Goal: Task Accomplishment & Management: Manage account settings

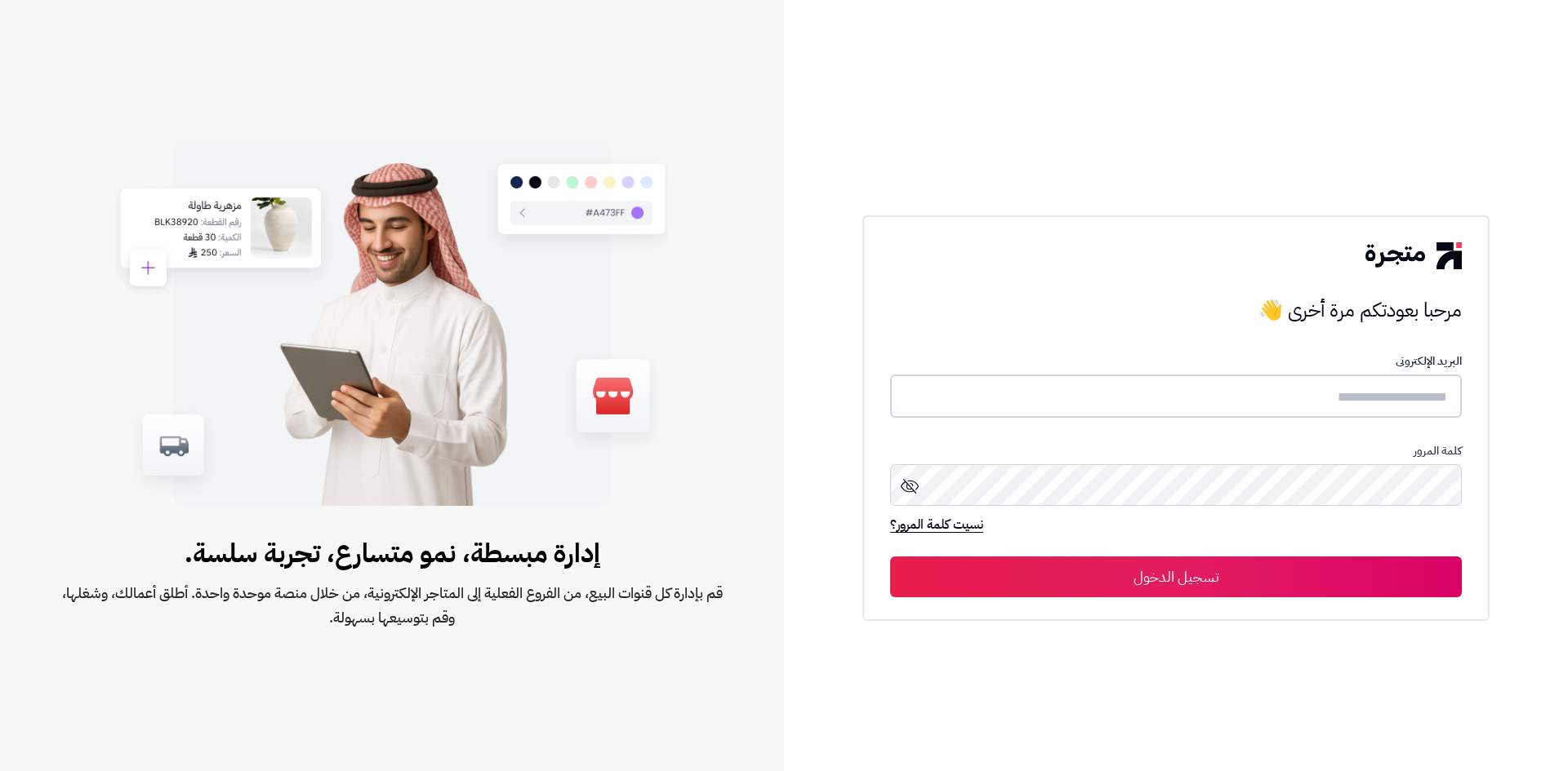
type input "**********"
click at [911, 485] on icon at bounding box center [909, 486] width 20 height 20
click at [1464, 483] on div "**********" at bounding box center [1175, 418] width 627 height 405
click at [890, 557] on button "تسجيل الدخول" at bounding box center [1176, 576] width 572 height 41
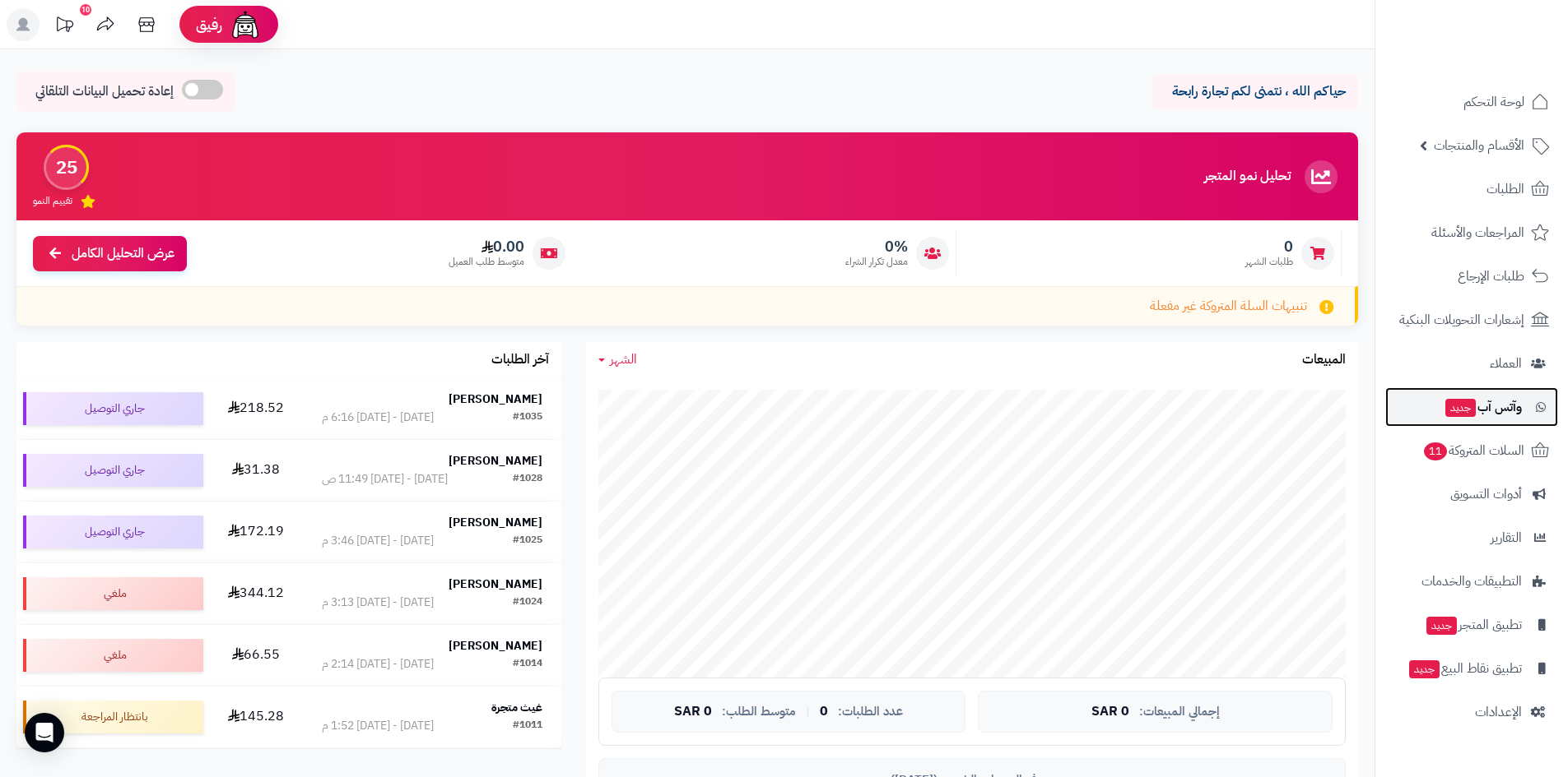
click at [1483, 415] on span "وآتس آب جديد" at bounding box center [1482, 408] width 78 height 23
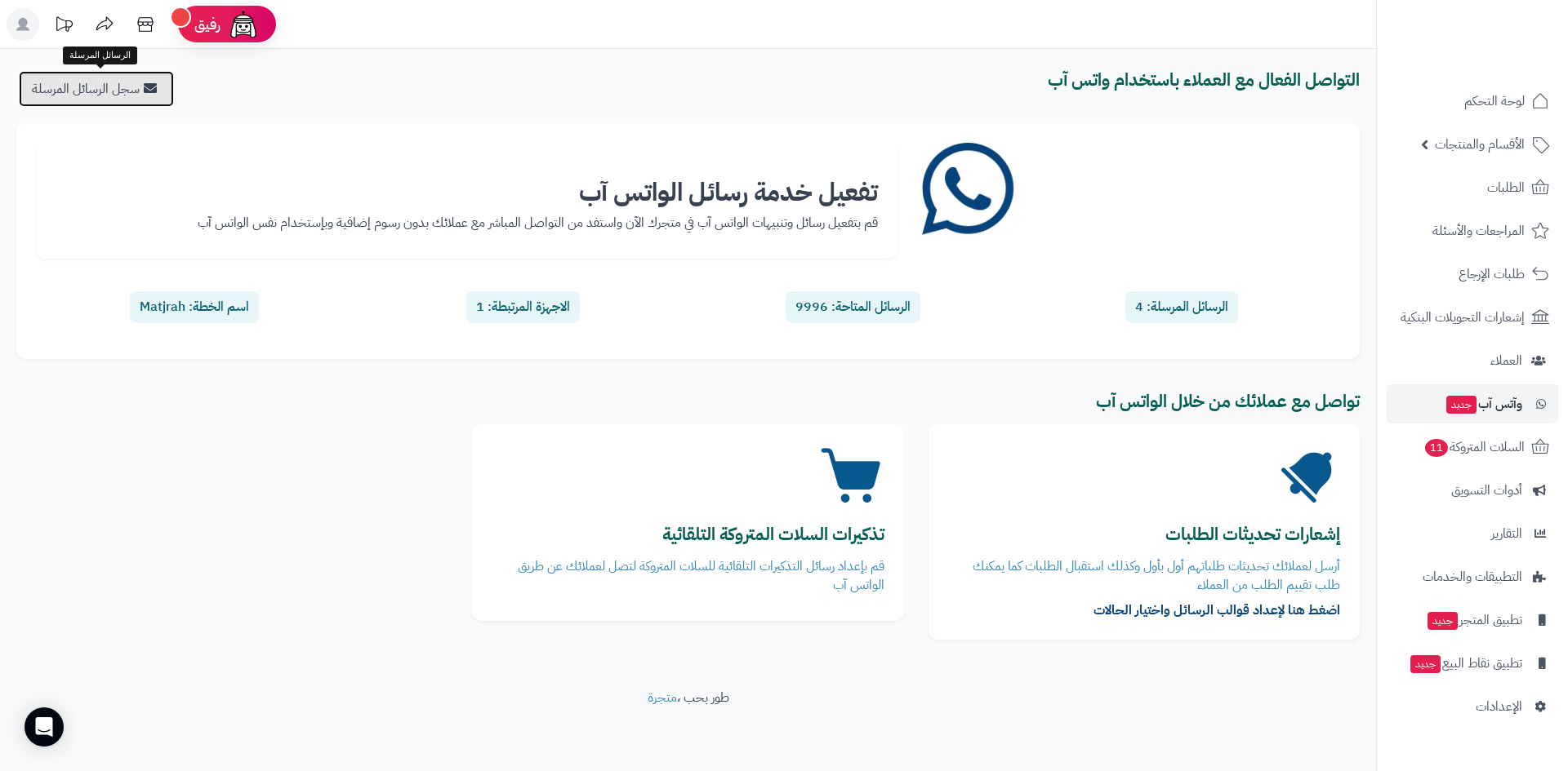
click at [146, 71] on link "سجل الرسائل المرسلة" at bounding box center [96, 89] width 155 height 36
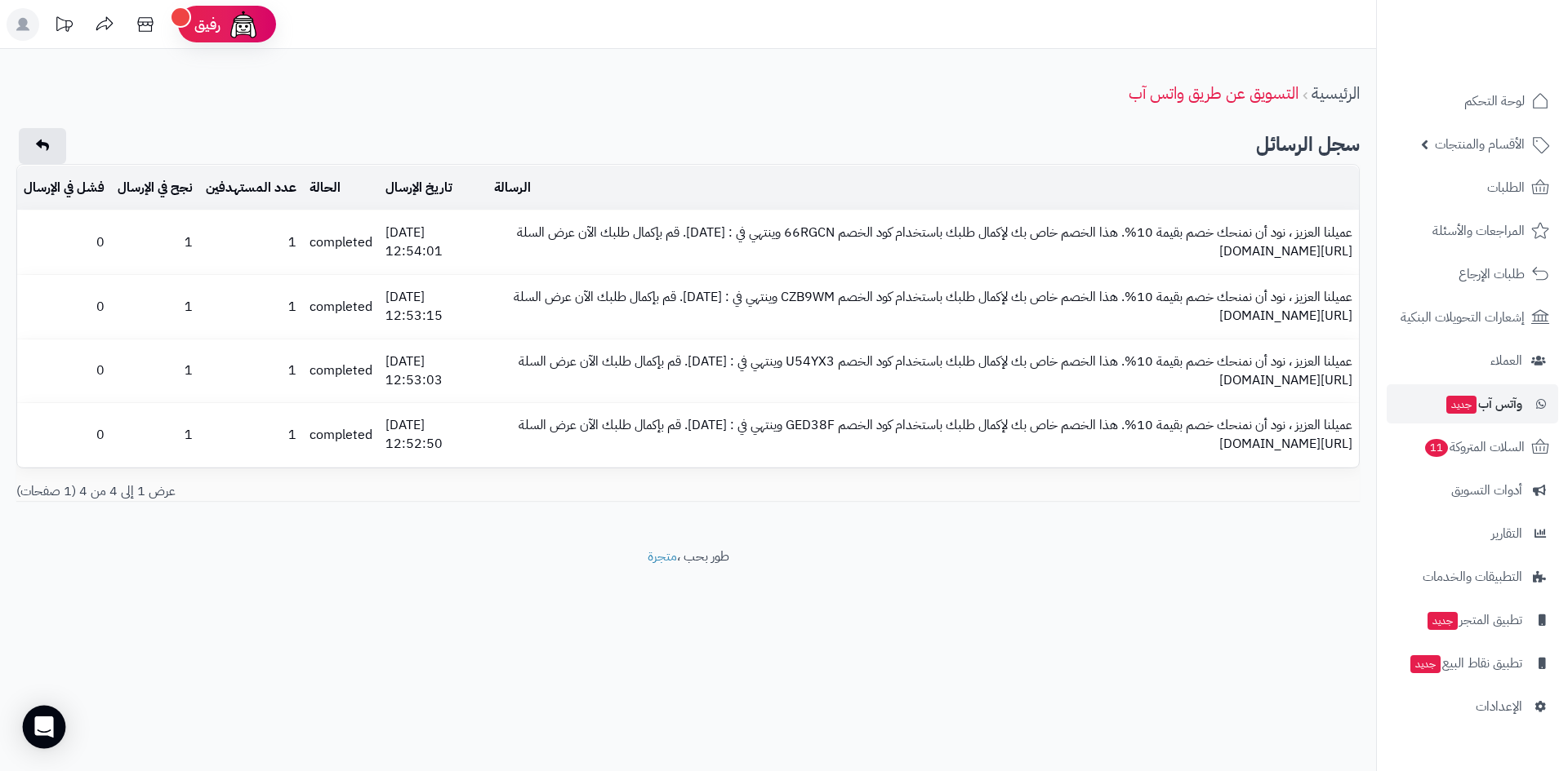
click at [39, 731] on icon "Open Intercom Messenger" at bounding box center [43, 727] width 21 height 21
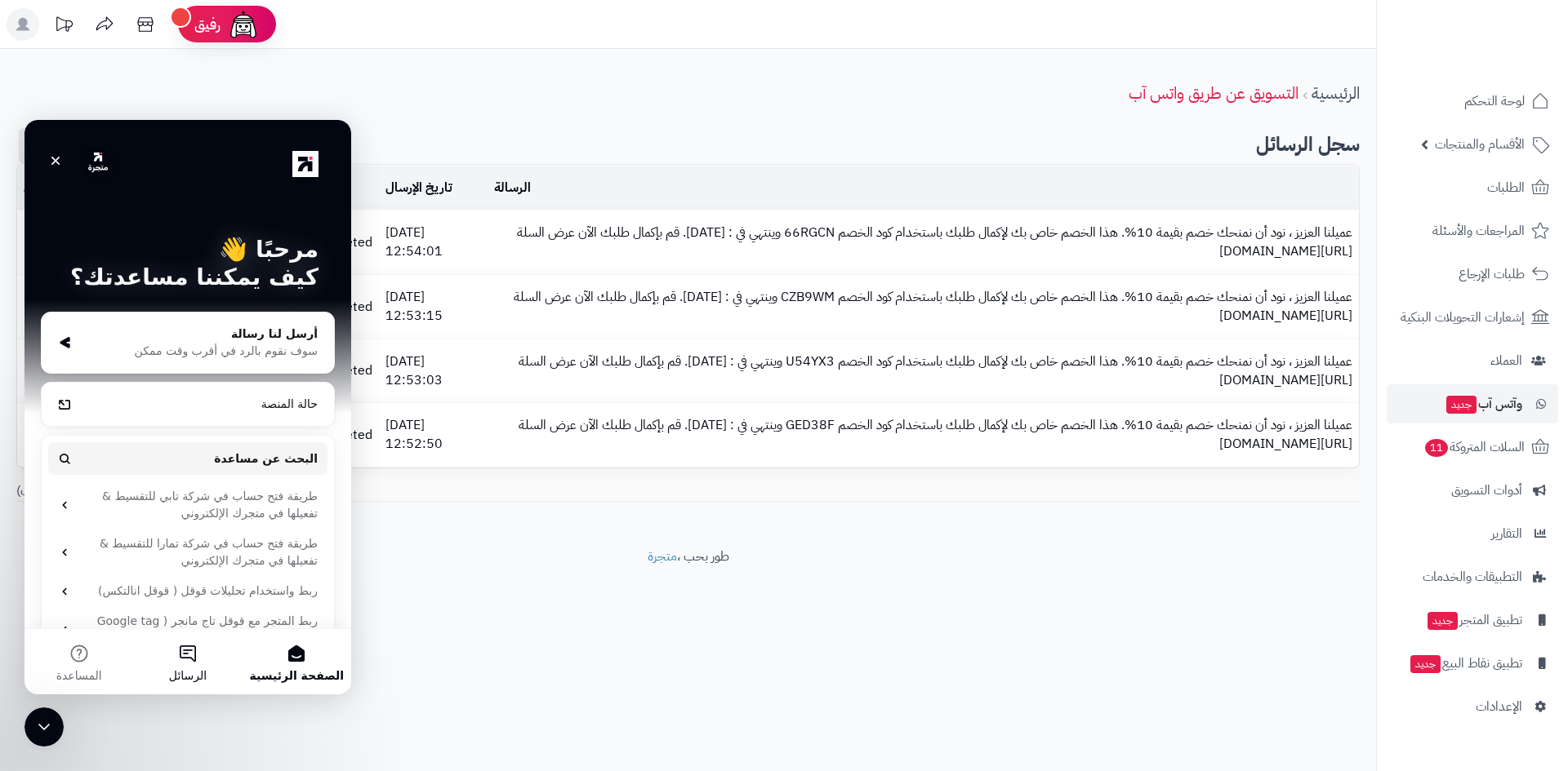
click at [177, 664] on button "الرسائل" at bounding box center [187, 661] width 109 height 65
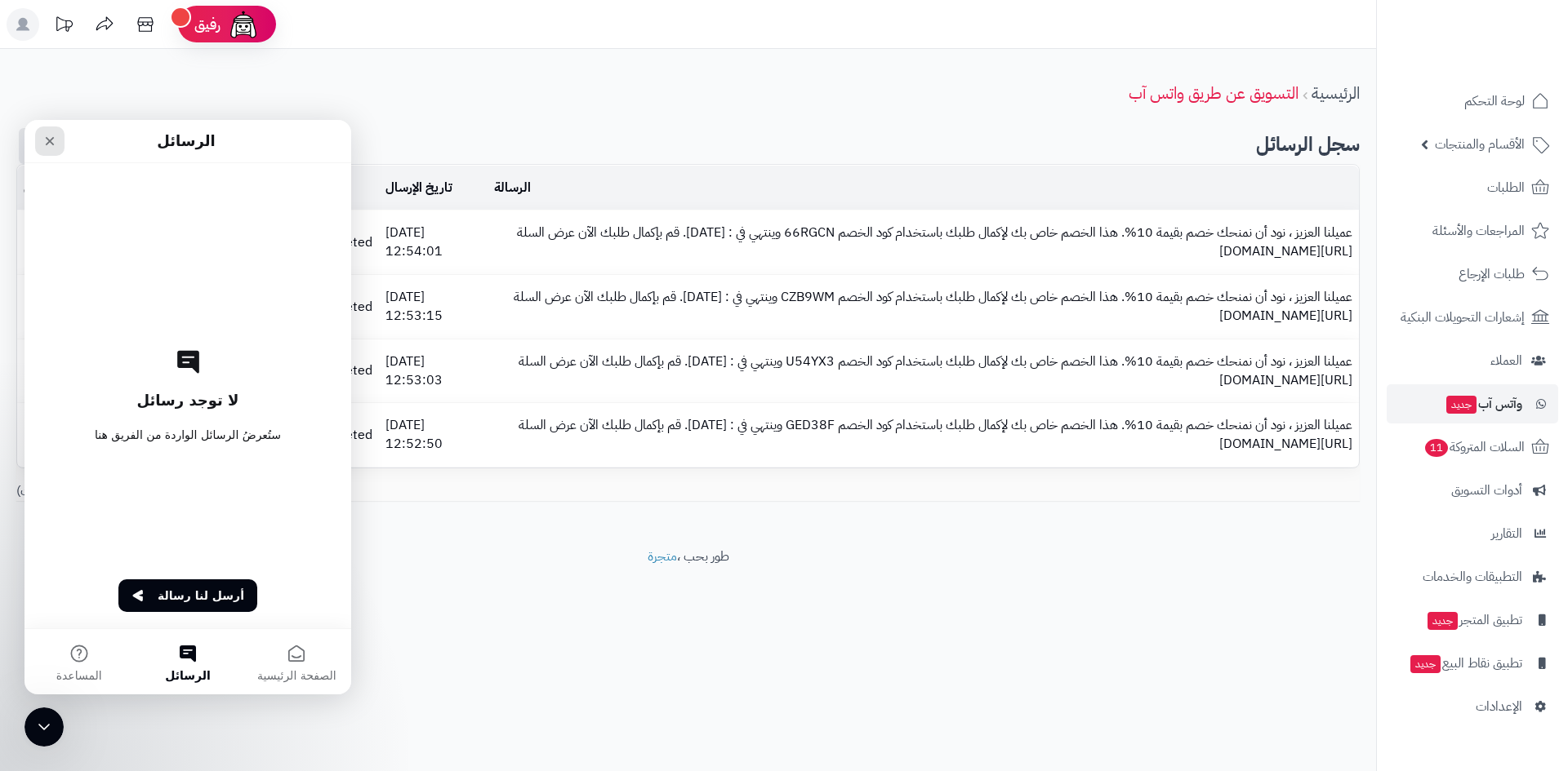
click at [43, 152] on div "إغلاق" at bounding box center [49, 141] width 29 height 29
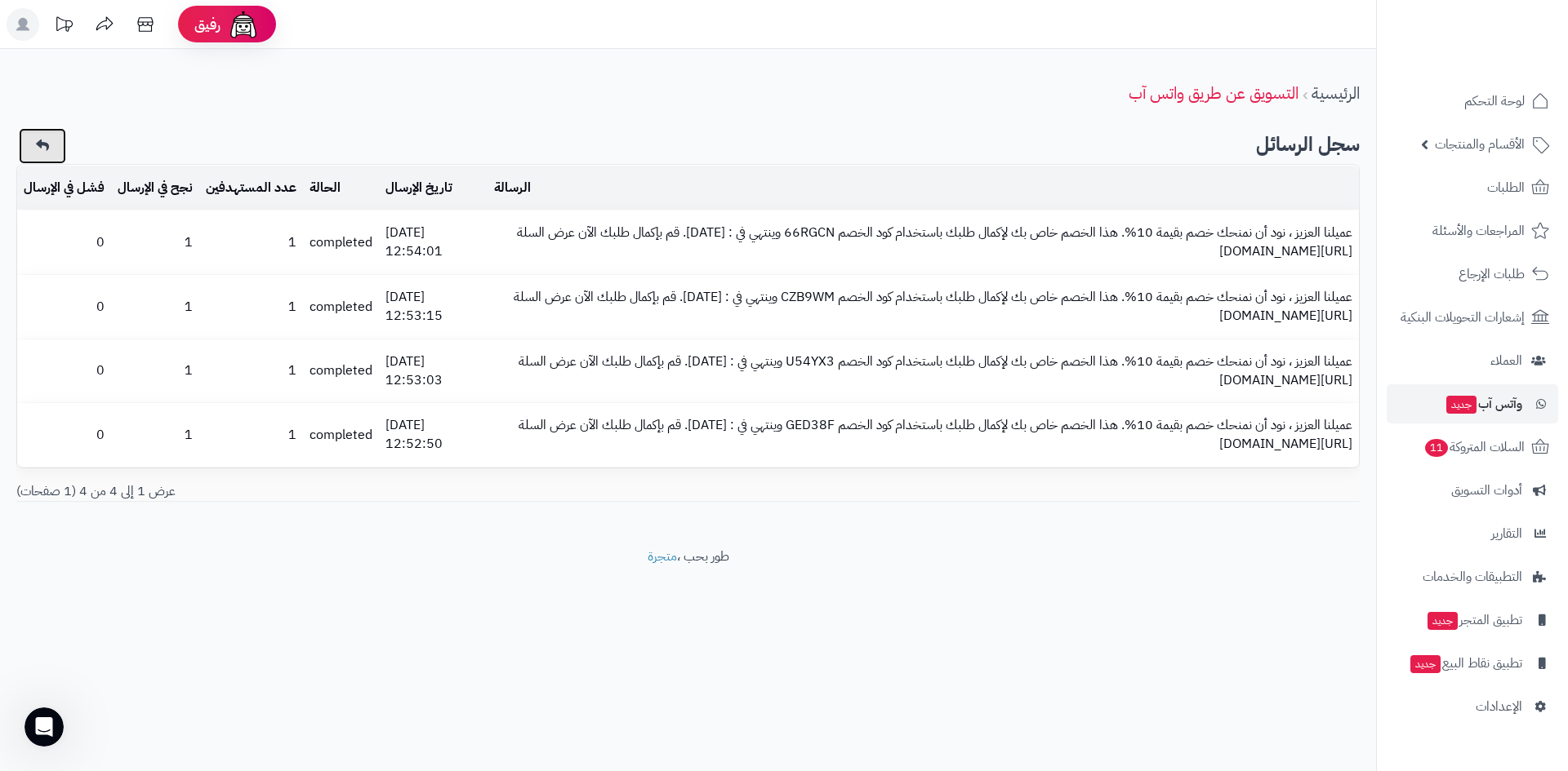
click at [38, 146] on icon at bounding box center [43, 146] width 13 height 13
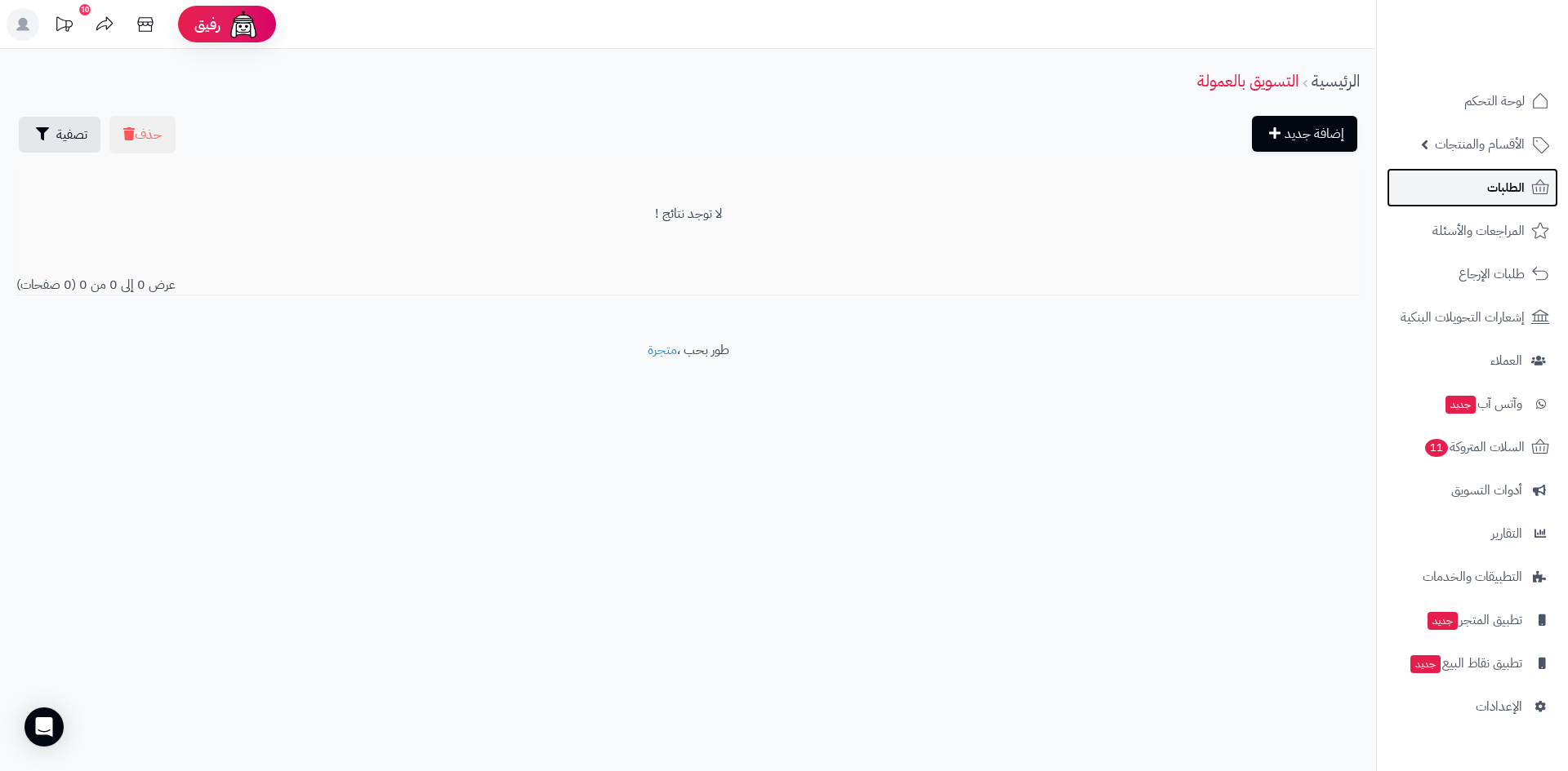
click at [1473, 198] on link "الطلبات" at bounding box center [1472, 187] width 171 height 39
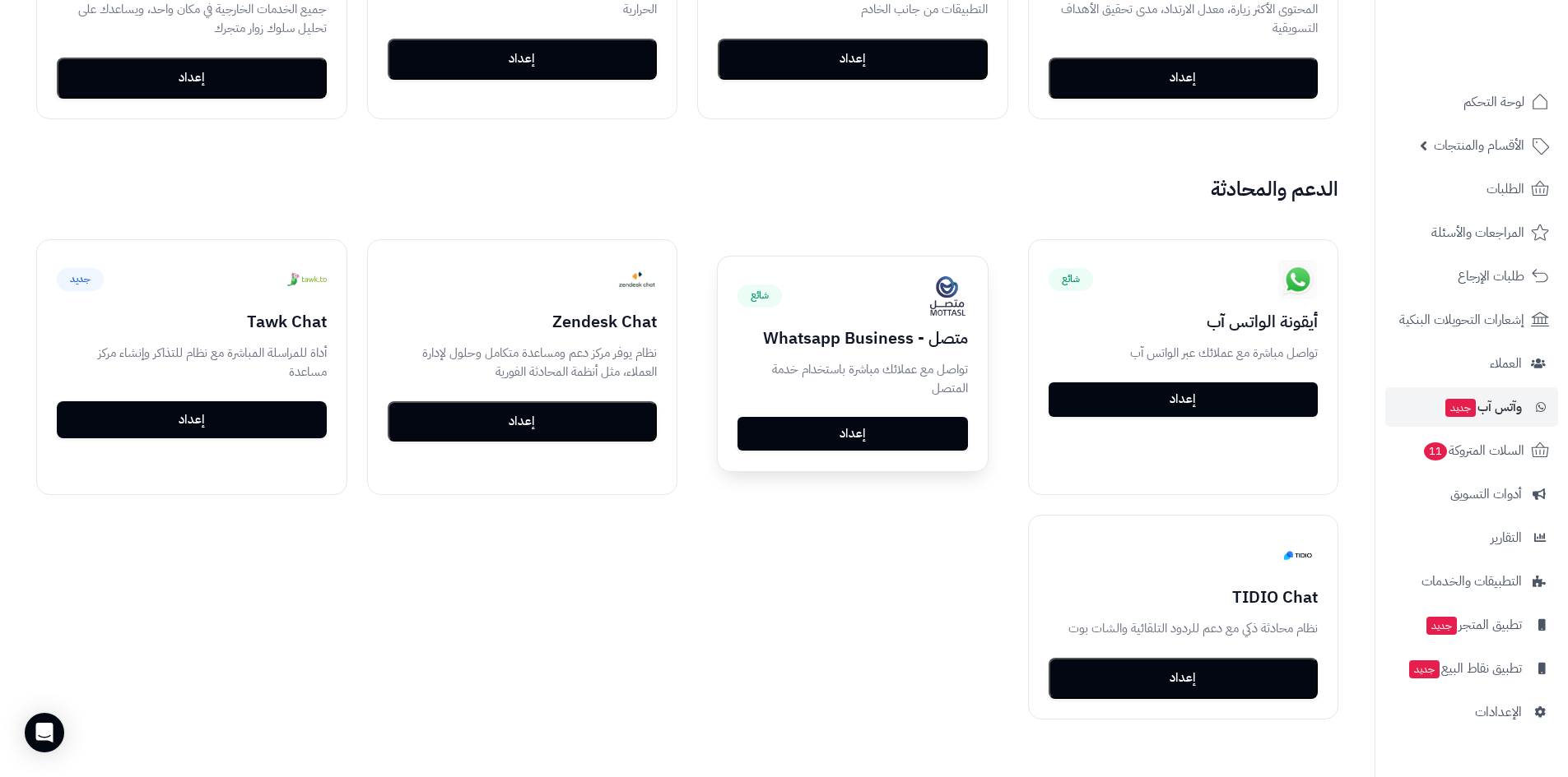
scroll to position [1316, 0]
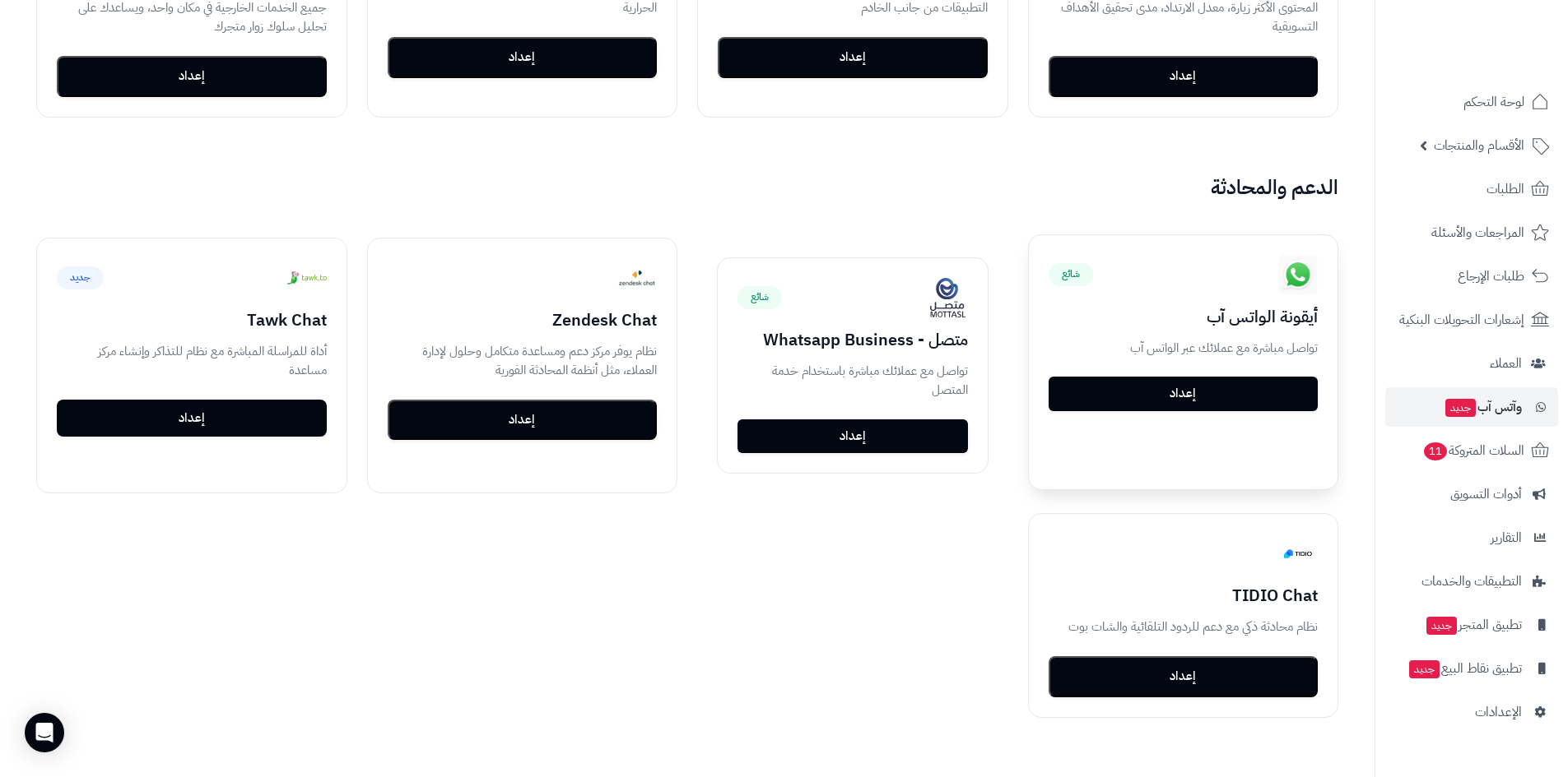
click at [1226, 401] on link "إعداد" at bounding box center [1183, 394] width 270 height 34
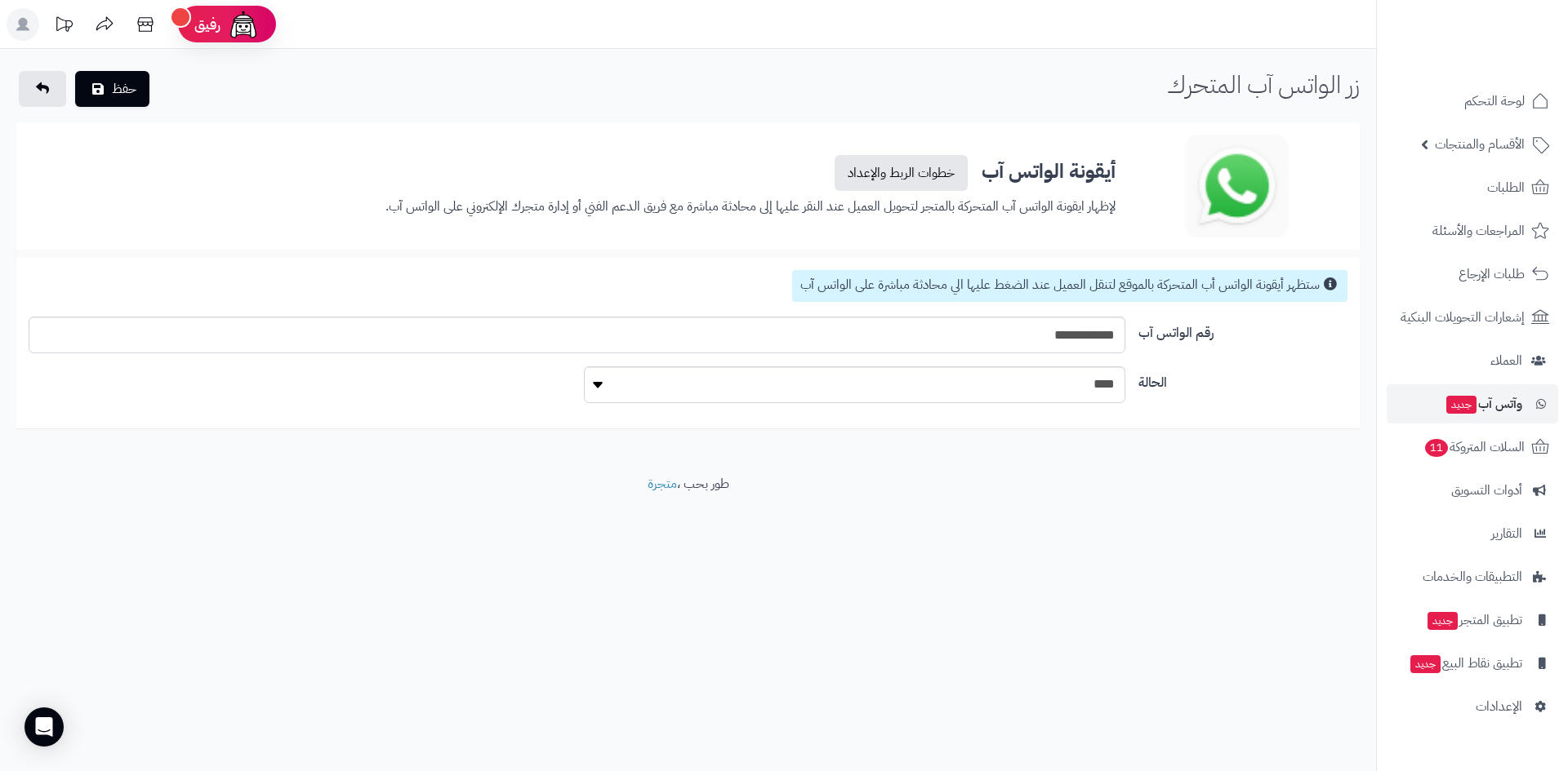
click at [1035, 454] on div "**********" at bounding box center [688, 262] width 1376 height 426
click at [46, 98] on link at bounding box center [43, 89] width 47 height 36
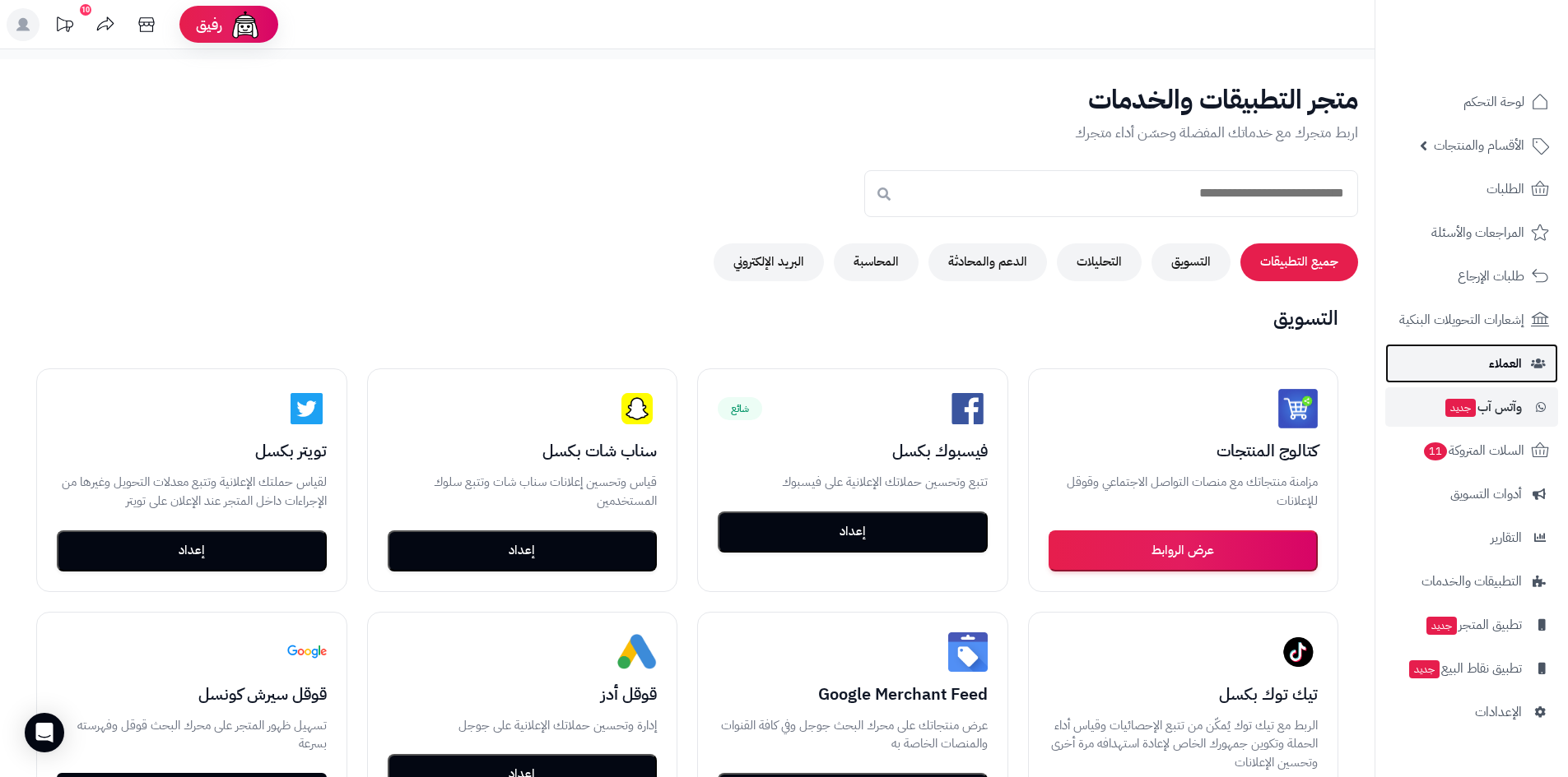
click at [1497, 364] on span "العملاء" at bounding box center [1505, 364] width 33 height 23
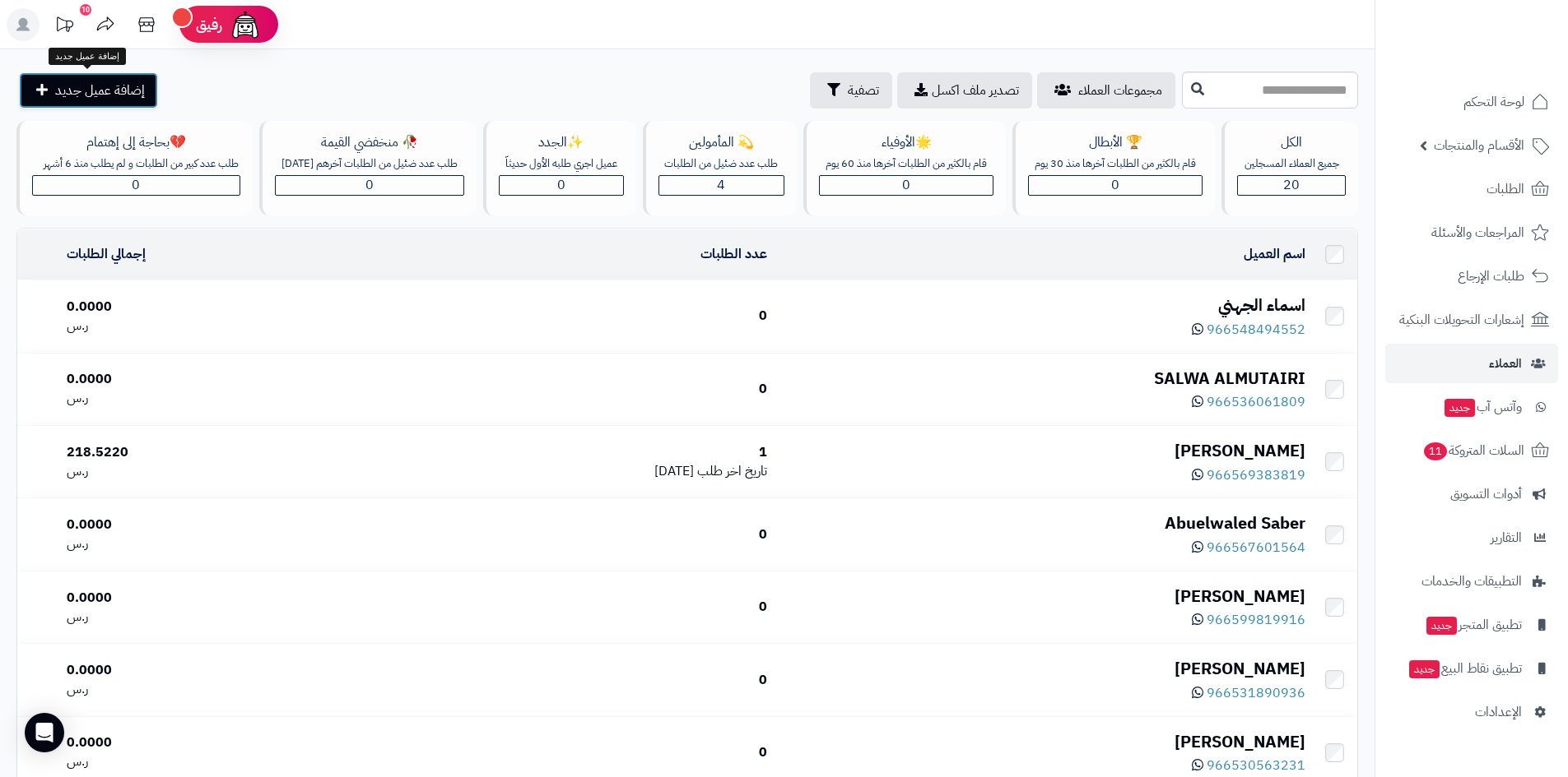
click at [111, 100] on link "إضافة عميل جديد" at bounding box center [89, 90] width 139 height 36
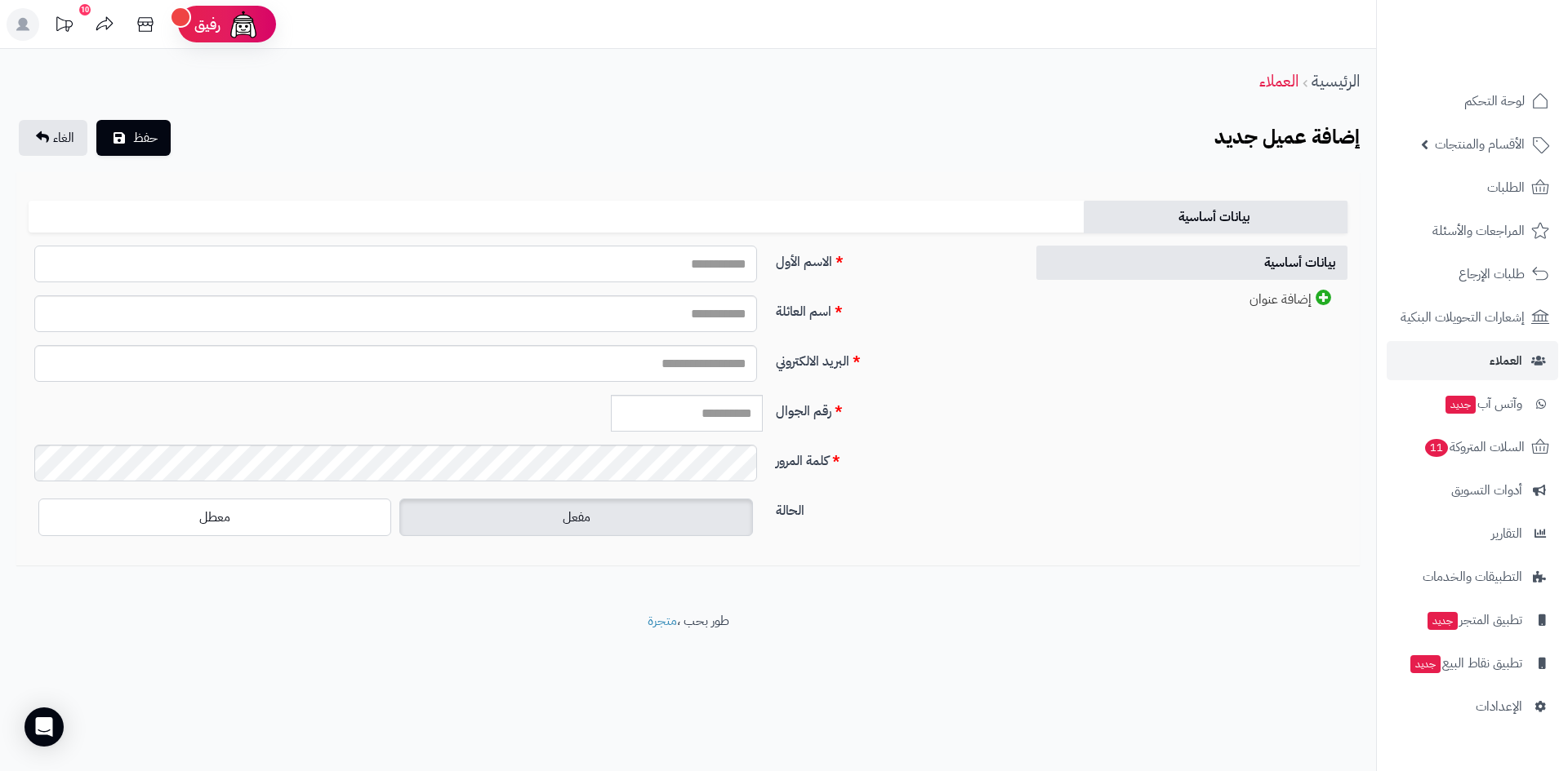
click at [583, 266] on input "الاسم الأول" at bounding box center [395, 264] width 723 height 37
click at [664, 359] on input "البريد الالكتروني" at bounding box center [395, 363] width 723 height 37
click at [60, 143] on span "الغاء" at bounding box center [63, 138] width 21 height 20
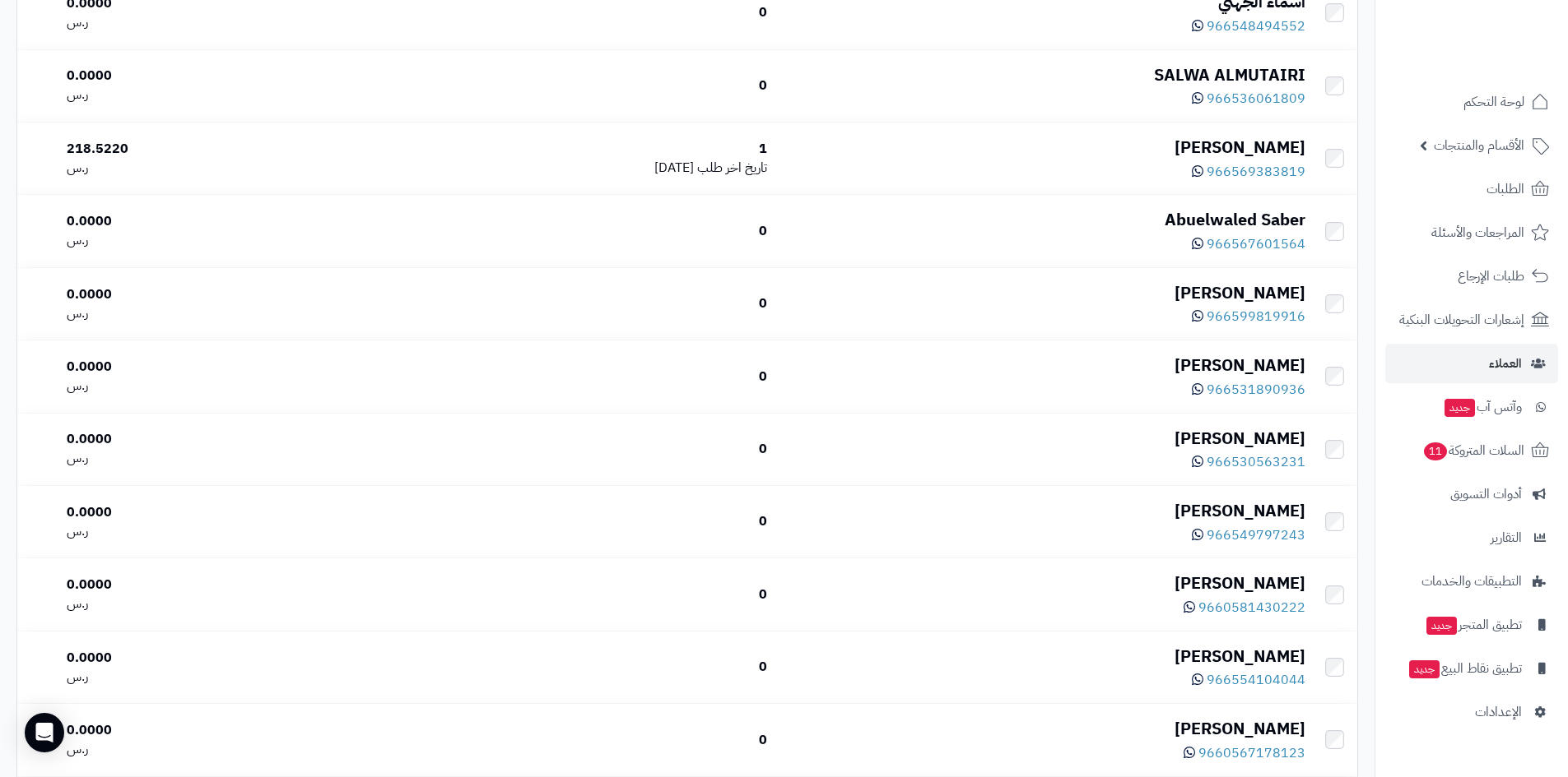
scroll to position [221, 0]
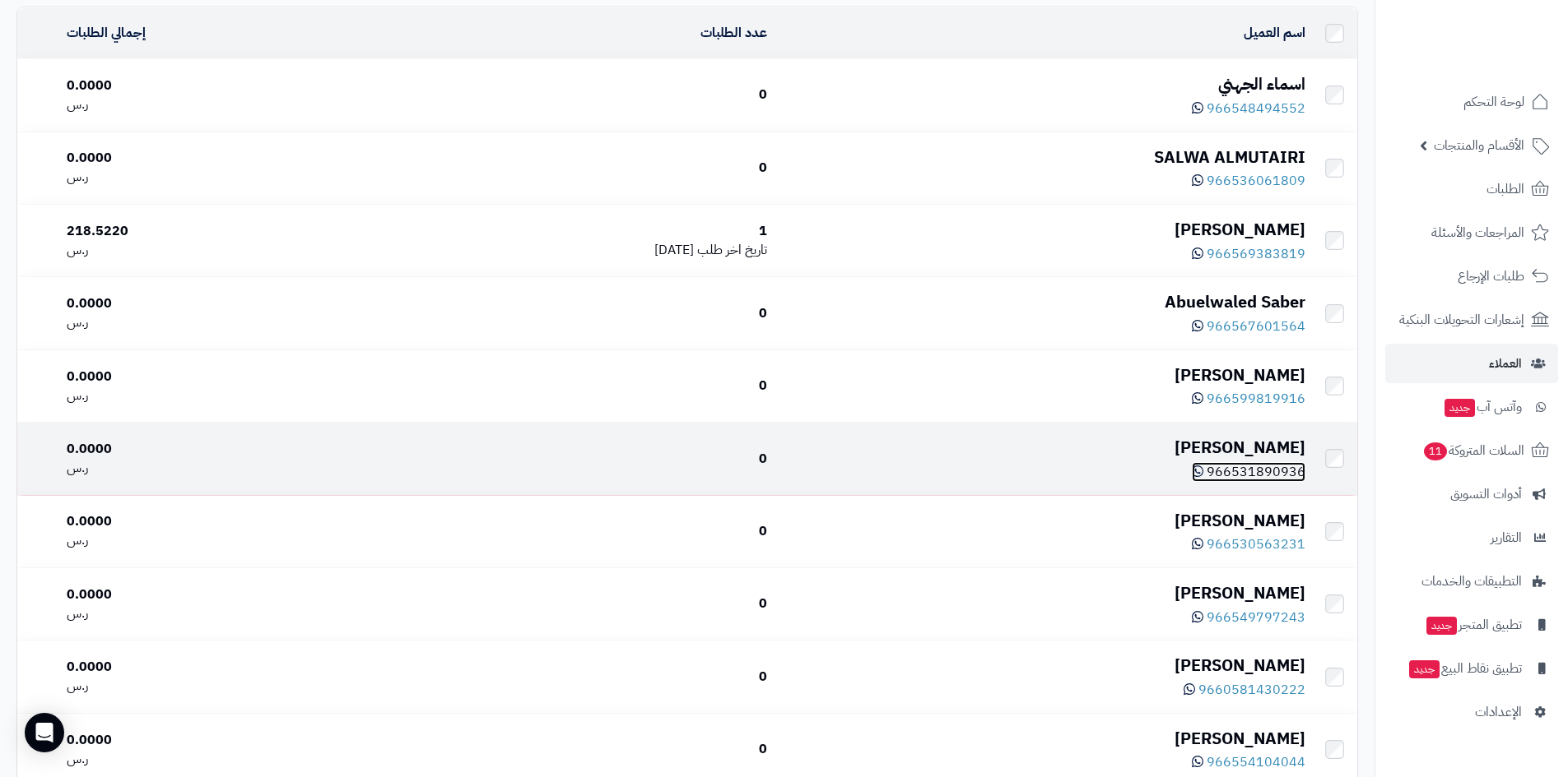
click at [1223, 473] on span "966531890936" at bounding box center [1256, 471] width 99 height 20
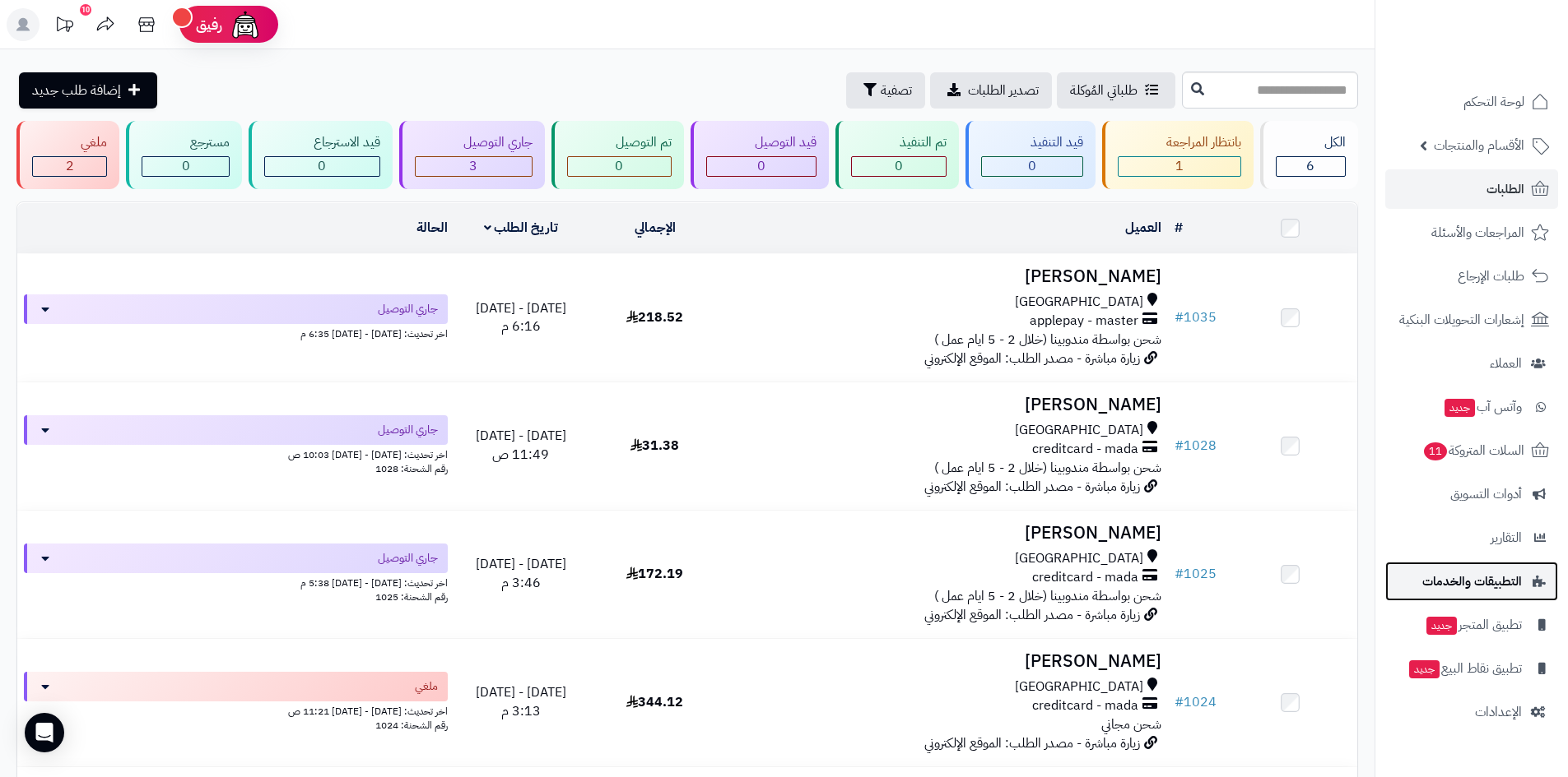
click at [1488, 582] on span "التطبيقات والخدمات" at bounding box center [1472, 582] width 100 height 23
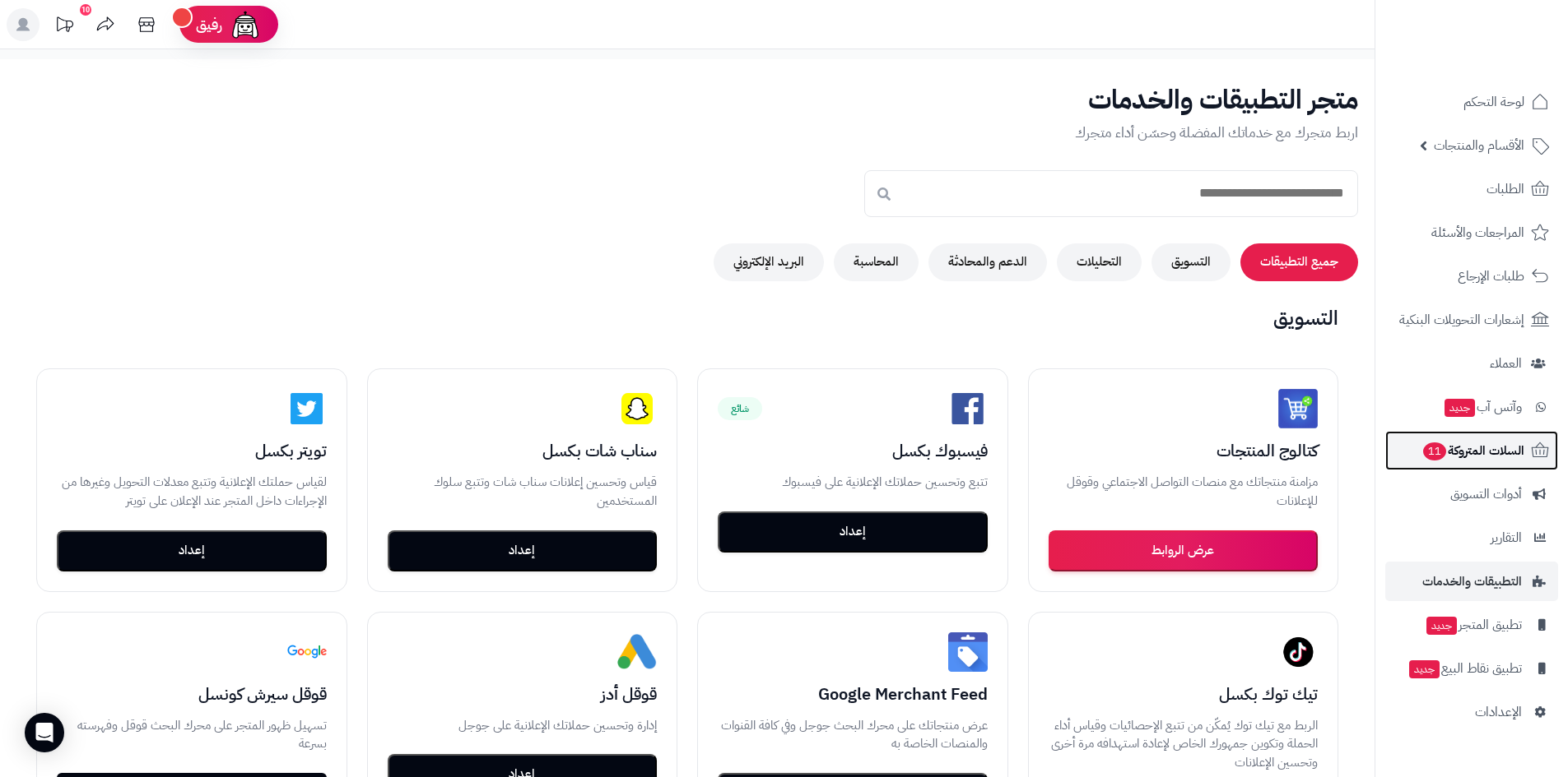
click at [1480, 462] on span "السلات المتروكة 11" at bounding box center [1473, 450] width 103 height 23
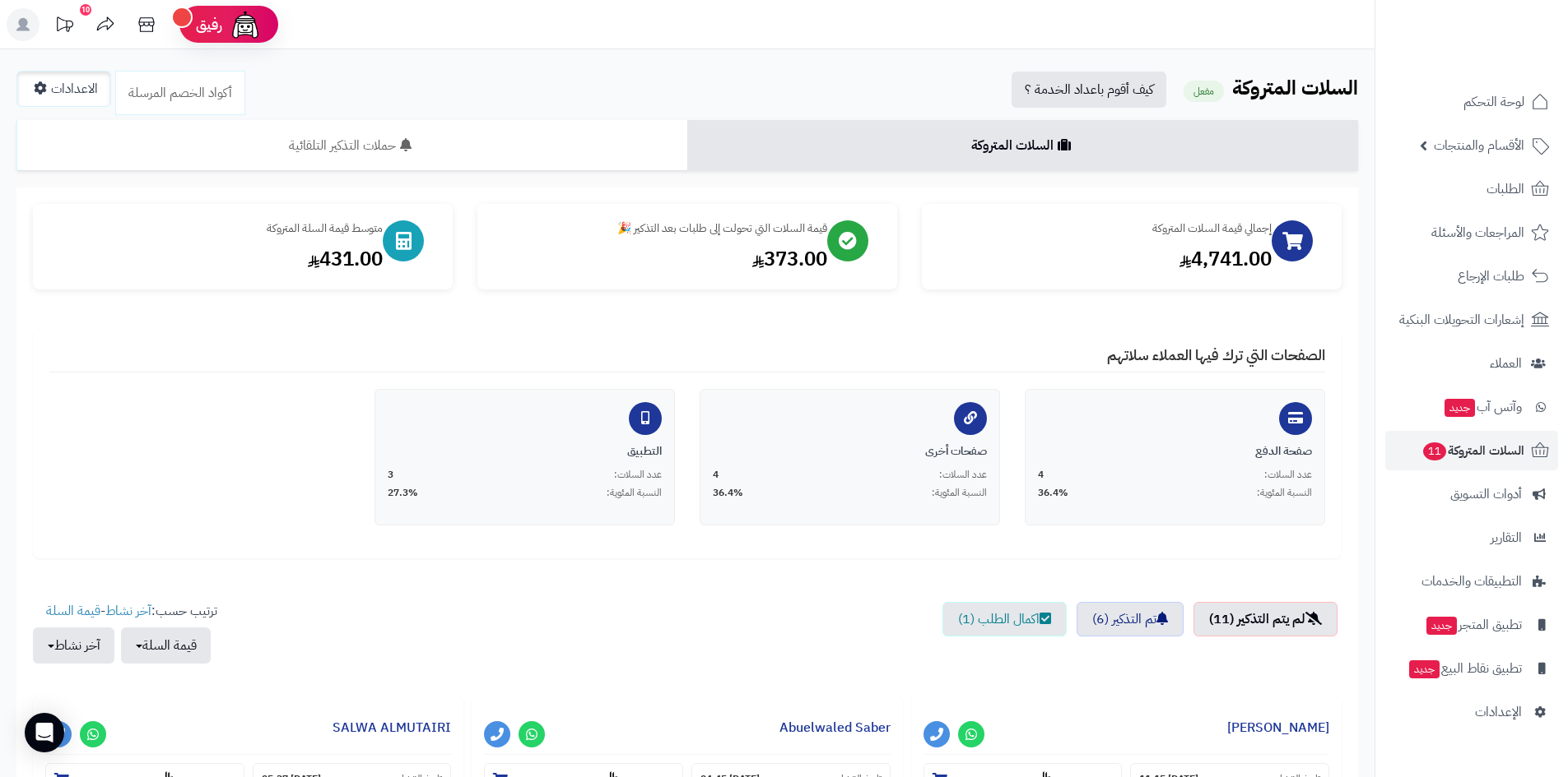
drag, startPoint x: 91, startPoint y: 111, endPoint x: 88, endPoint y: 101, distance: 10.4
click at [88, 101] on link "الاعدادات" at bounding box center [63, 89] width 94 height 36
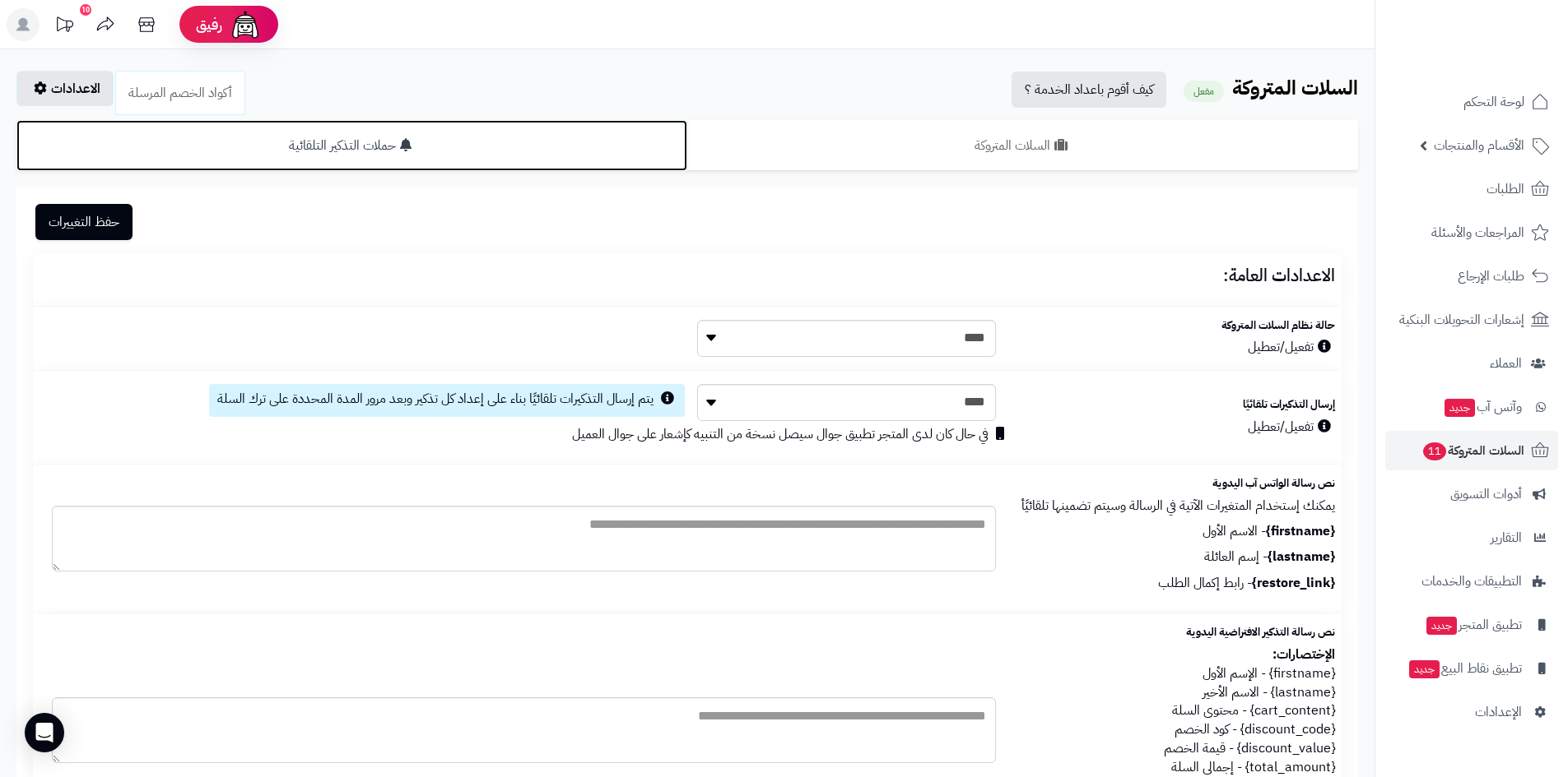
click at [368, 142] on link "حملات التذكير التلقائية" at bounding box center [352, 146] width 671 height 51
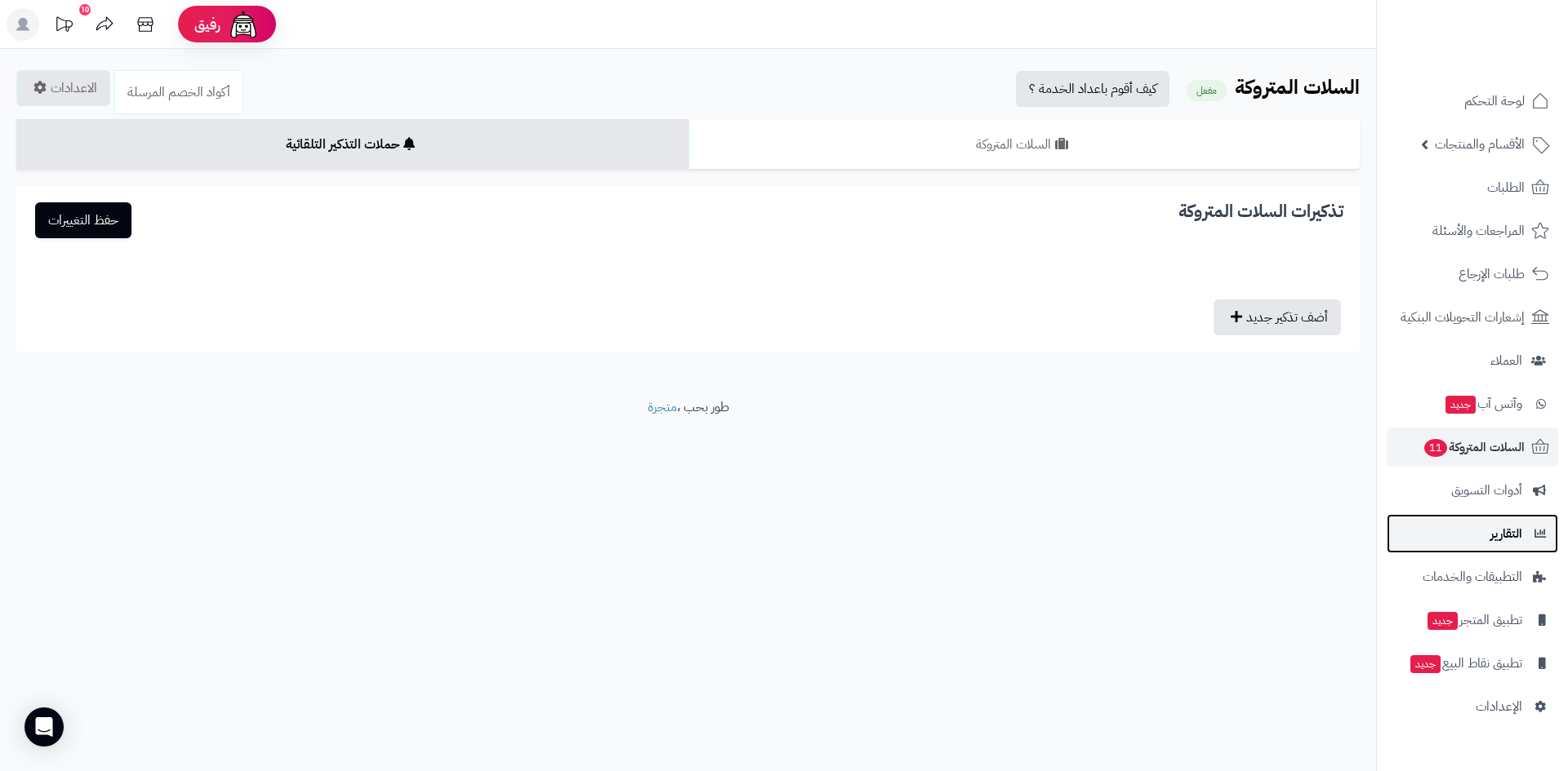
click at [1501, 539] on span "التقارير" at bounding box center [1507, 534] width 32 height 23
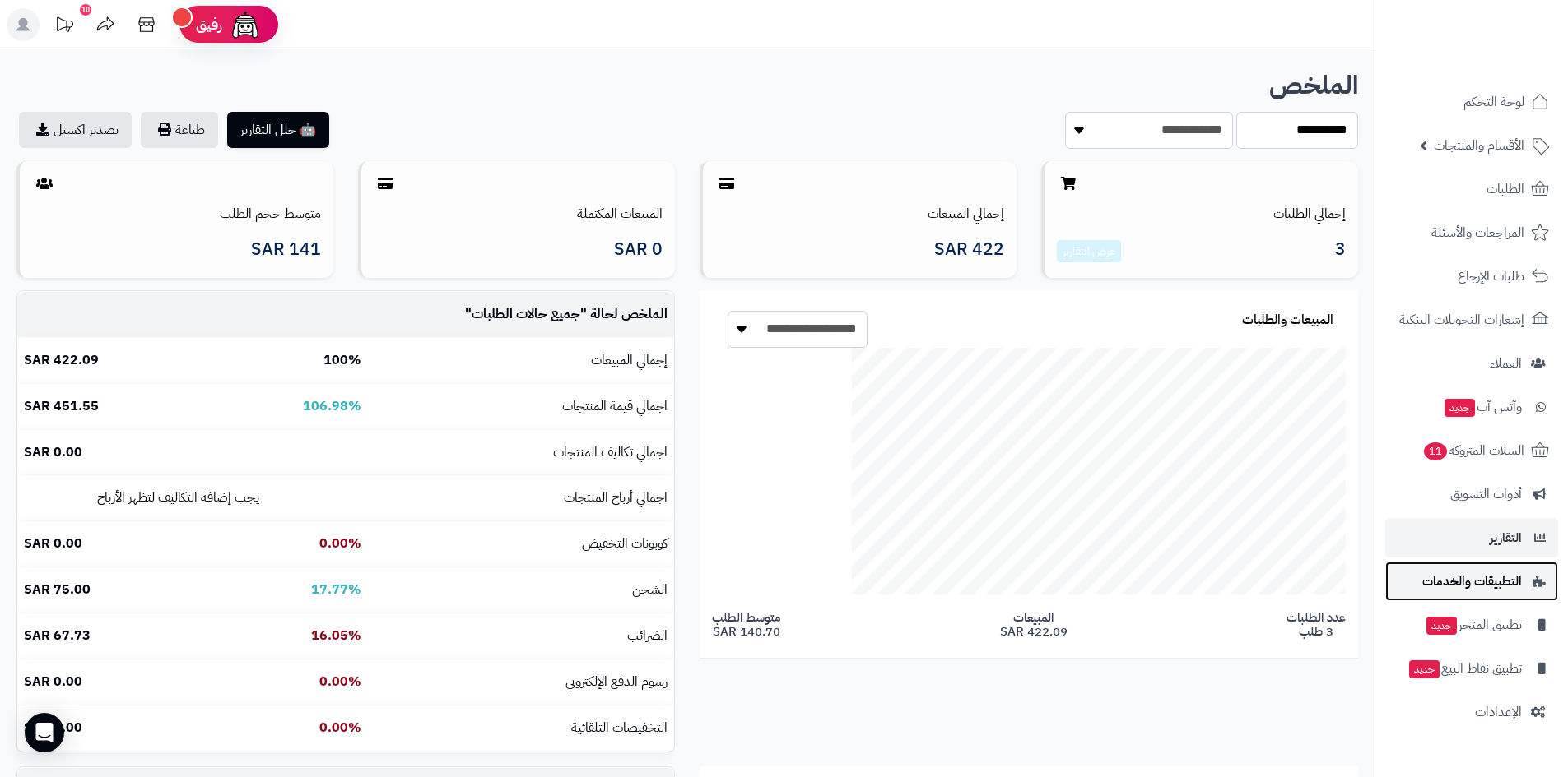
click at [1451, 586] on span "التطبيقات والخدمات" at bounding box center [1472, 582] width 100 height 23
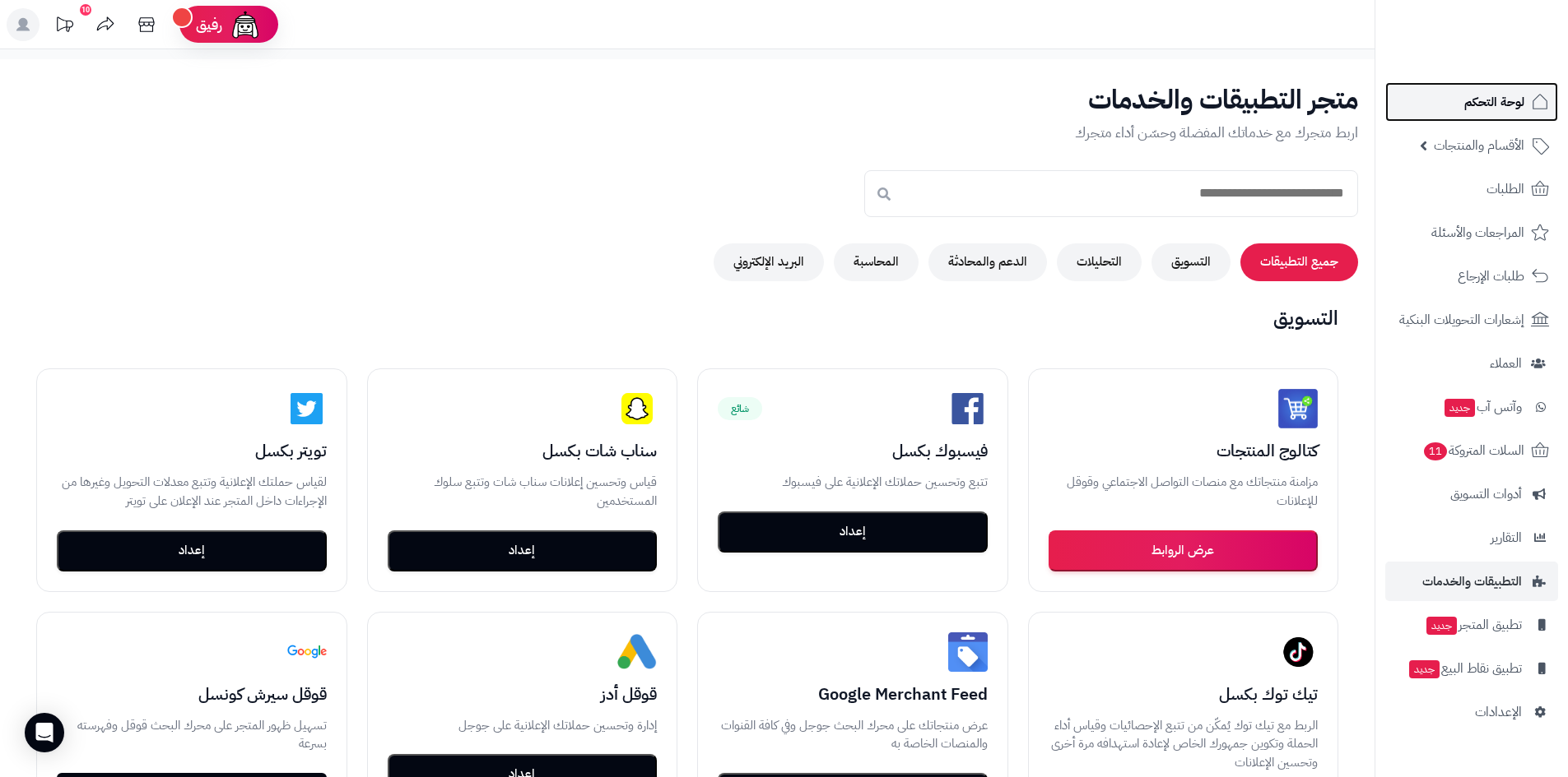
click at [1484, 101] on span "لوحة التحكم" at bounding box center [1494, 102] width 60 height 23
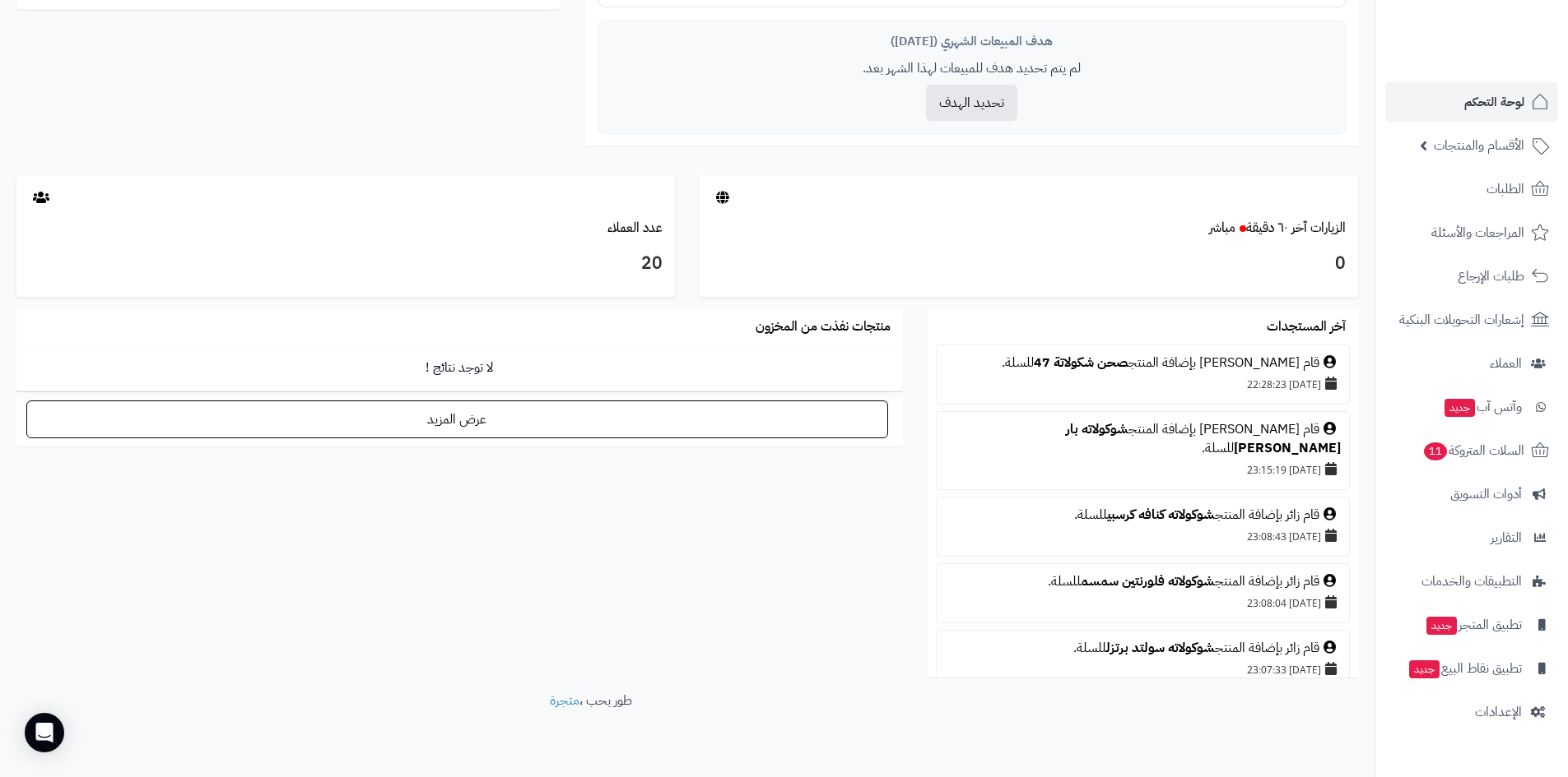
scroll to position [768, 0]
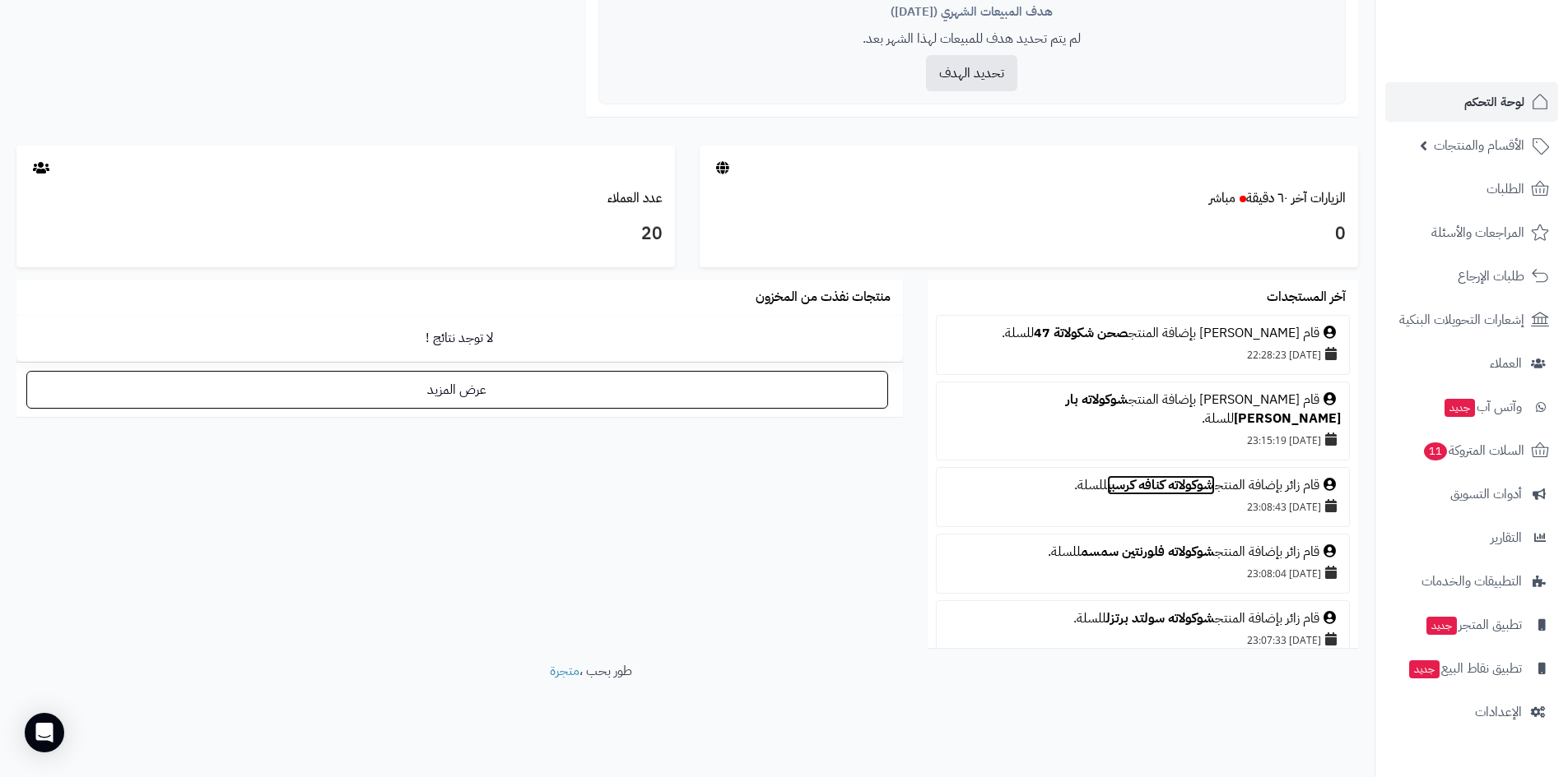
click at [1179, 475] on link "شوكولاته كنافه كرسبي" at bounding box center [1160, 485] width 108 height 20
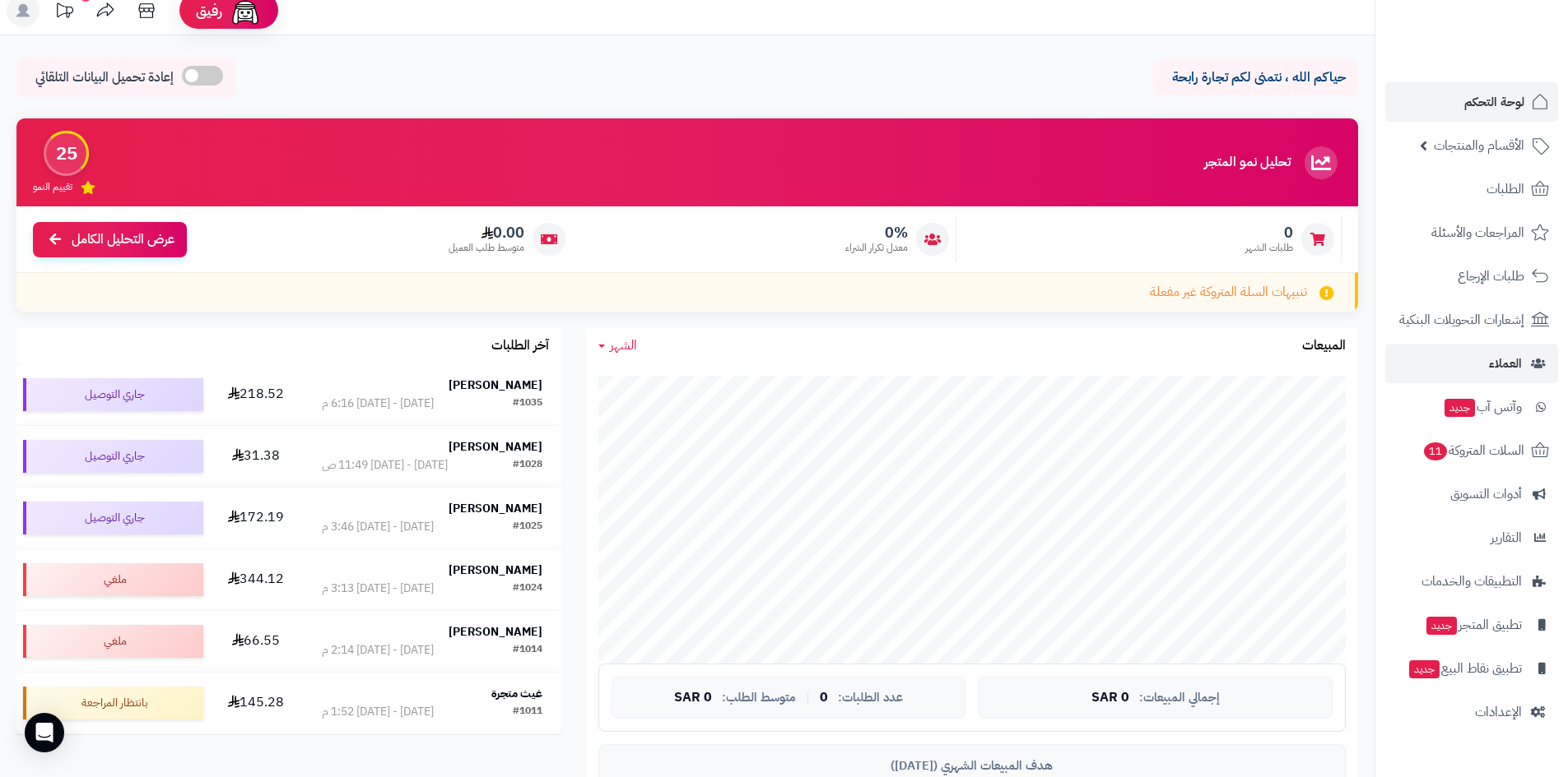
scroll to position [0, 0]
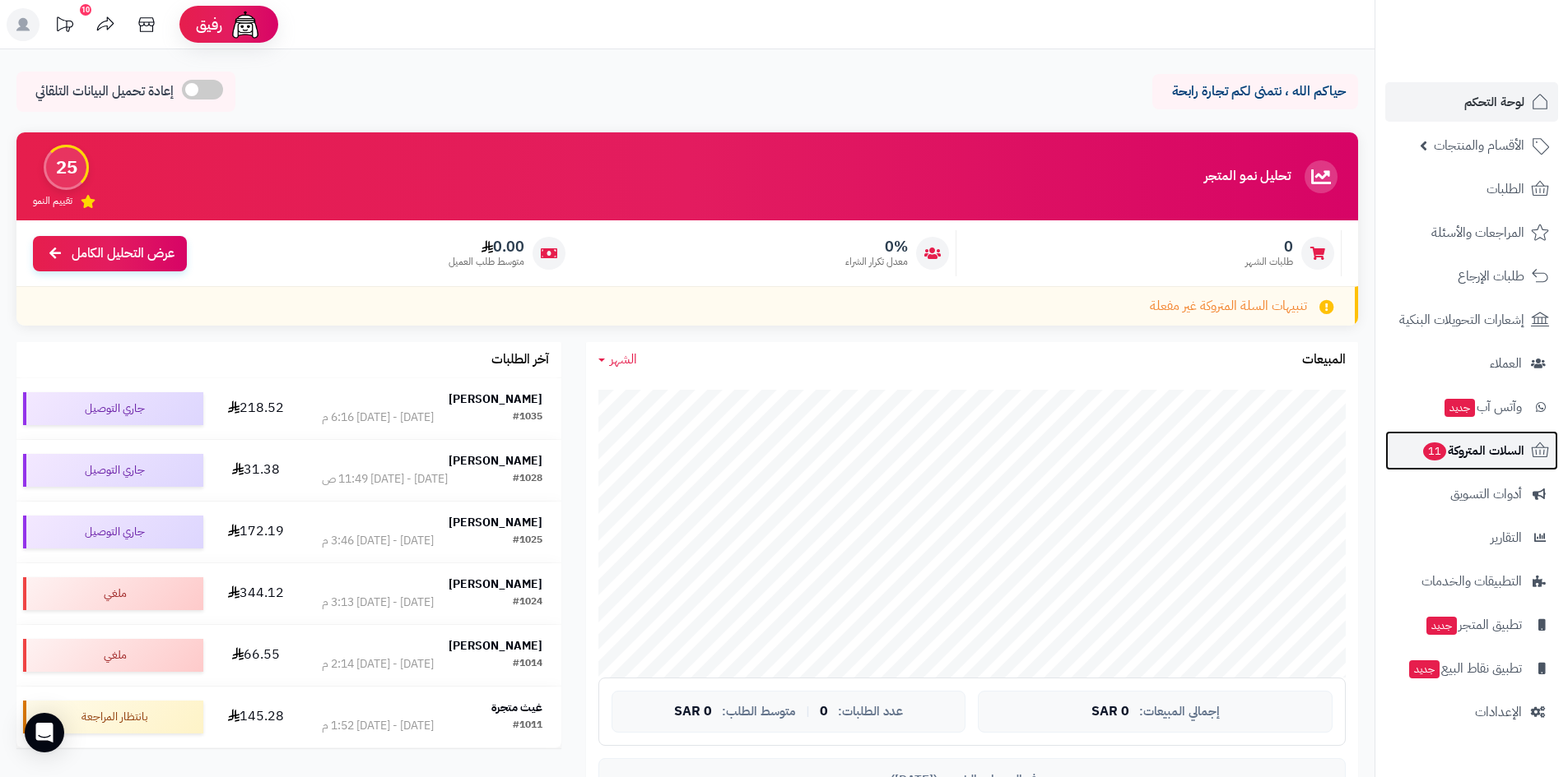
click at [1499, 462] on span "السلات المتروكة 11" at bounding box center [1473, 450] width 103 height 23
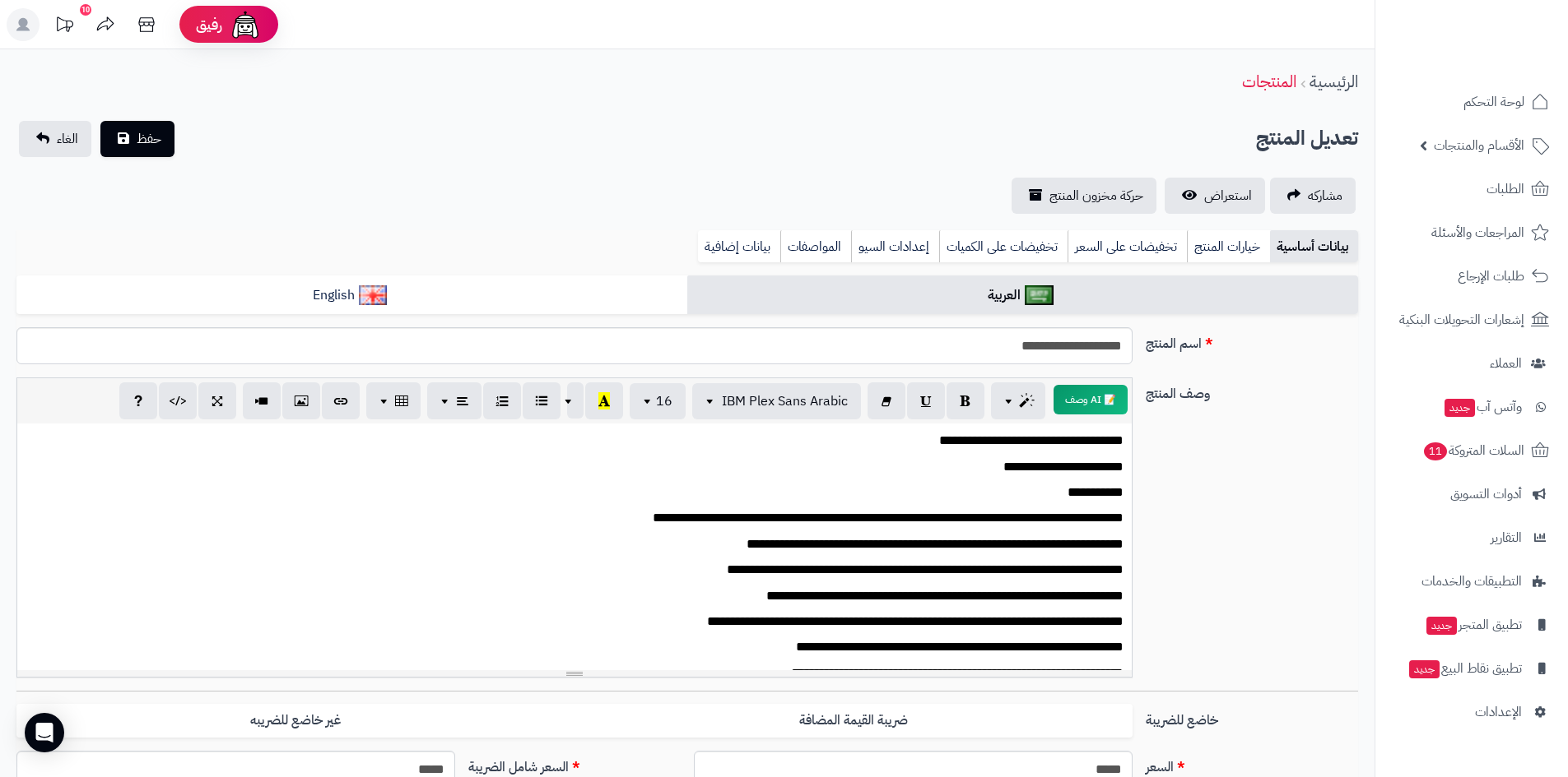
scroll to position [82, 0]
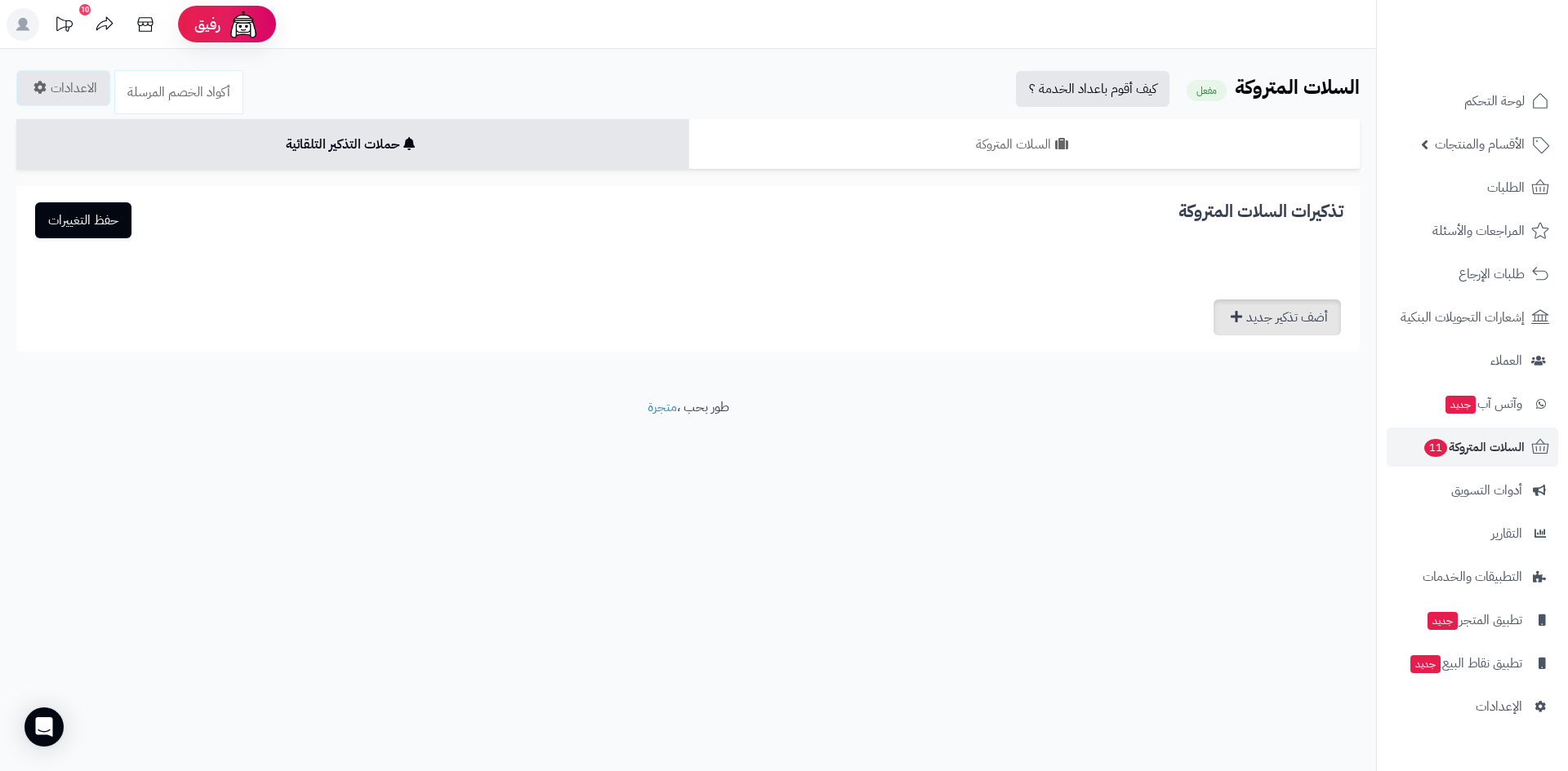
click at [1274, 310] on link "أضف تذكير جديد" at bounding box center [1277, 317] width 128 height 36
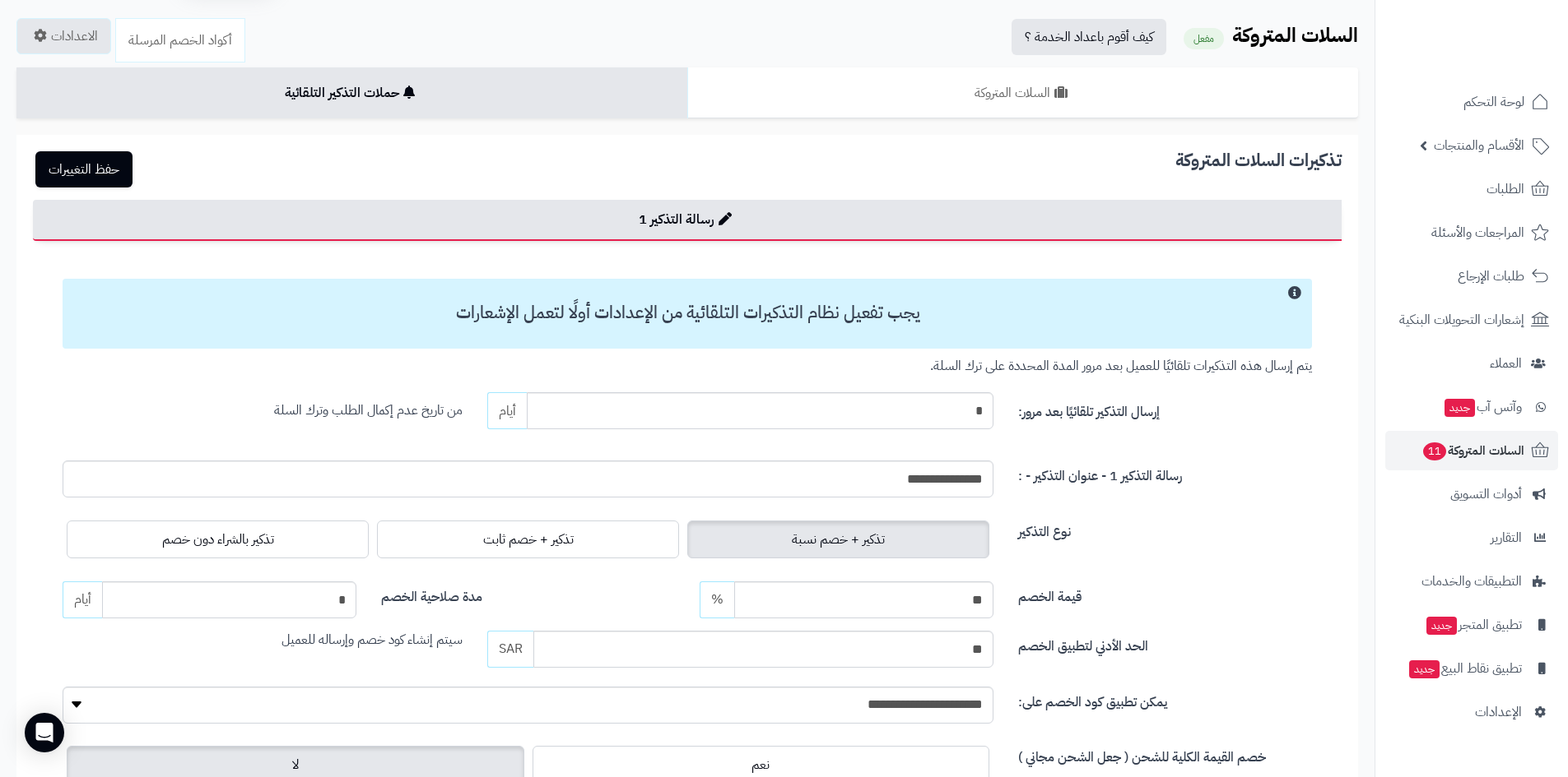
scroll to position [82, 0]
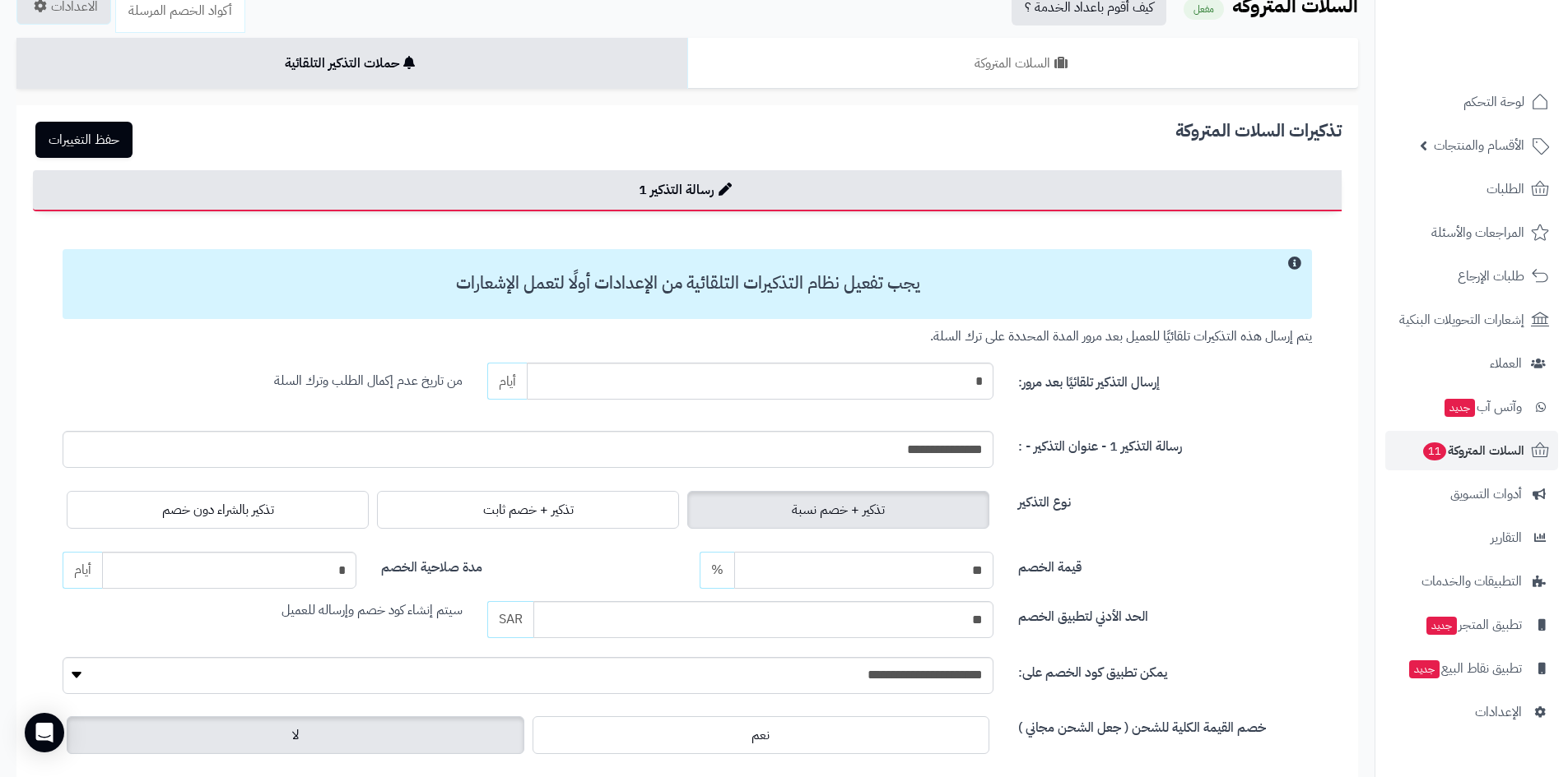
drag, startPoint x: 948, startPoint y: 577, endPoint x: 975, endPoint y: 575, distance: 27.1
click at [975, 575] on input "**" at bounding box center [864, 570] width 259 height 37
type input "**"
drag, startPoint x: 298, startPoint y: 574, endPoint x: 362, endPoint y: 571, distance: 64.1
click at [362, 571] on div "* أيام" at bounding box center [210, 570] width 318 height 37
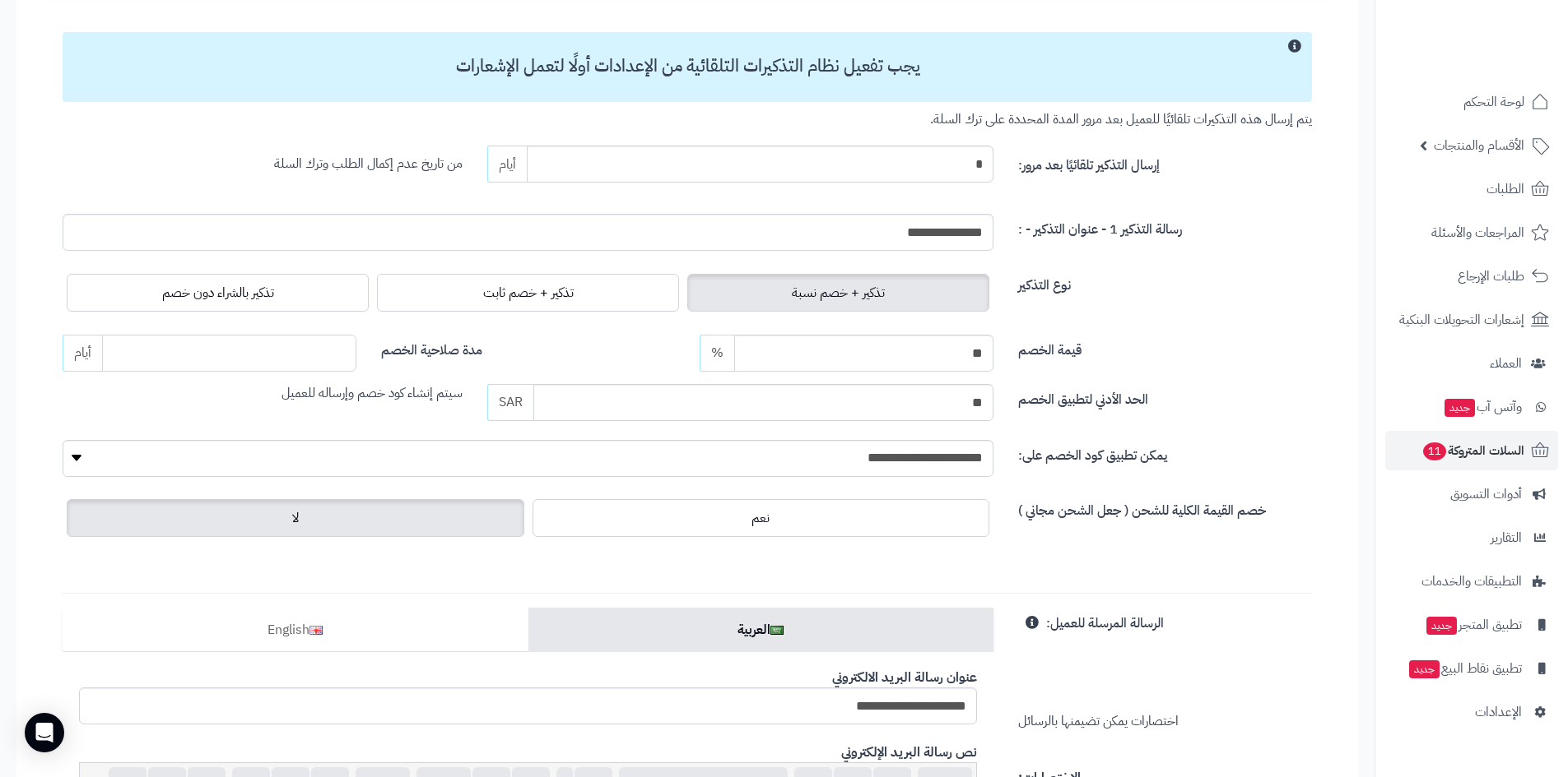
scroll to position [329, 0]
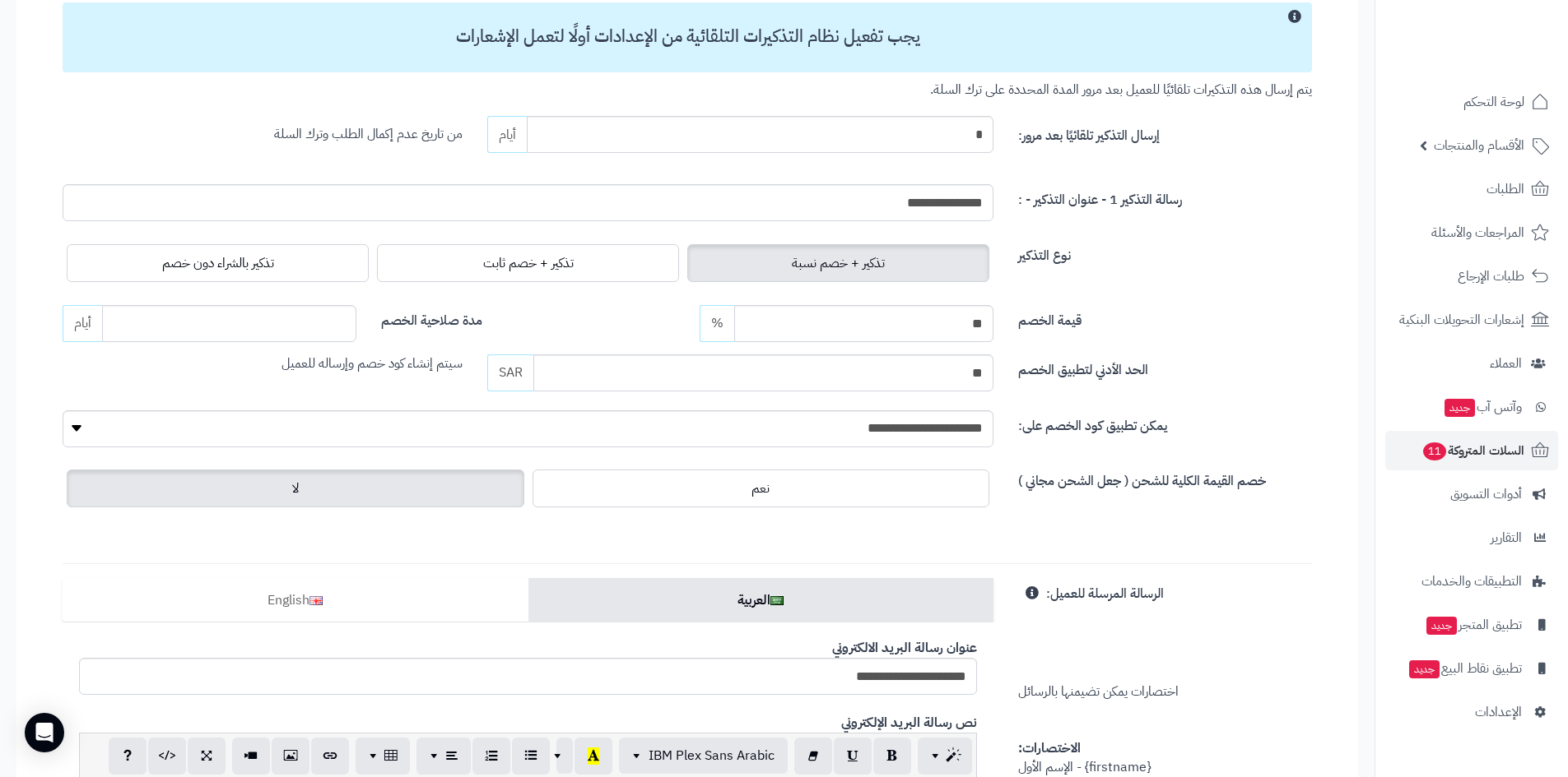
click at [394, 487] on label "لا" at bounding box center [295, 488] width 457 height 38
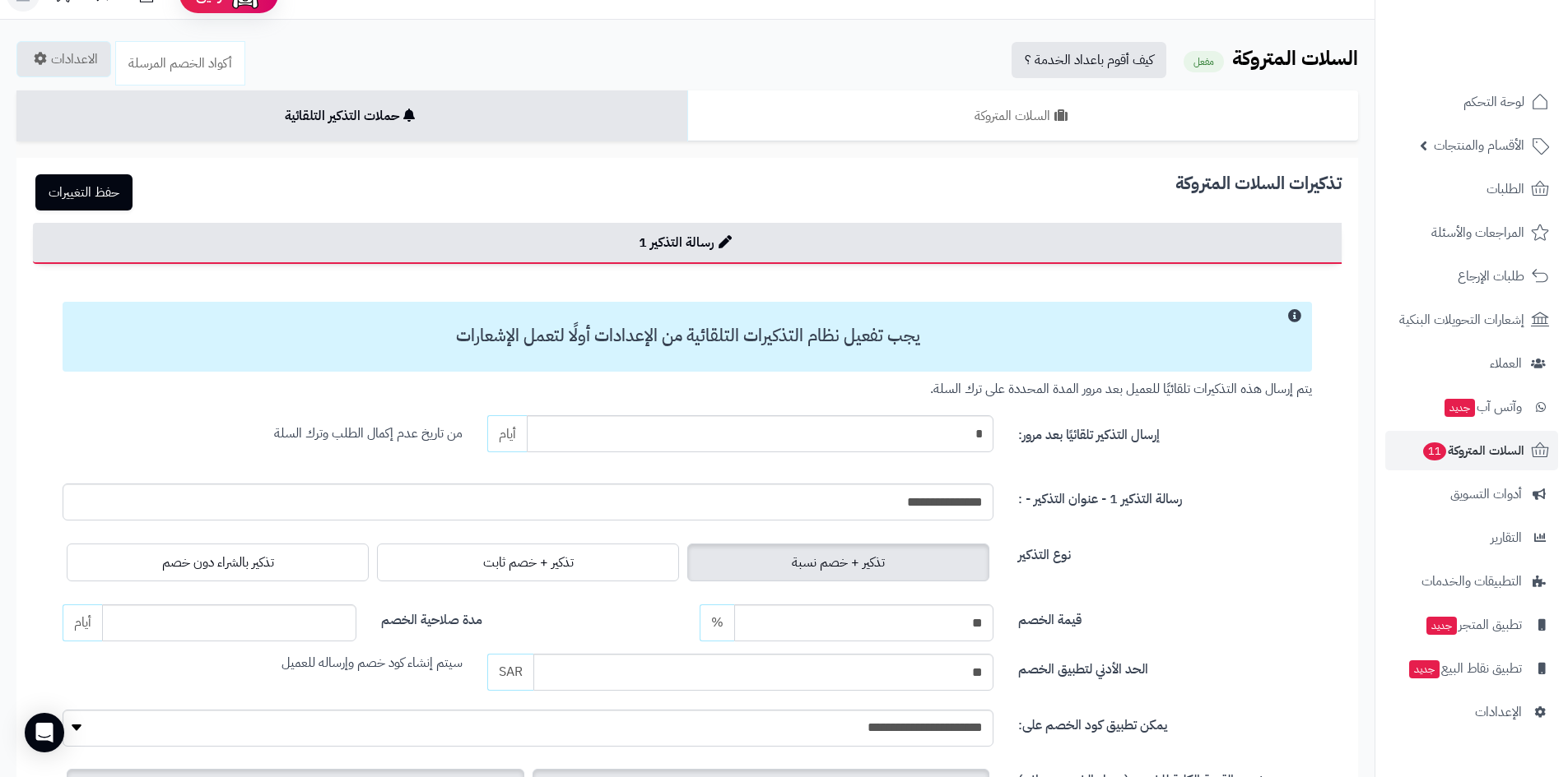
scroll to position [0, 0]
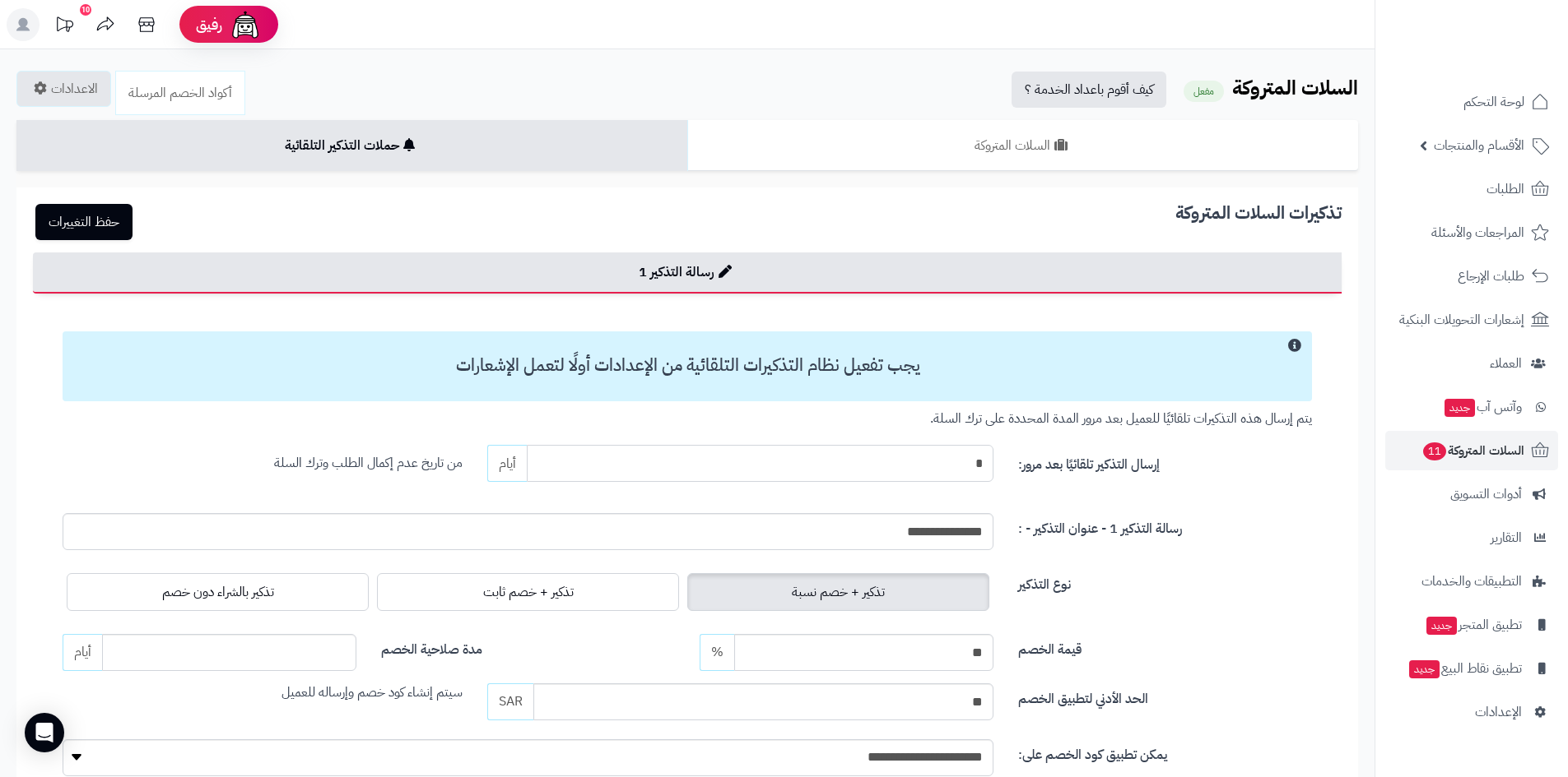
drag, startPoint x: 944, startPoint y: 474, endPoint x: 995, endPoint y: 466, distance: 51.6
click at [995, 466] on div "* أيام" at bounding box center [739, 463] width 531 height 37
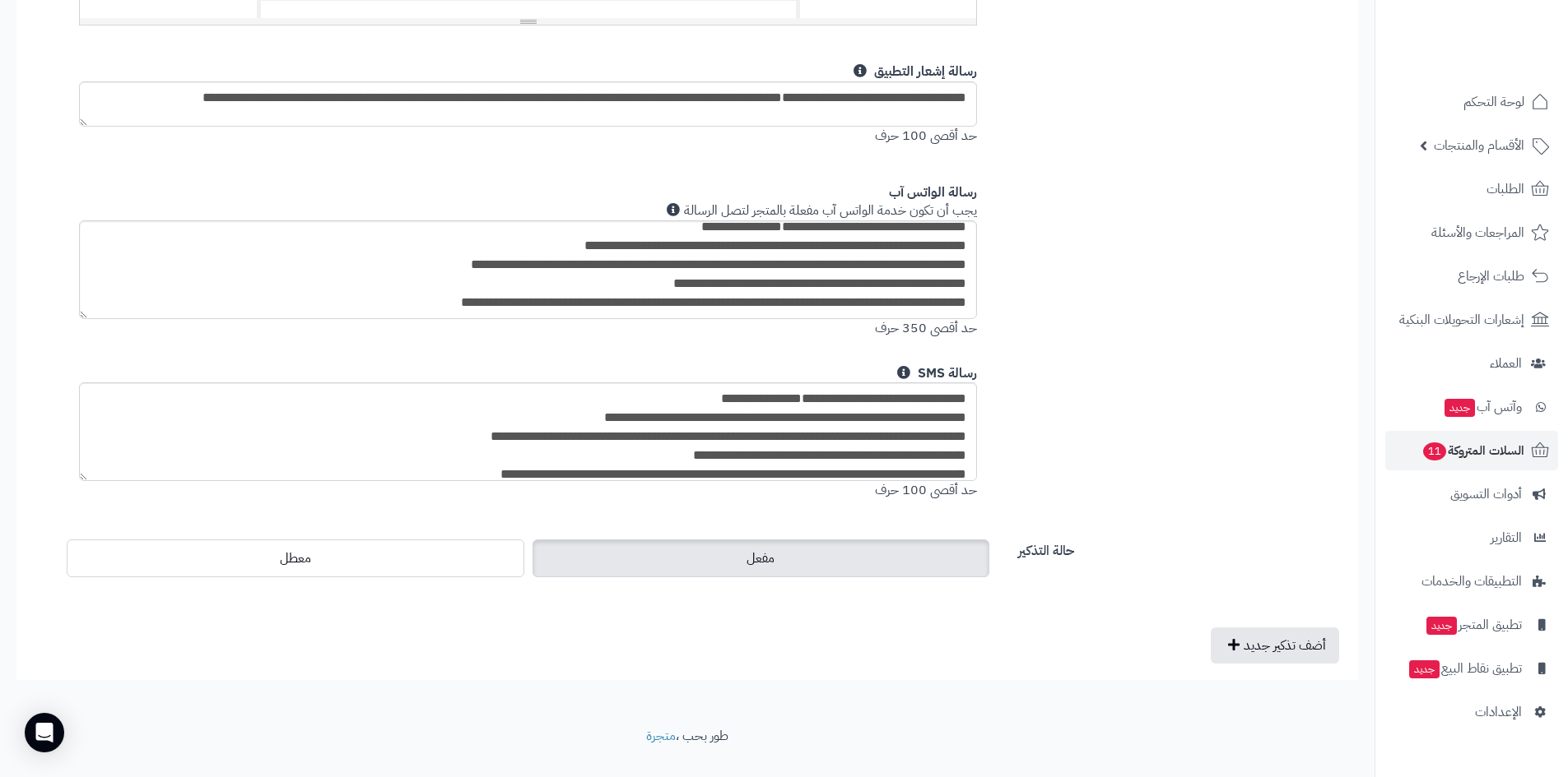
scroll to position [1385, 0]
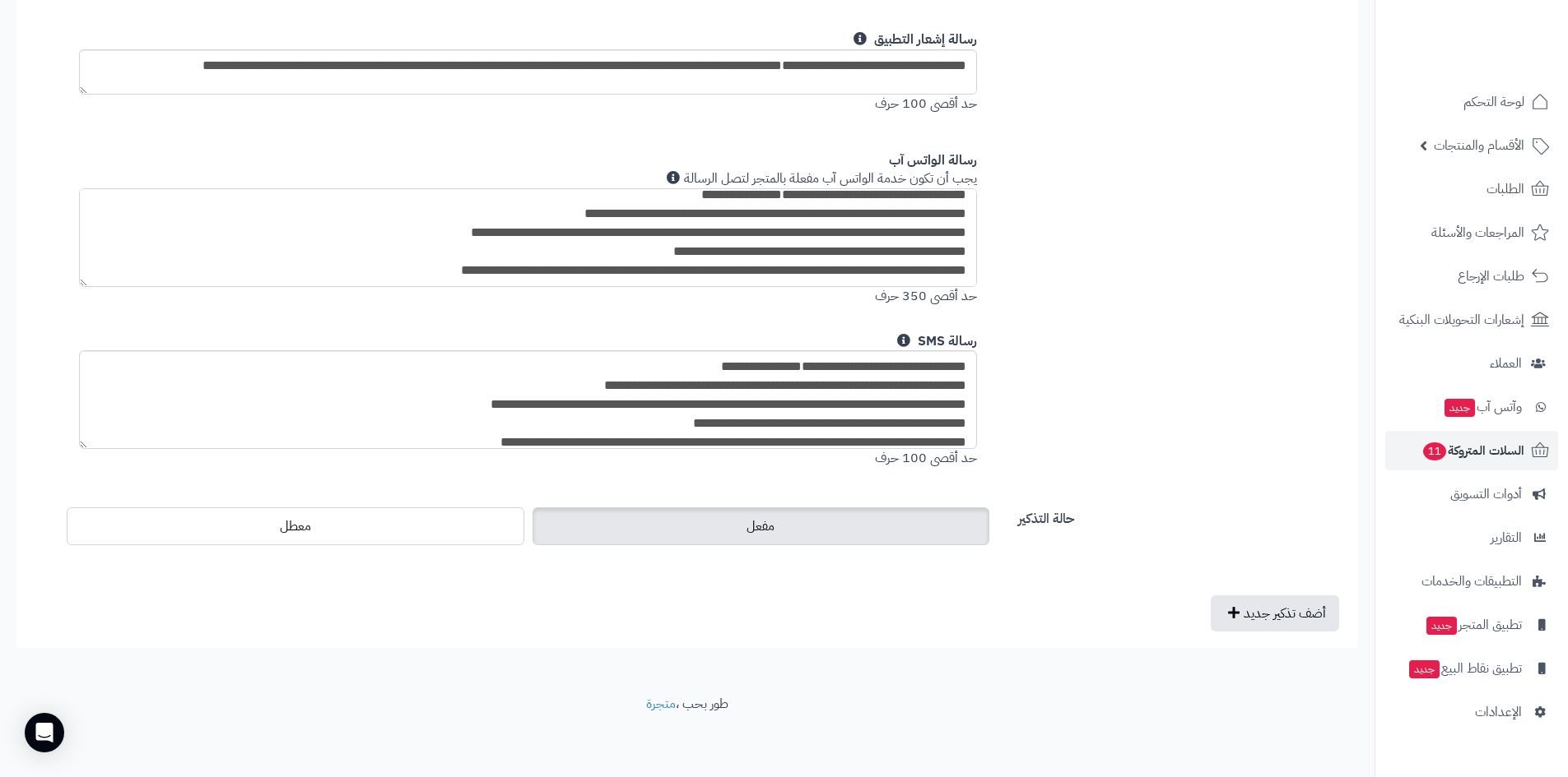
click at [535, 236] on textarea "**********" at bounding box center [528, 238] width 897 height 99
click at [506, 238] on textarea "**********" at bounding box center [528, 238] width 897 height 99
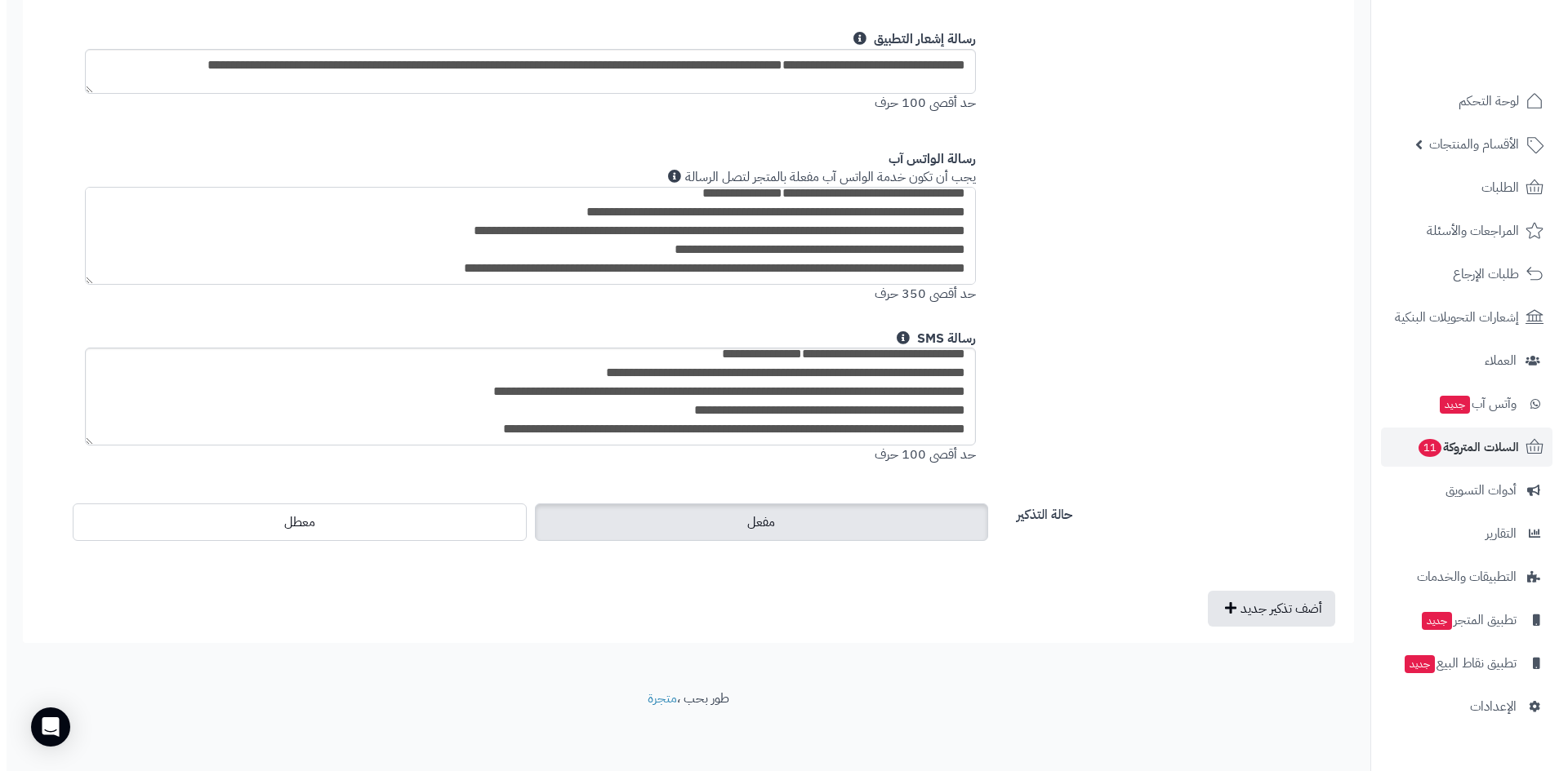
scroll to position [28, 0]
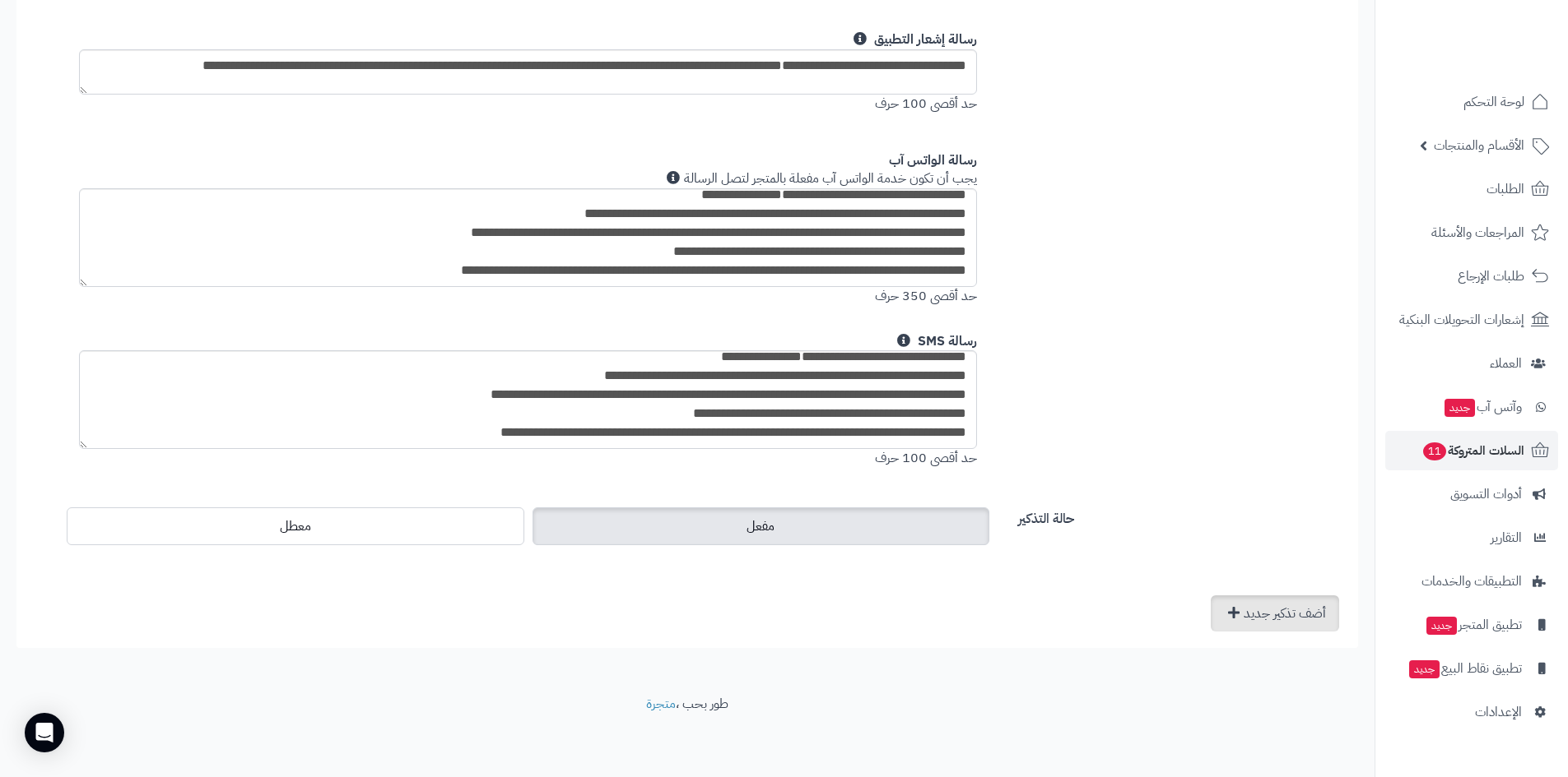
click at [1291, 608] on link "أضف تذكير جديد" at bounding box center [1275, 613] width 129 height 36
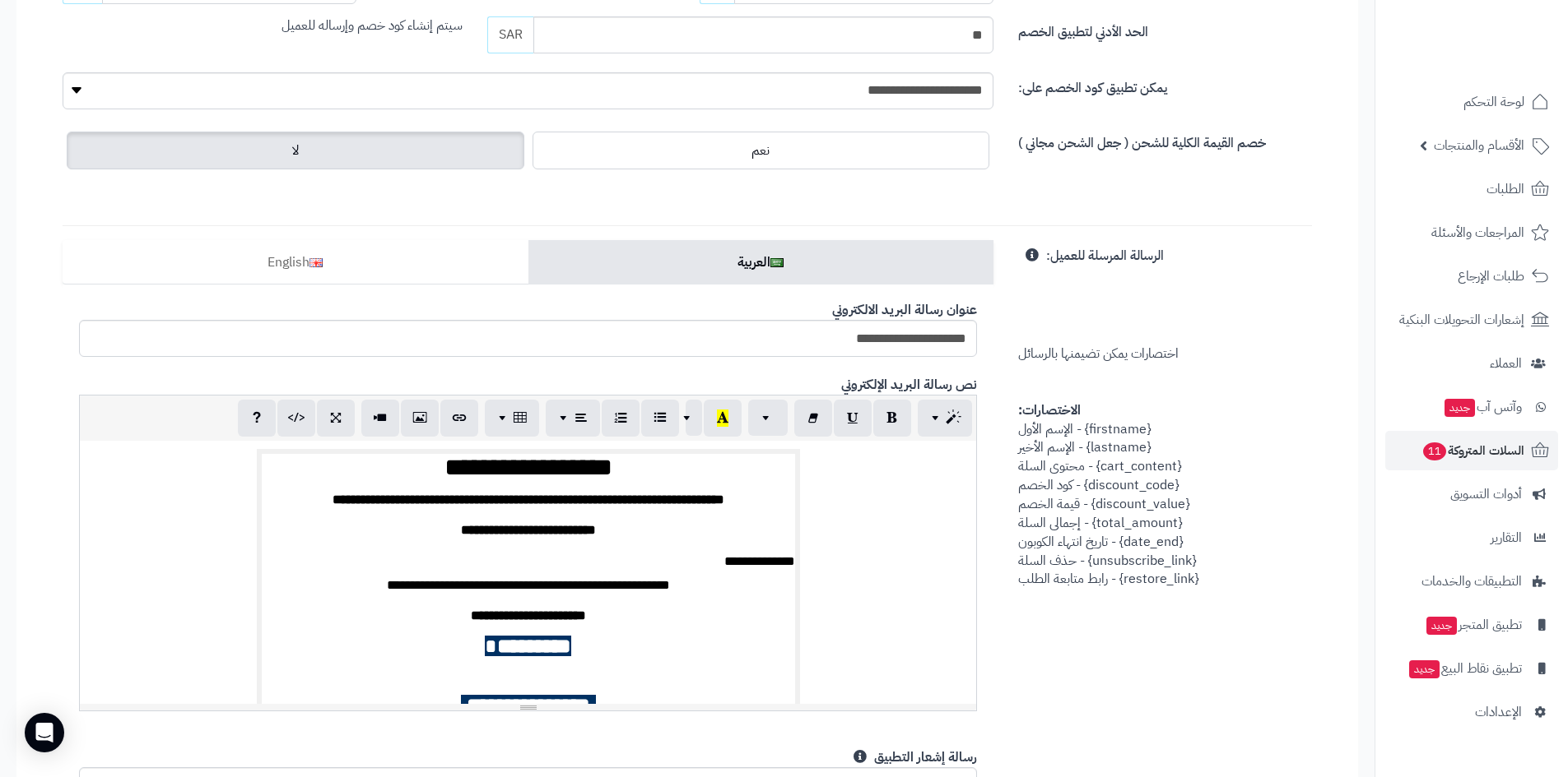
scroll to position [550, 0]
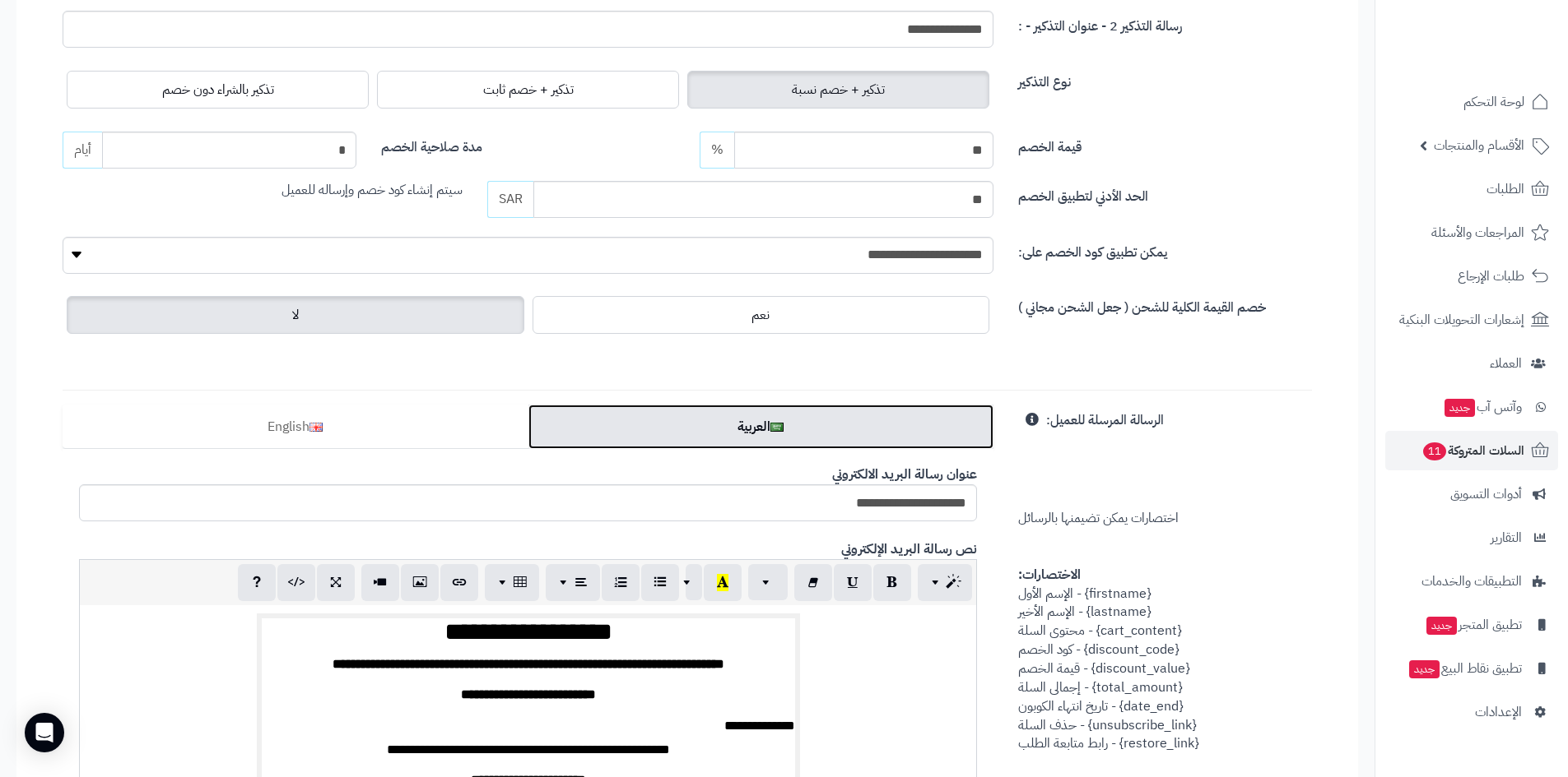
click at [849, 435] on link "العربية" at bounding box center [761, 427] width 466 height 45
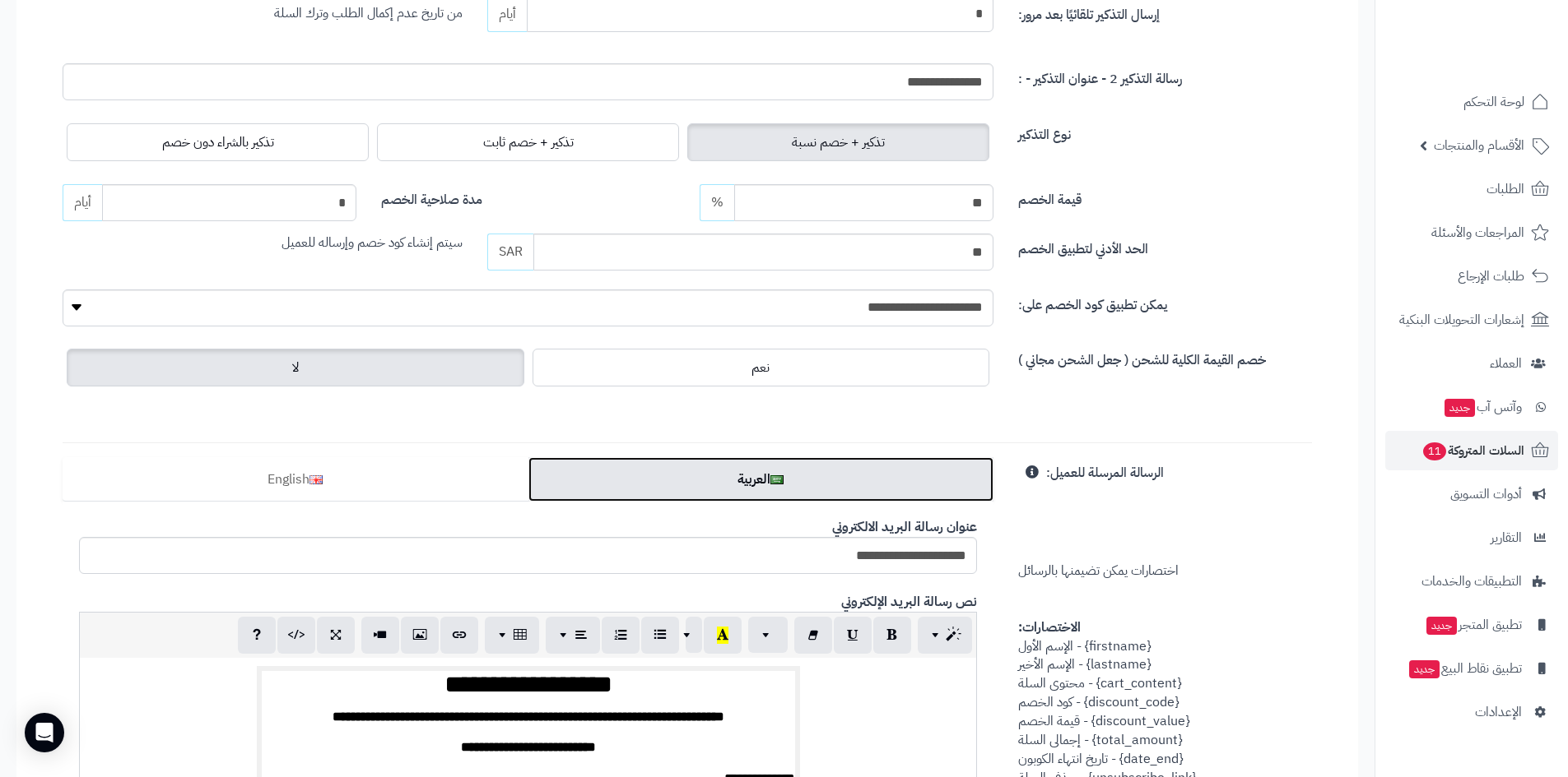
scroll to position [468, 0]
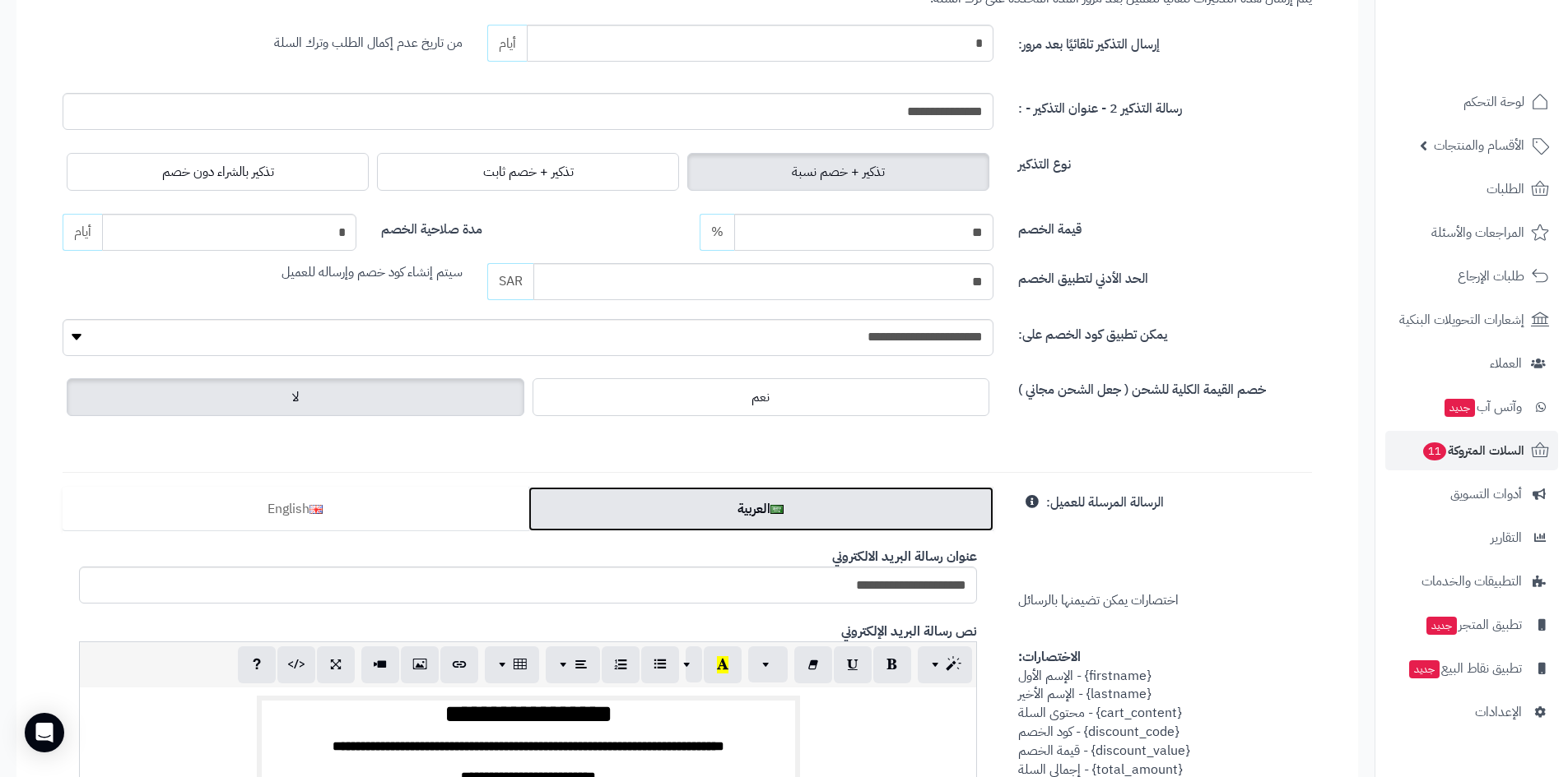
click at [697, 495] on link "العربية" at bounding box center [761, 508] width 466 height 45
click at [721, 510] on link "العربية" at bounding box center [761, 508] width 466 height 45
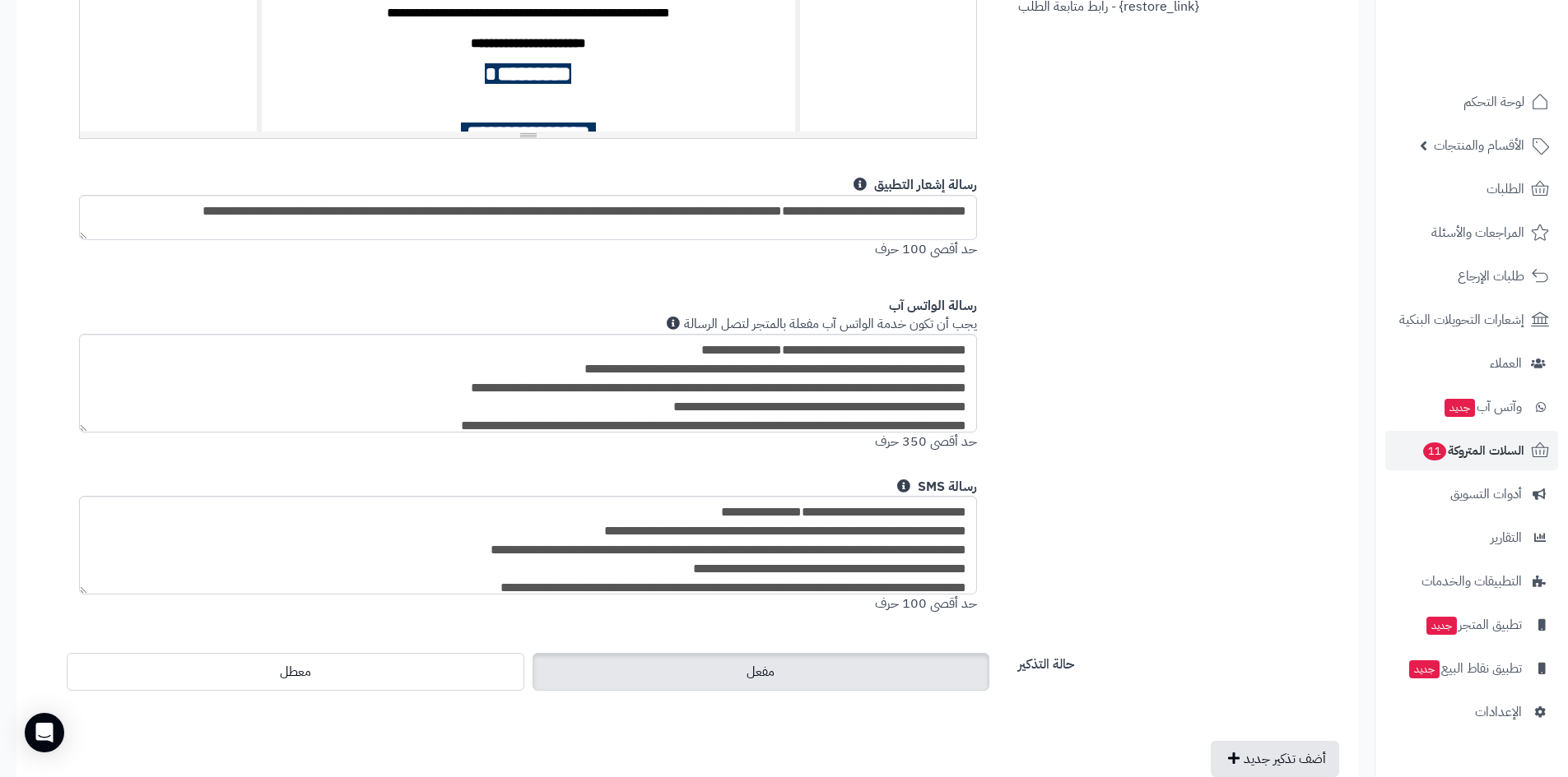
scroll to position [1022, 0]
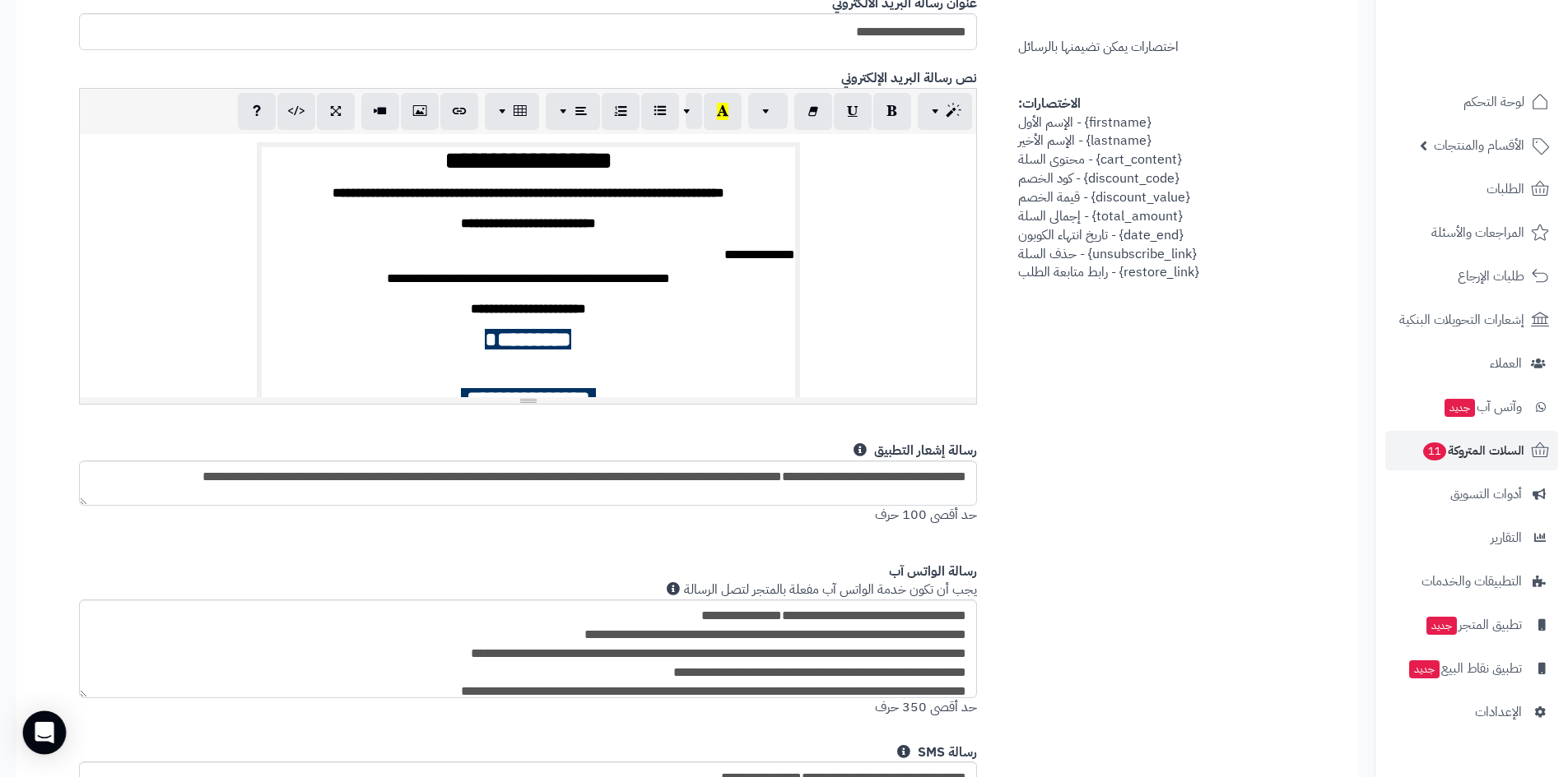
click at [49, 739] on icon "Open Intercom Messenger" at bounding box center [44, 732] width 19 height 21
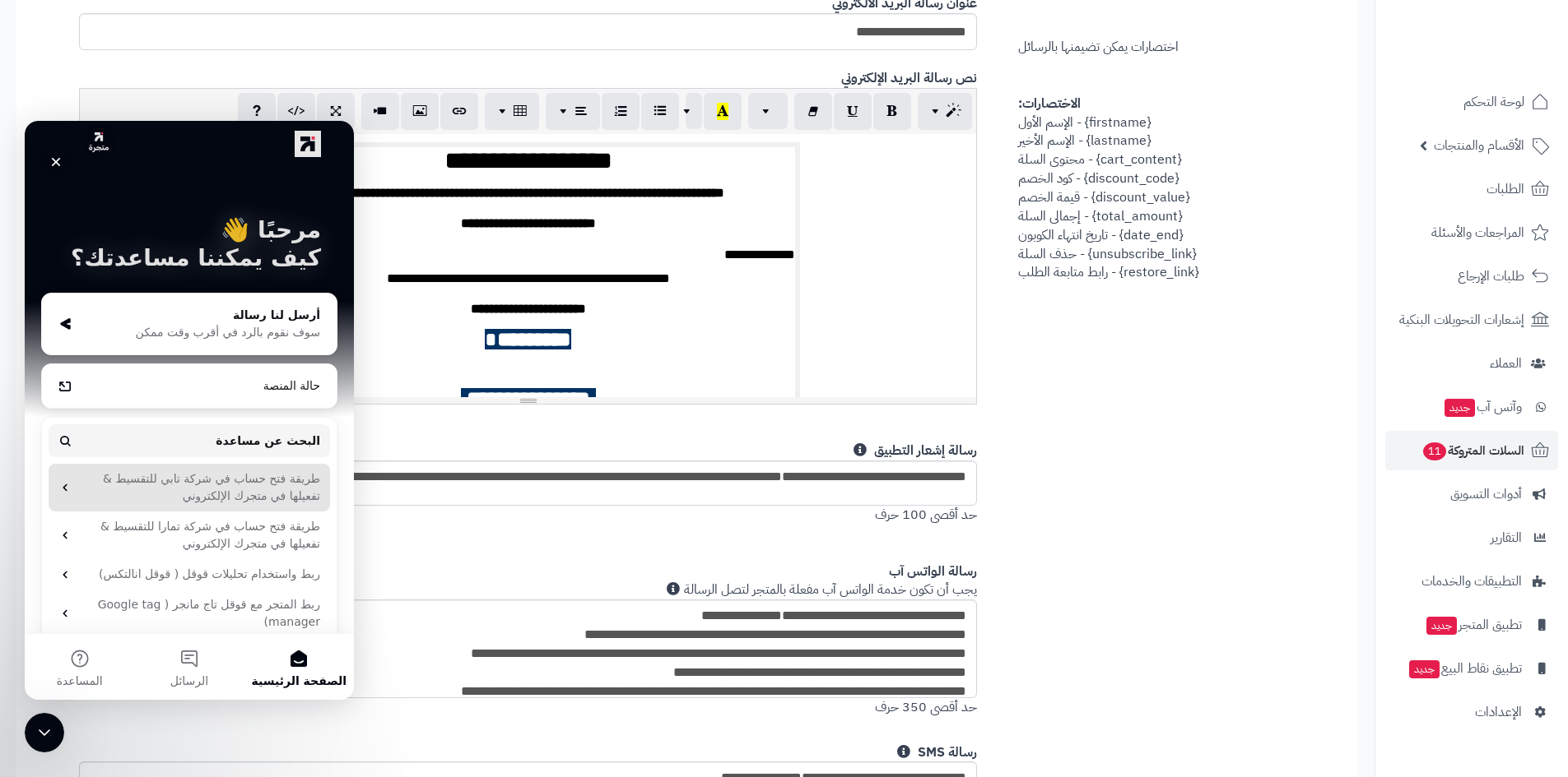
scroll to position [41, 0]
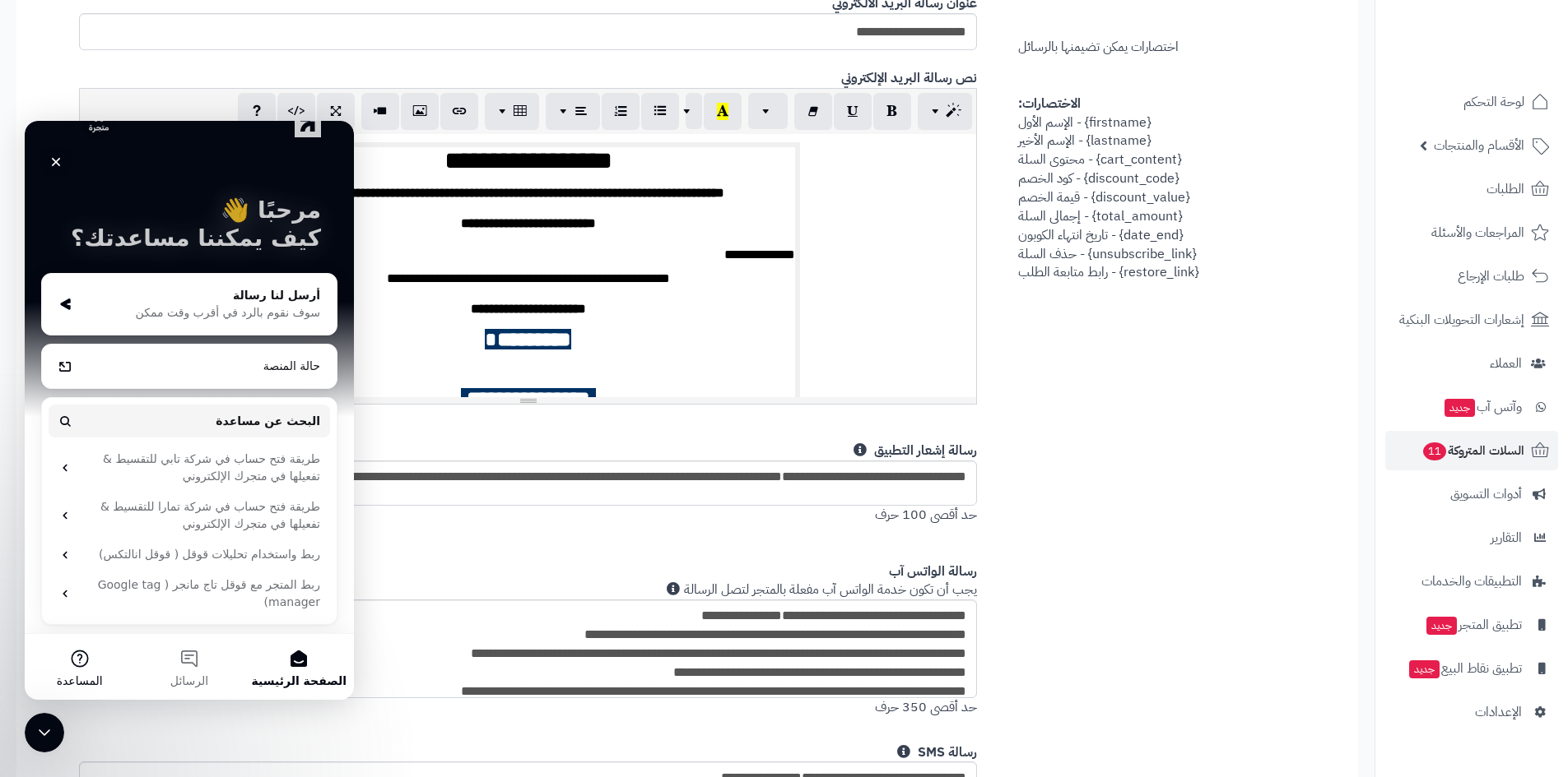
click at [84, 672] on button "المساعدة" at bounding box center [79, 667] width 110 height 66
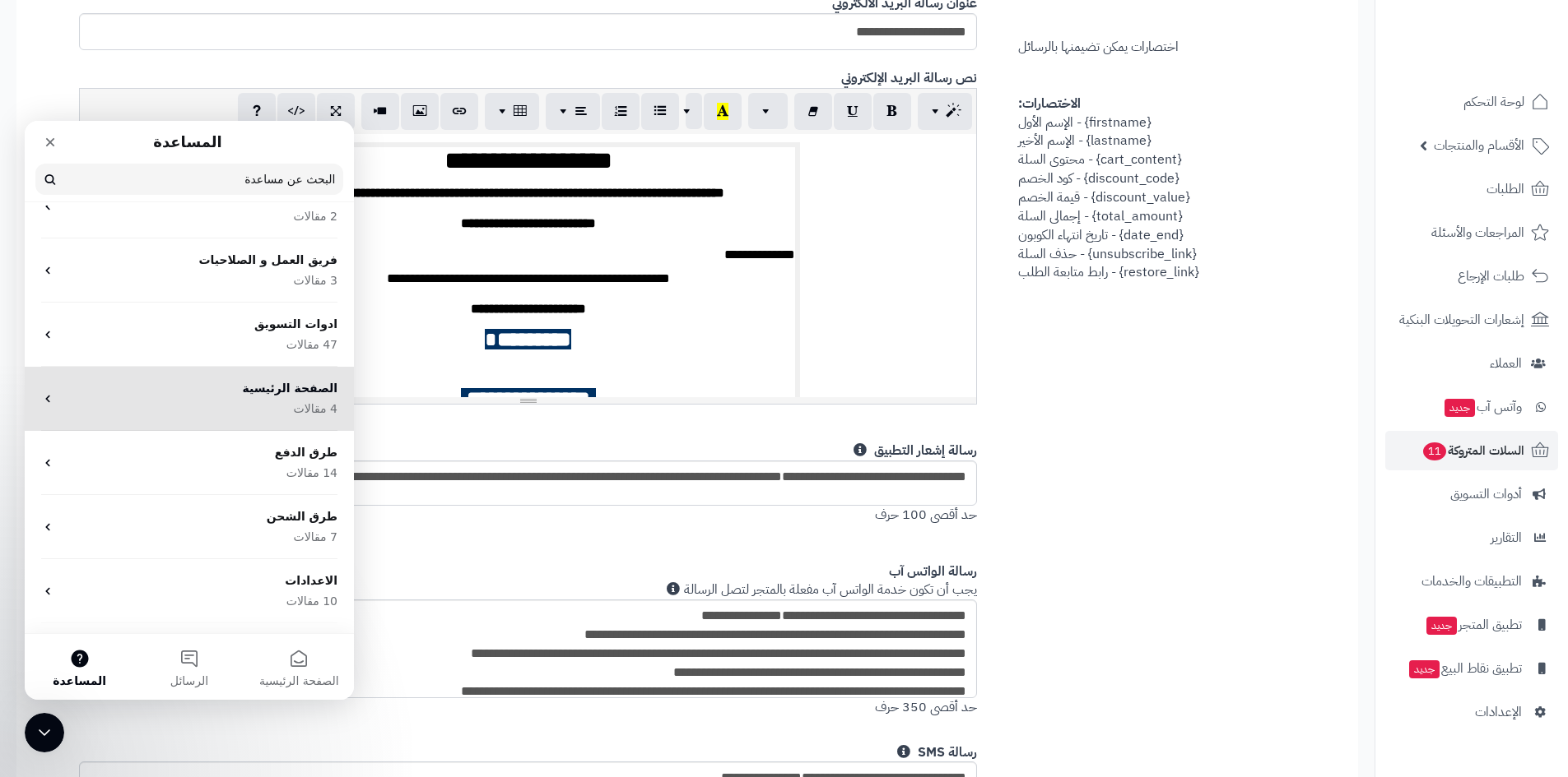
scroll to position [189, 0]
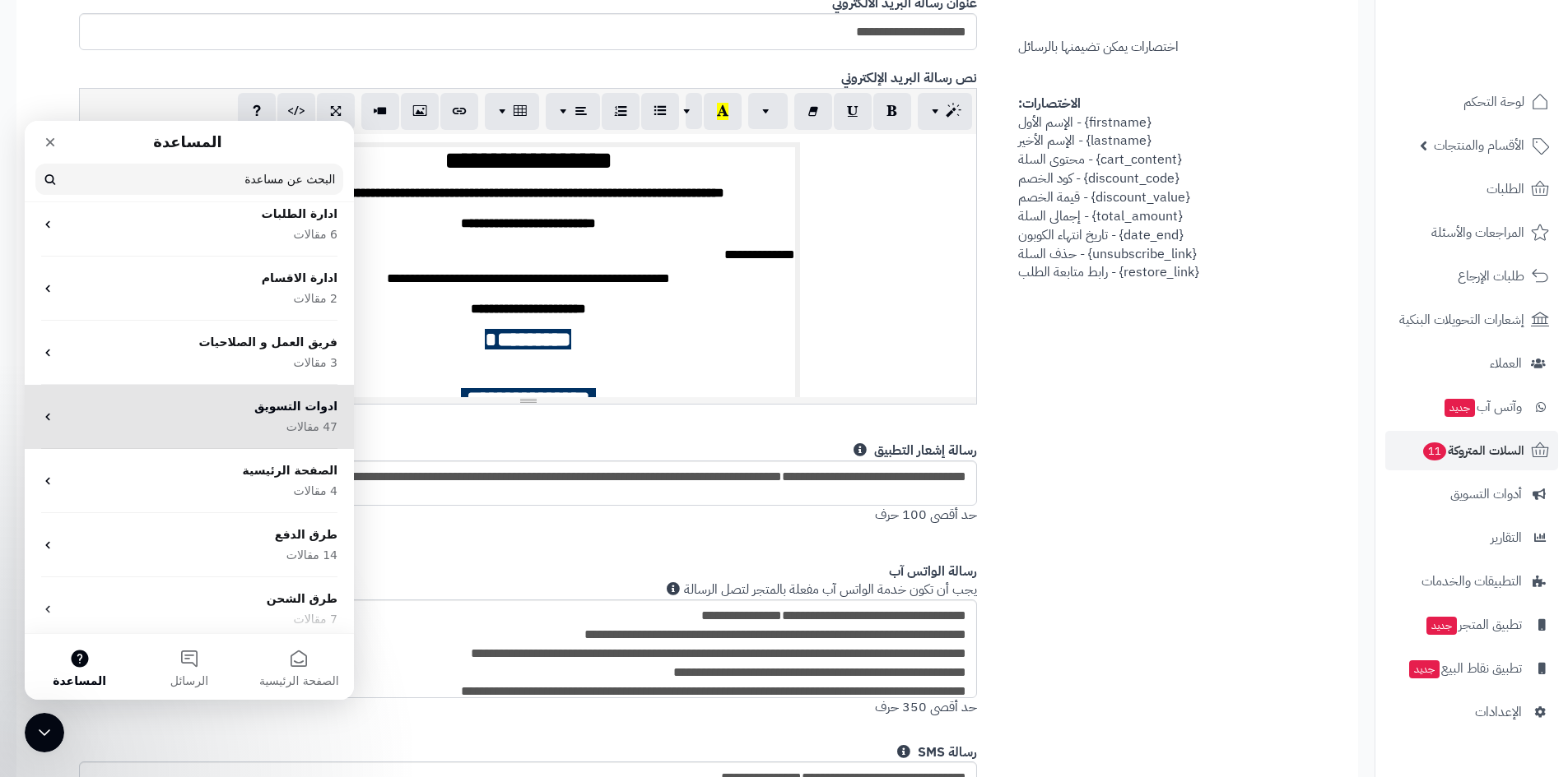
click at [308, 415] on div "ادوات التسويق 47 مقالات" at bounding box center [199, 417] width 276 height 38
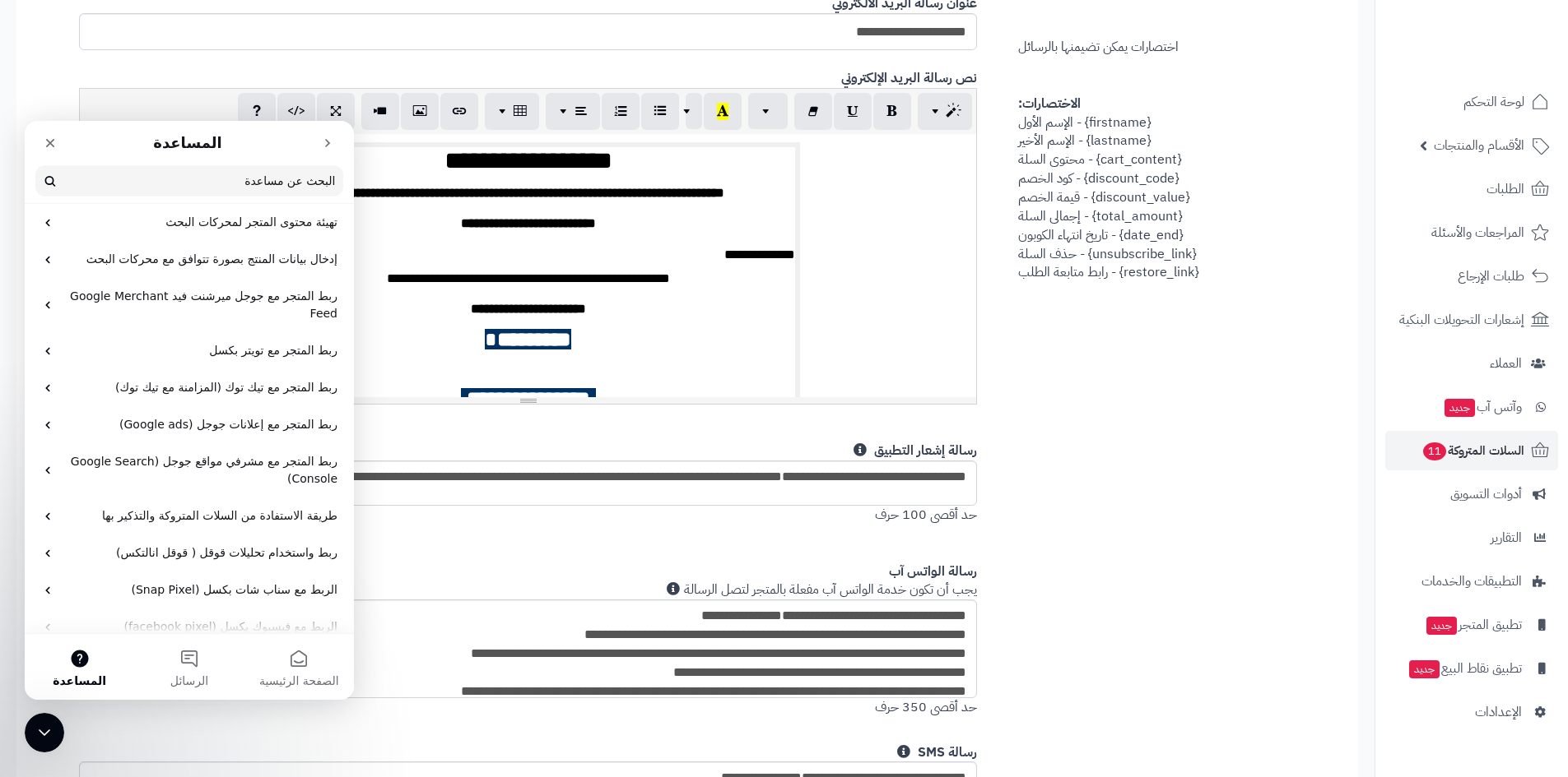
scroll to position [1104, 0]
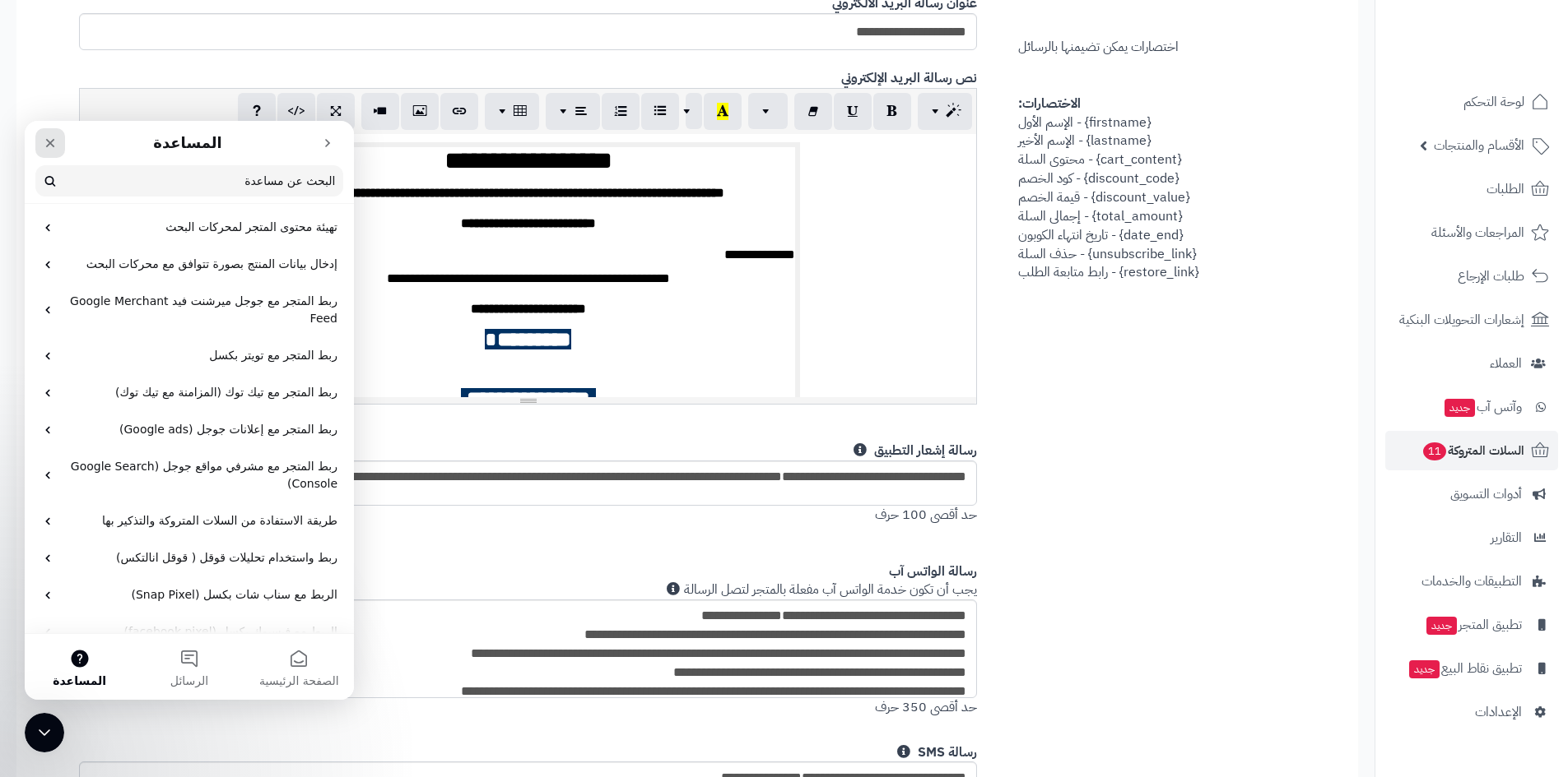
click at [53, 146] on icon "إغلاق" at bounding box center [50, 144] width 10 height 10
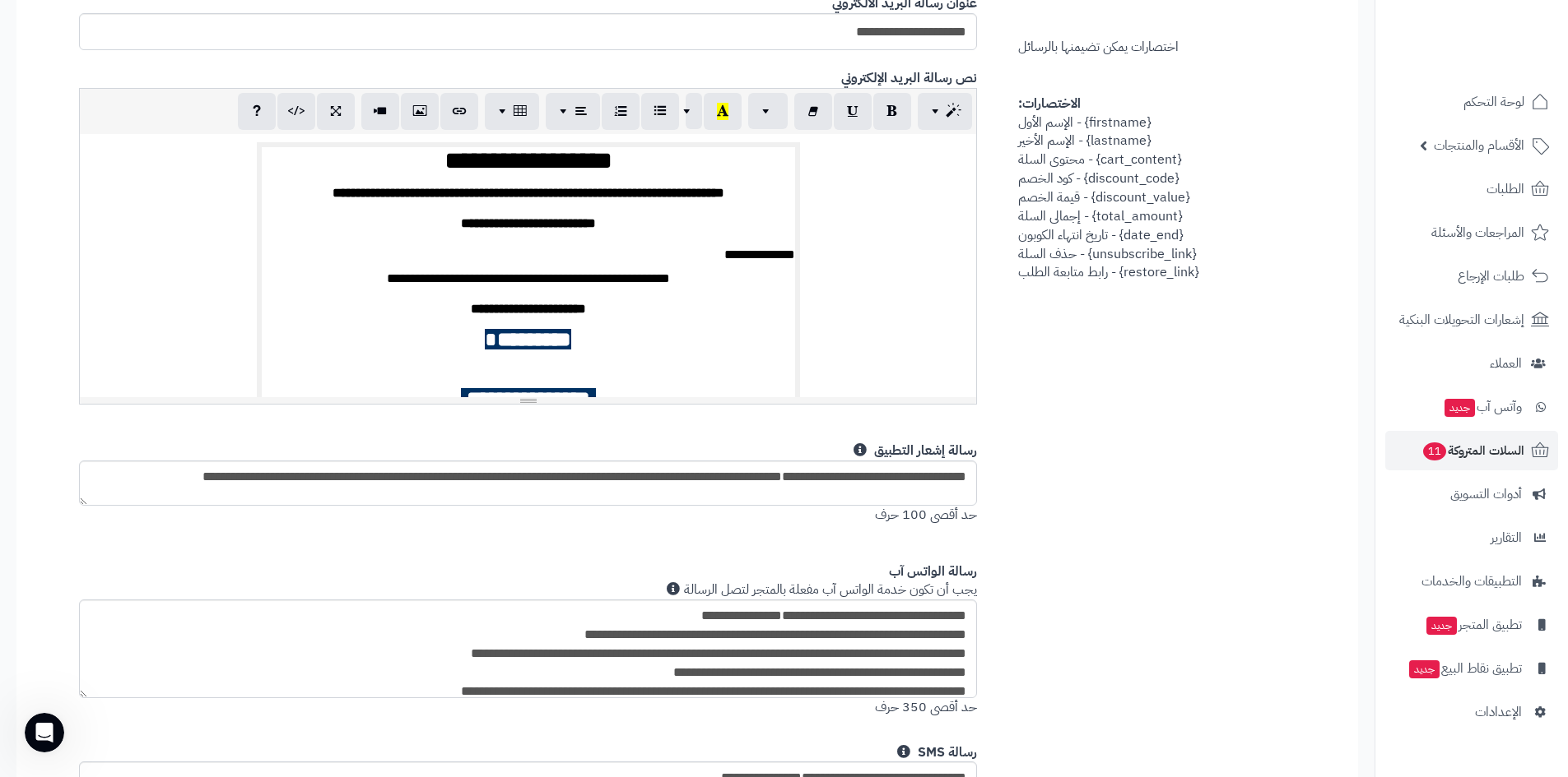
scroll to position [0, 0]
click at [1501, 713] on span "الإعدادات" at bounding box center [1498, 712] width 47 height 23
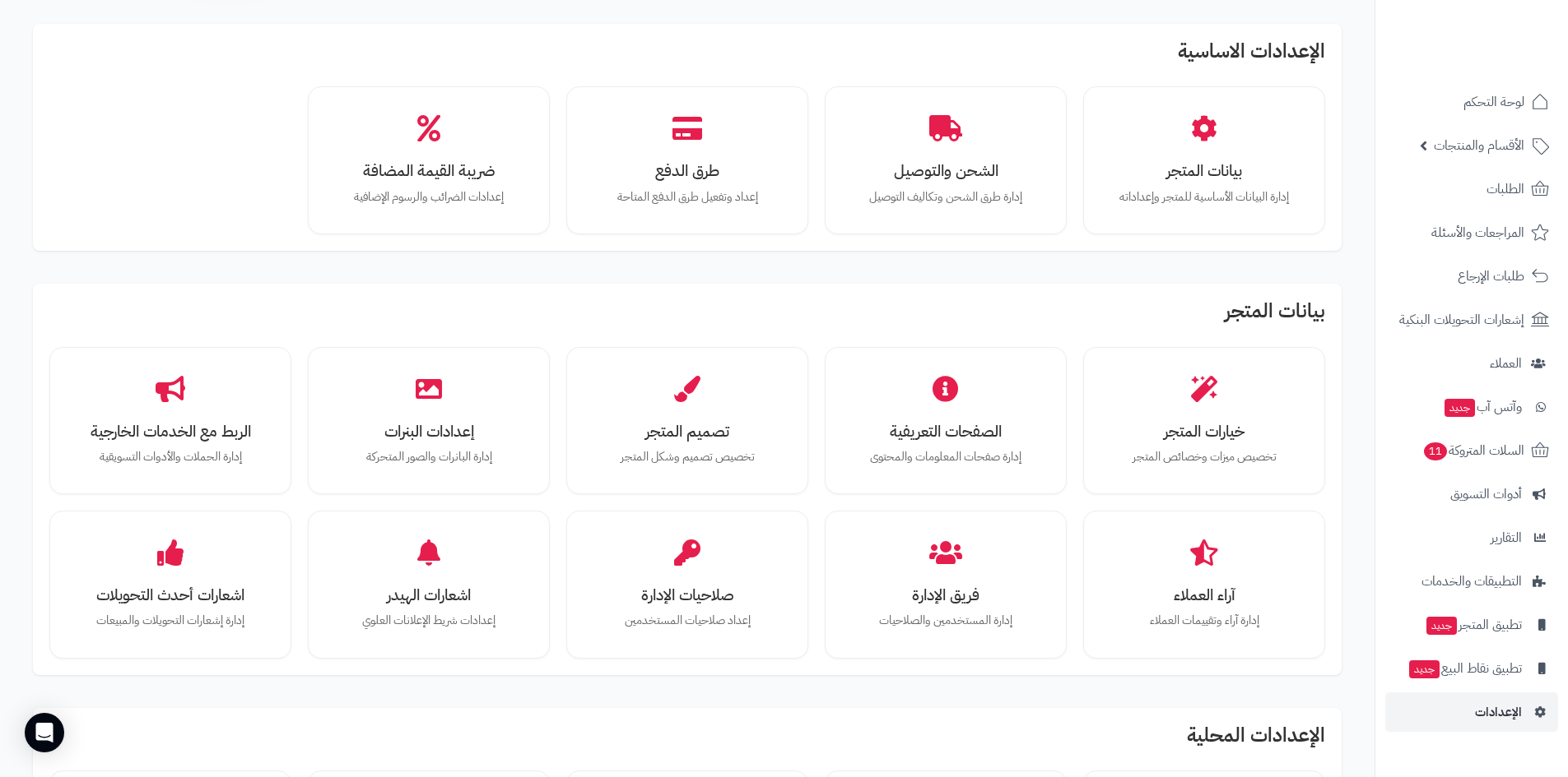
scroll to position [82, 0]
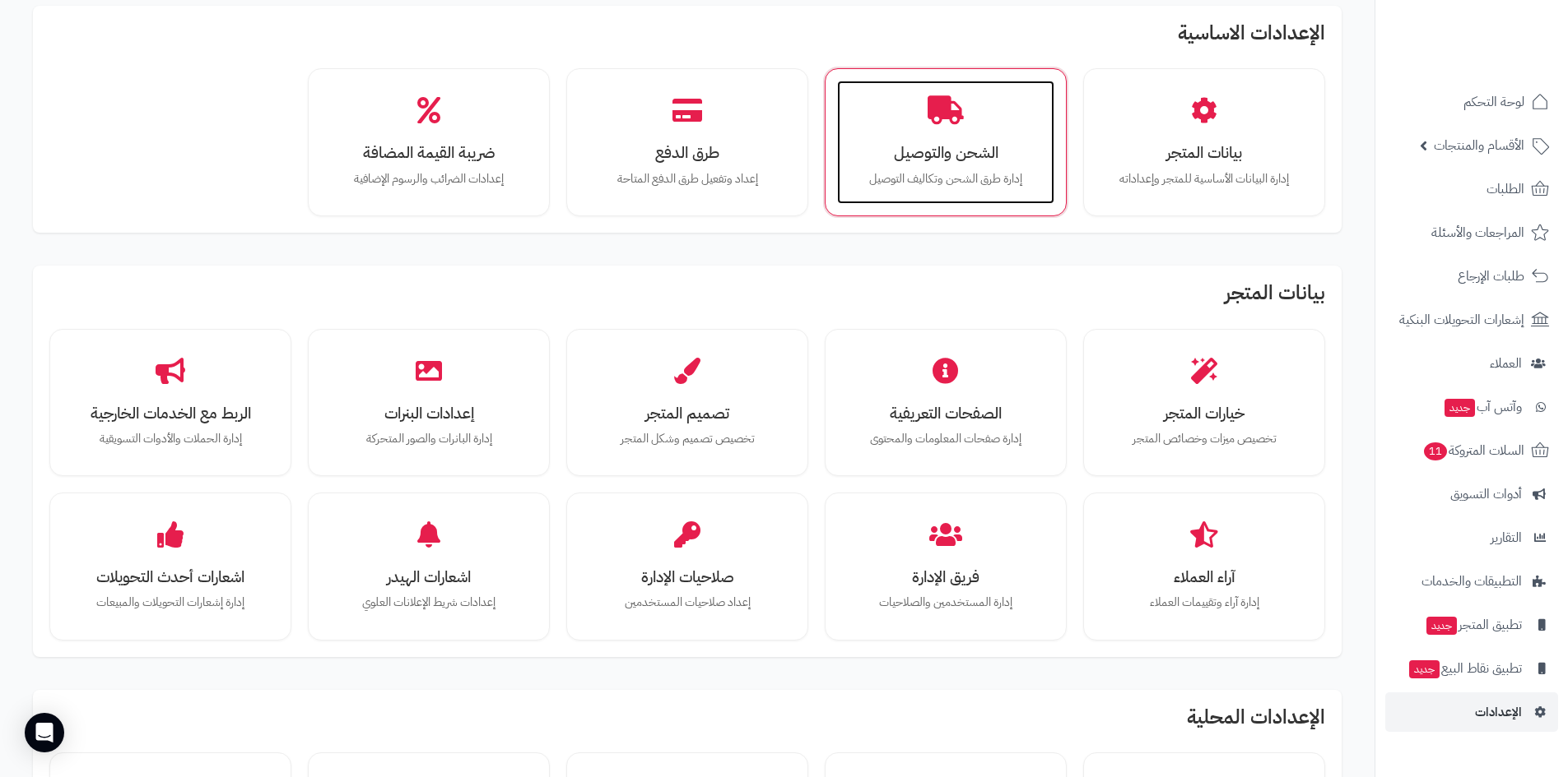
click at [954, 132] on div "الشحن والتوصيل إدارة طرق الشحن وتكاليف التوصيل" at bounding box center [946, 143] width 217 height 124
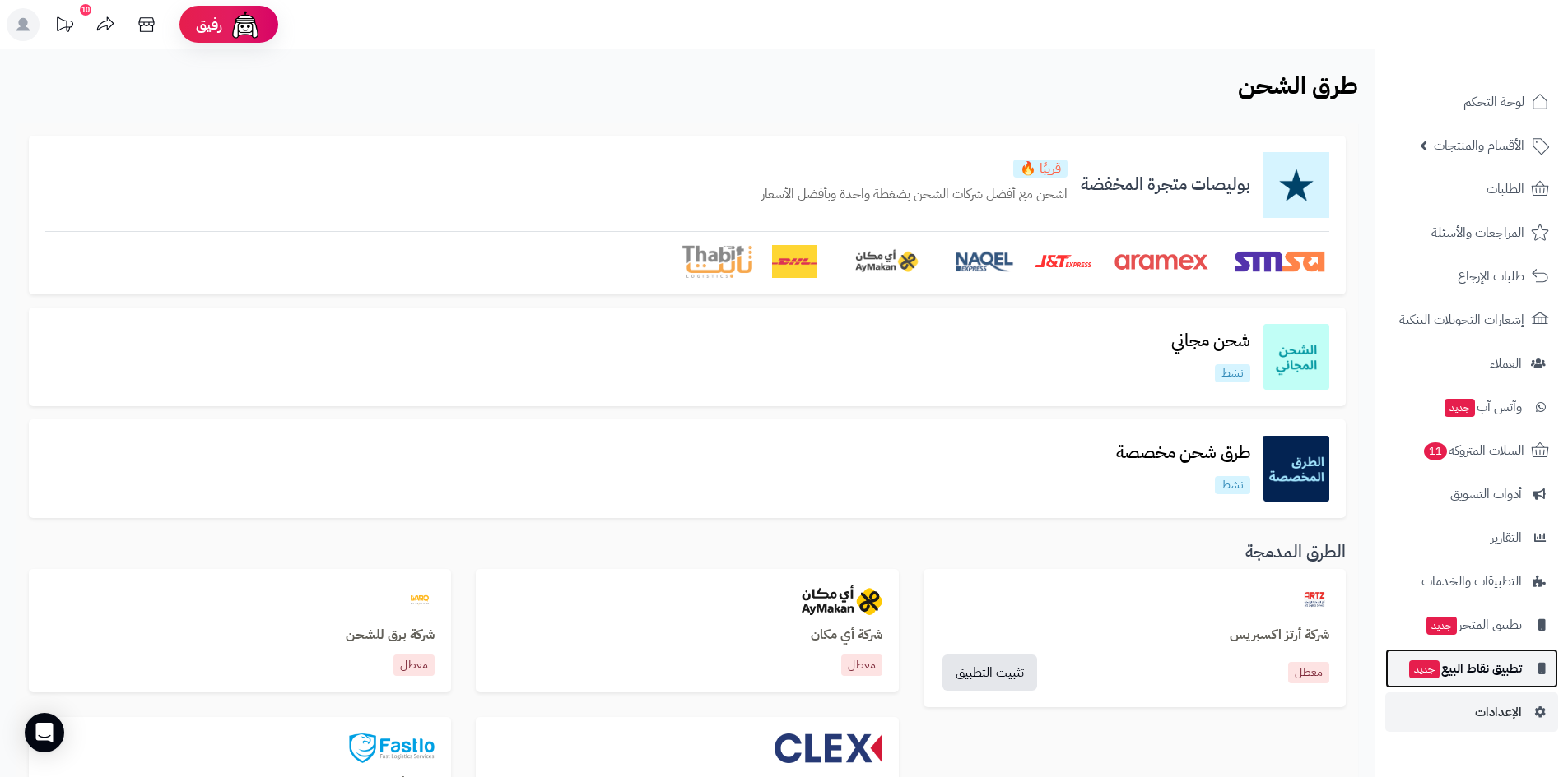
click at [1478, 663] on span "تطبيق نقاط البيع جديد" at bounding box center [1464, 668] width 114 height 23
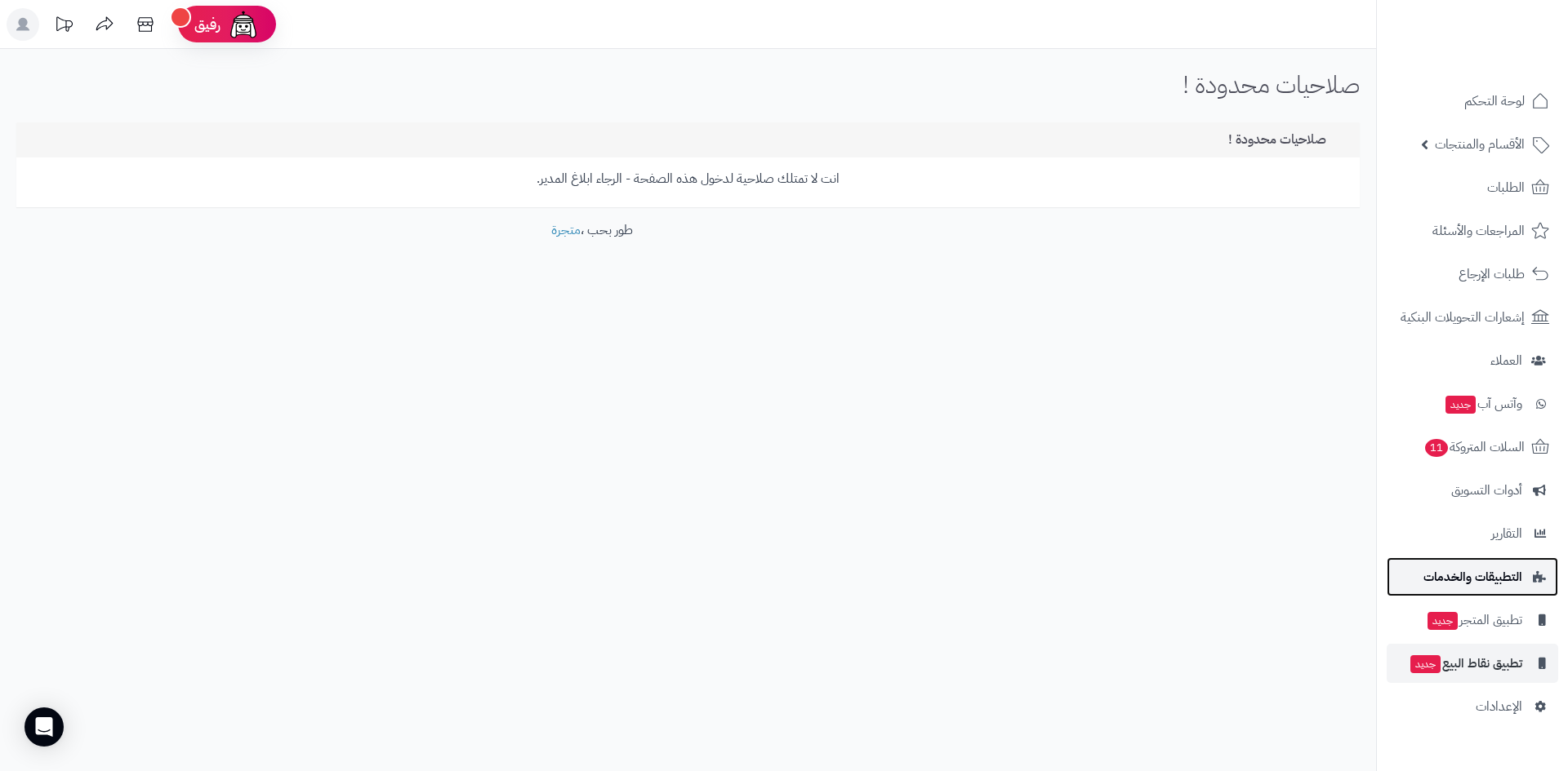
click at [1478, 591] on link "التطبيقات والخدمات" at bounding box center [1472, 576] width 171 height 39
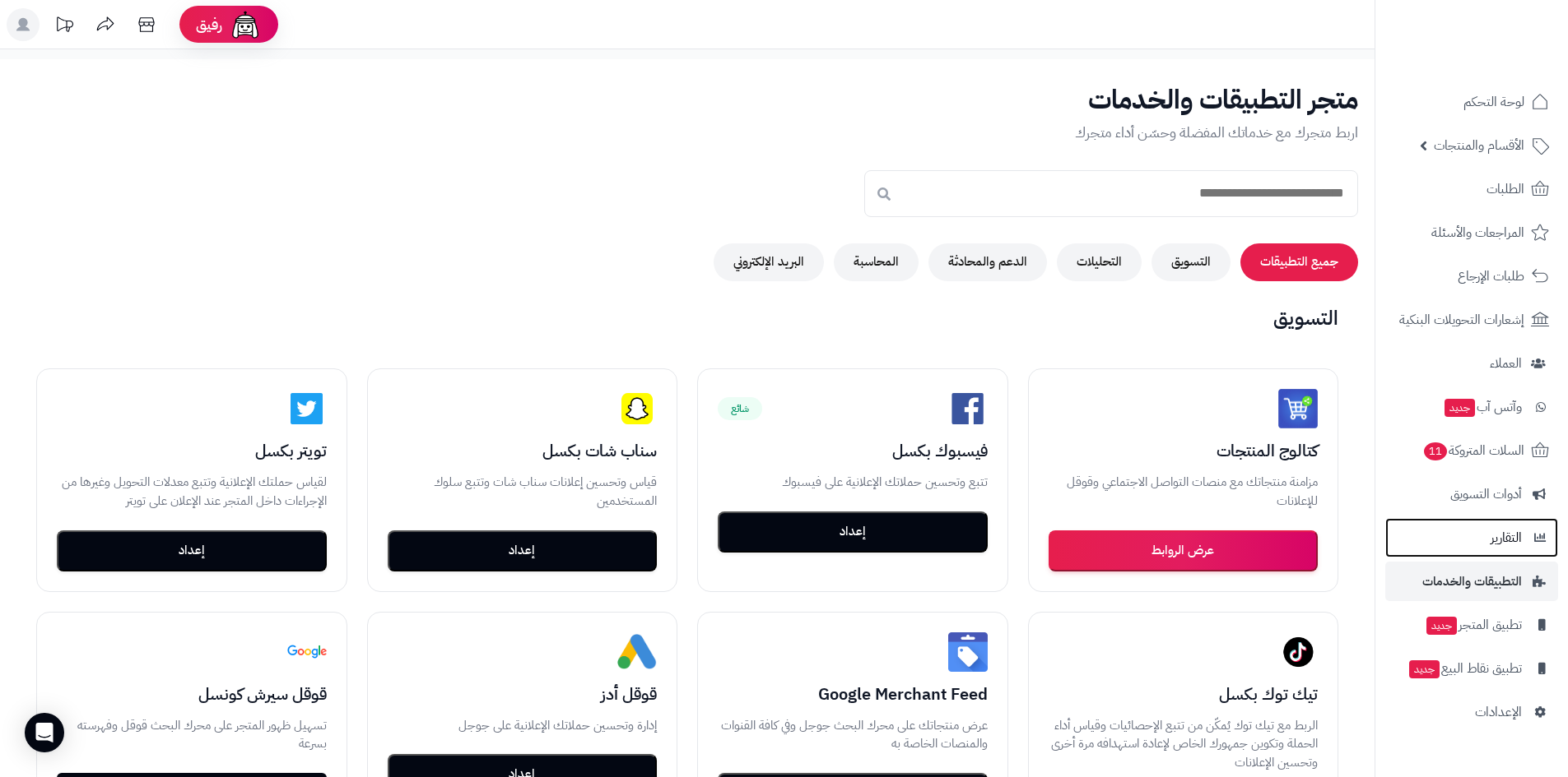
click at [1514, 542] on span "التقارير" at bounding box center [1505, 538] width 31 height 23
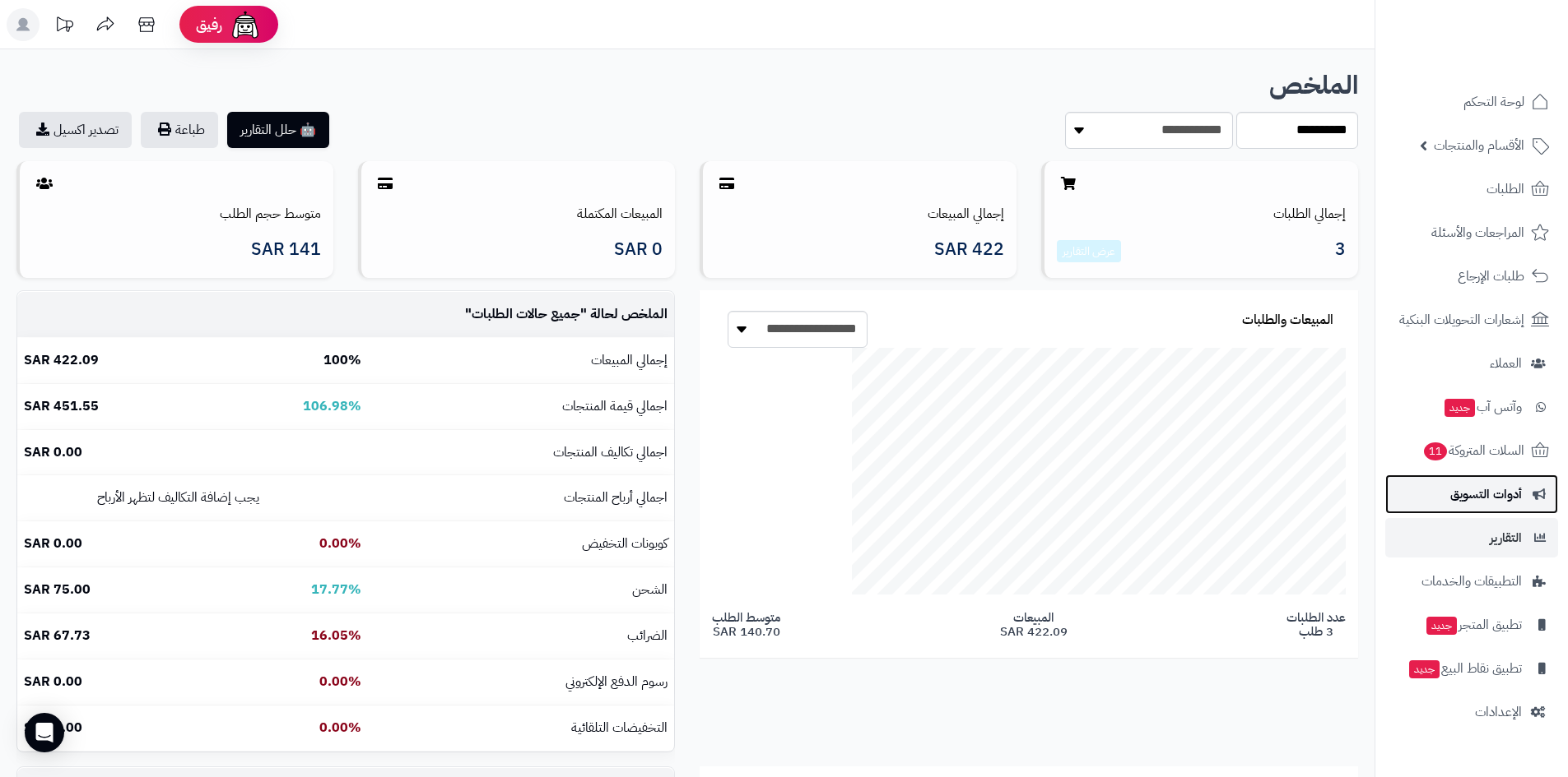
click at [1490, 492] on span "أدوات التسويق" at bounding box center [1485, 494] width 71 height 23
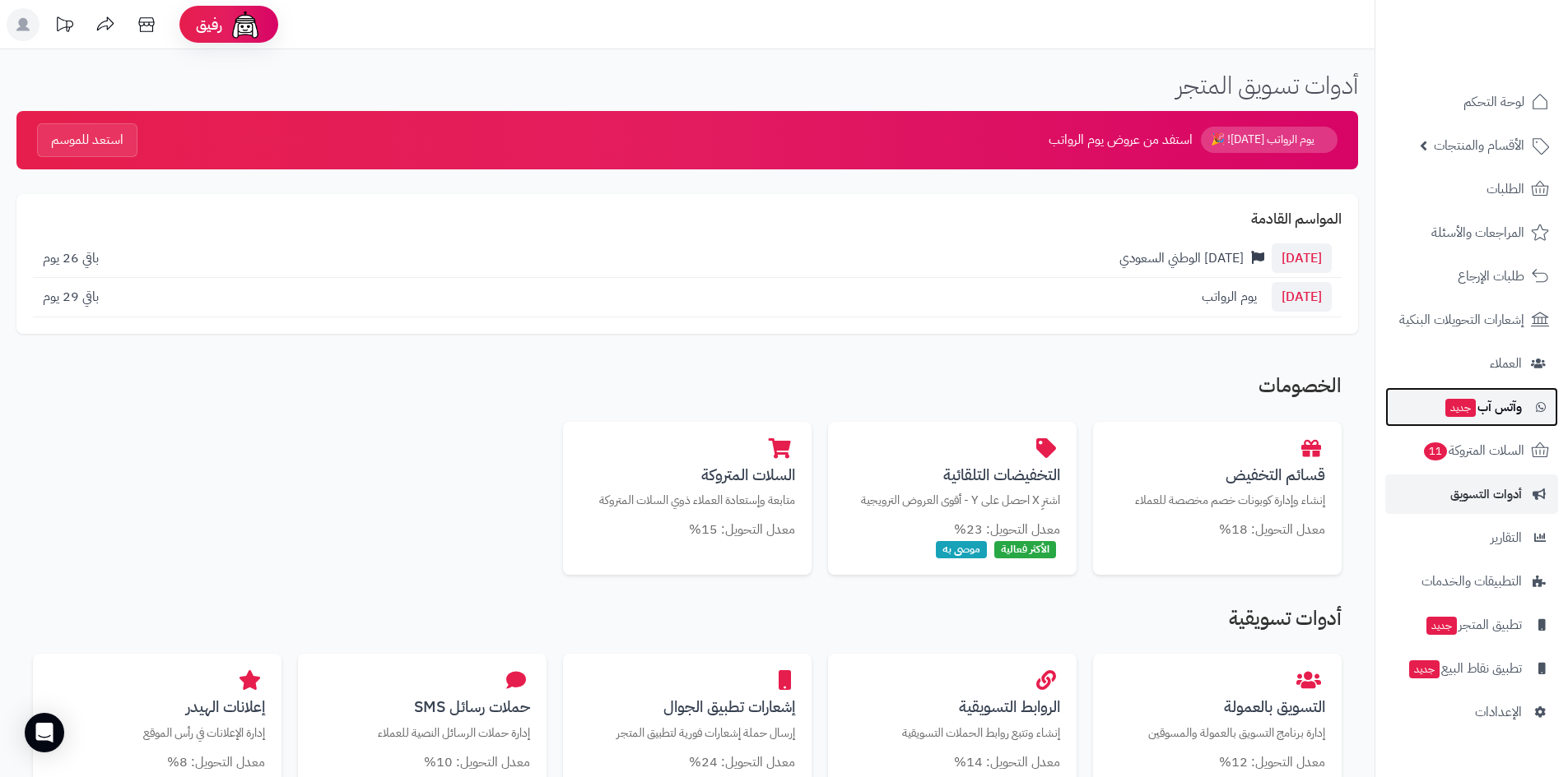
click at [1477, 408] on span "وآتس آب جديد" at bounding box center [1482, 408] width 78 height 23
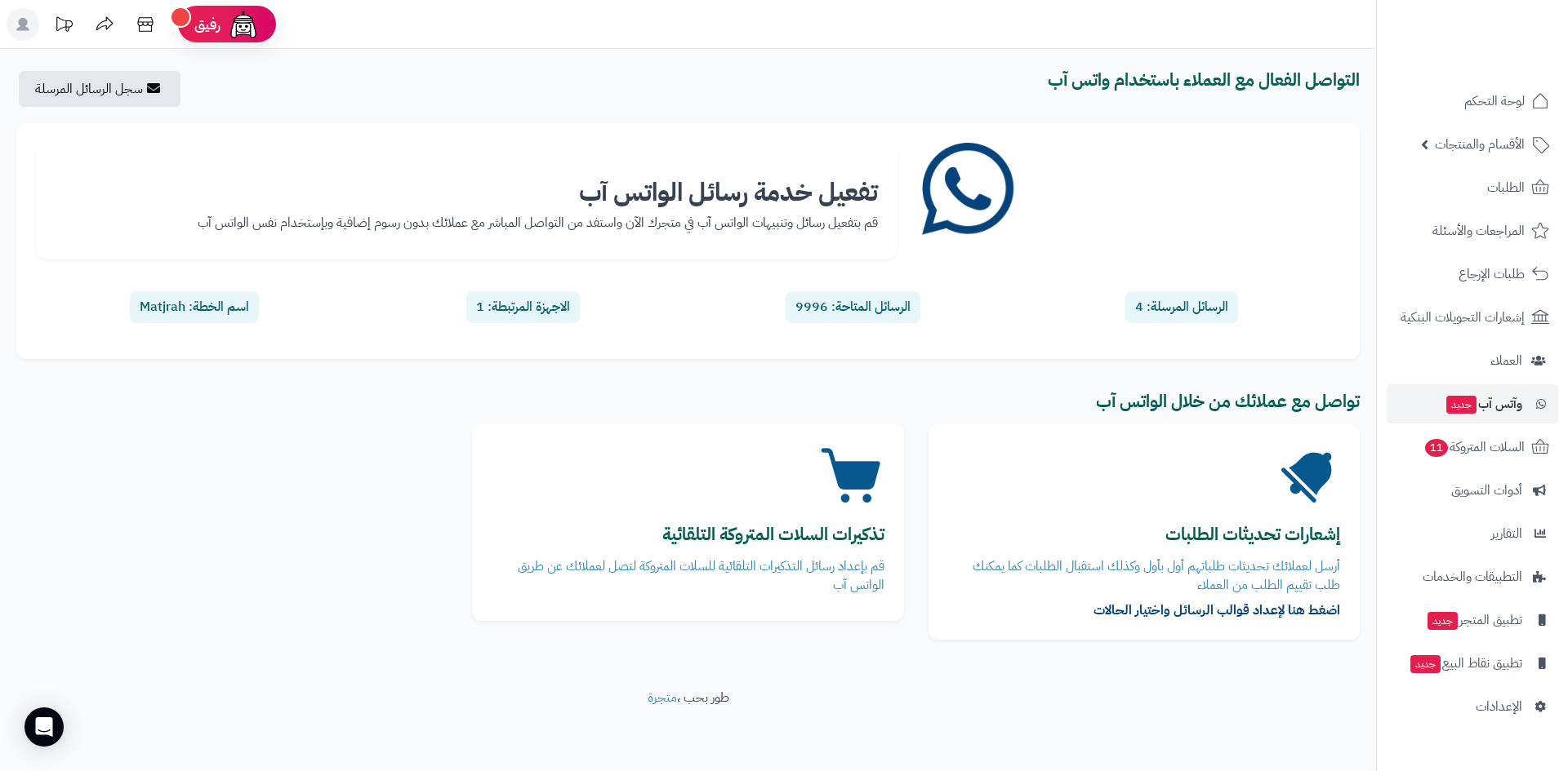
click at [1167, 307] on div "الرسائل المرسلة: 4" at bounding box center [1180, 307] width 112 height 32
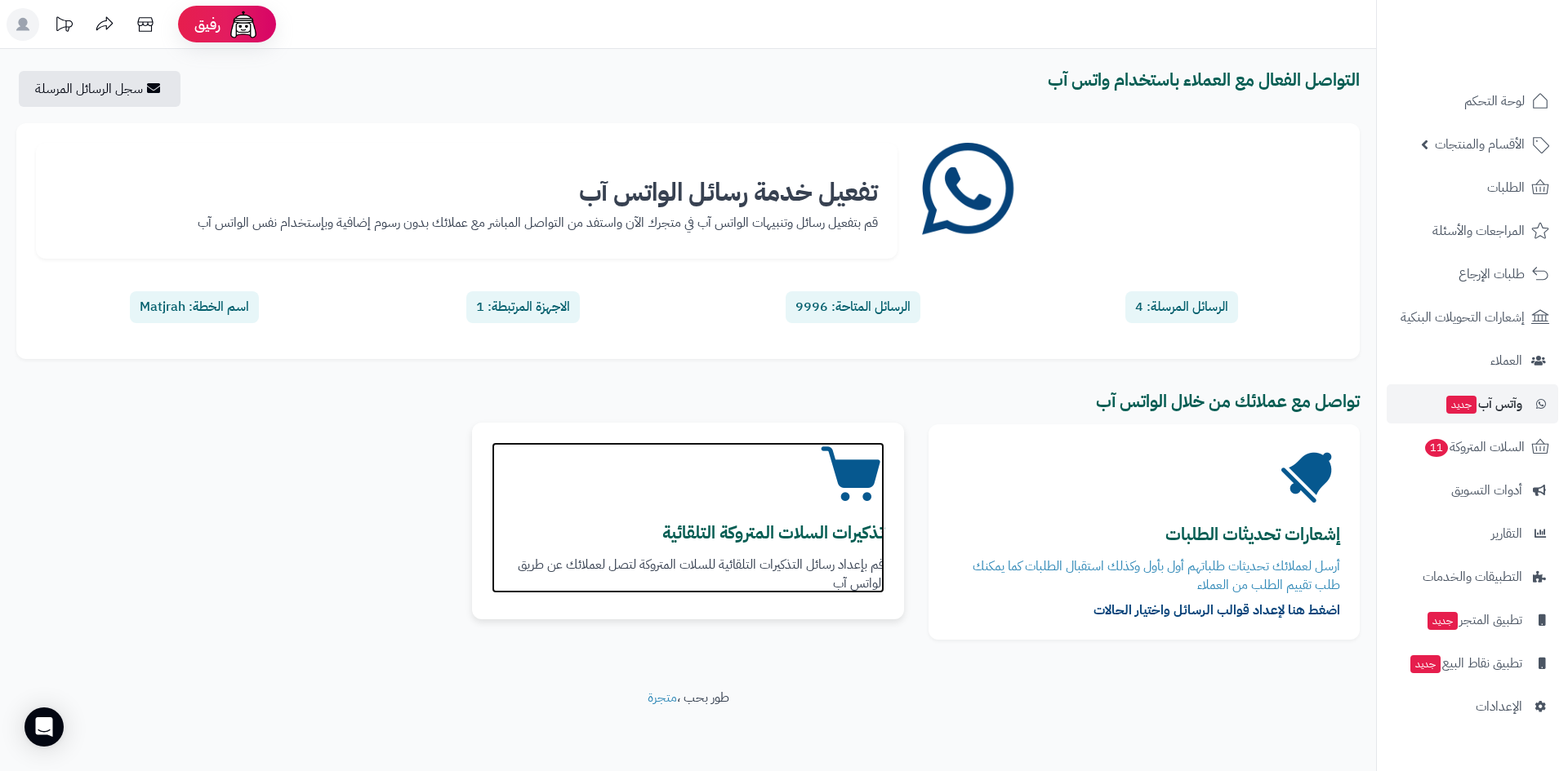
click at [855, 560] on p "قم بإعداد رسائل التذكيرات التلقائية للسلات المتروكة لتصل لعملائك عن طريق الواتس…" at bounding box center [687, 574] width 392 height 38
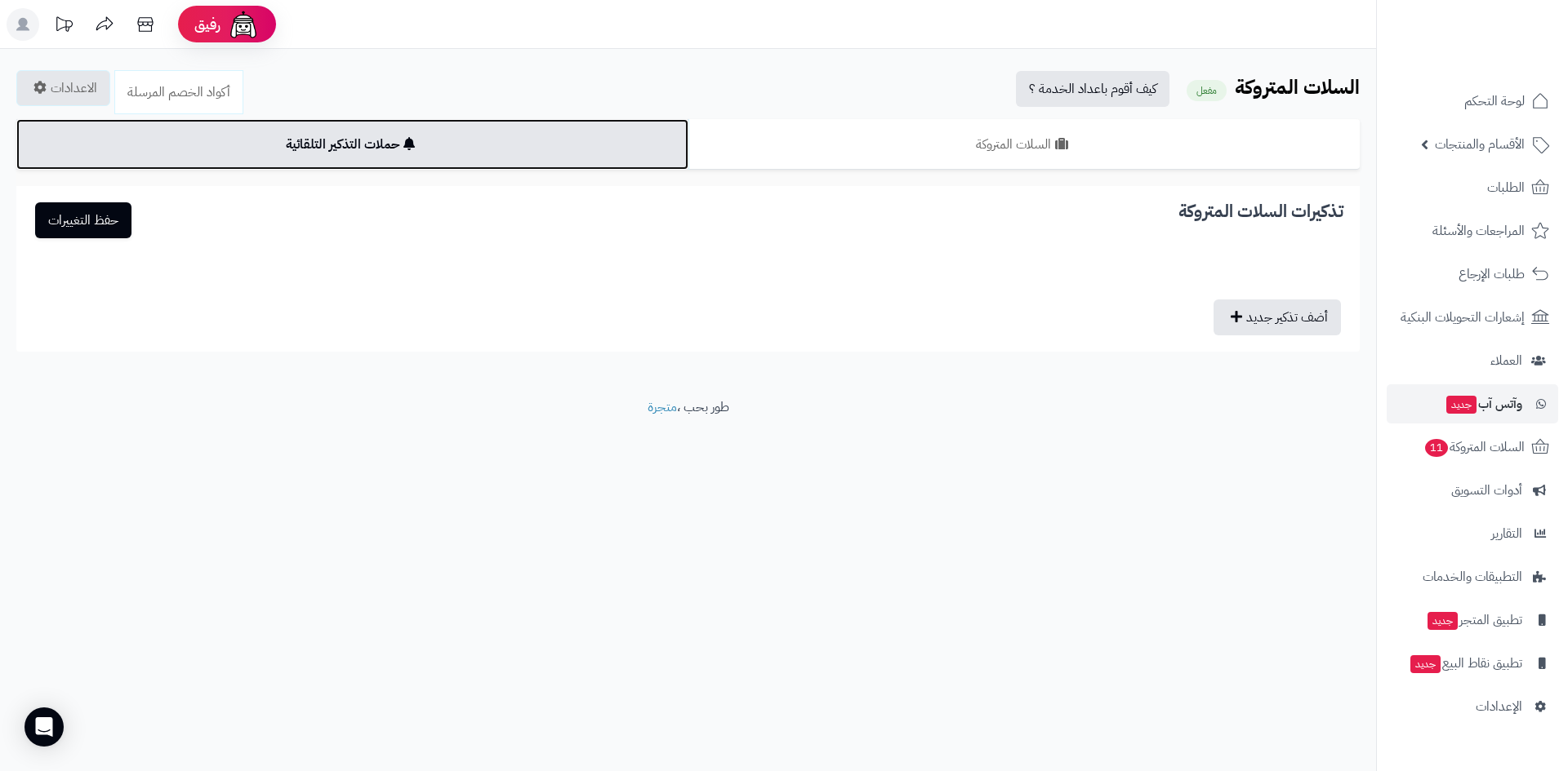
click at [534, 160] on link "حملات التذكير التلقائية" at bounding box center [352, 145] width 672 height 51
